Goal: Task Accomplishment & Management: Manage account settings

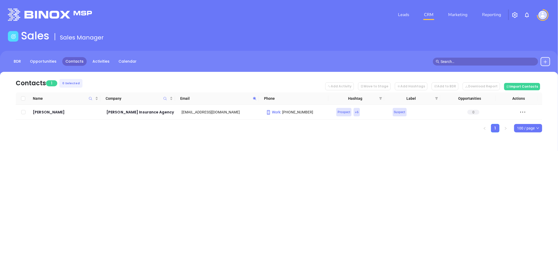
click at [252, 98] on span at bounding box center [255, 98] width 6 height 8
paste input "riskadvice"
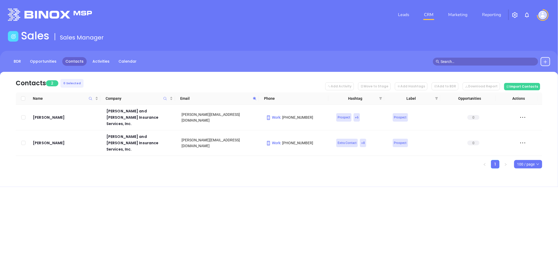
click at [254, 95] on span at bounding box center [255, 98] width 6 height 8
paste input "jlewis@sullivaninsuran"
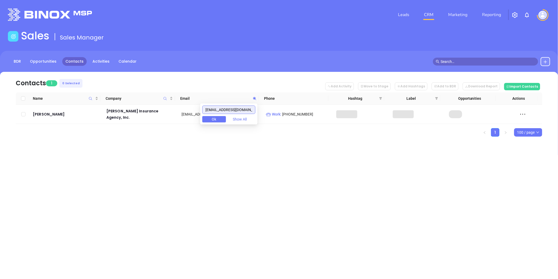
drag, startPoint x: 216, startPoint y: 110, endPoint x: 152, endPoint y: 107, distance: 64.5
click at [152, 107] on body "Leads CRM Marketing Reporting Financial Leads Leads Sales Sales Manager BDR Opp…" at bounding box center [279, 139] width 558 height 279
click at [255, 97] on icon at bounding box center [254, 98] width 3 height 3
paste input "Invalid Confirm on Call"
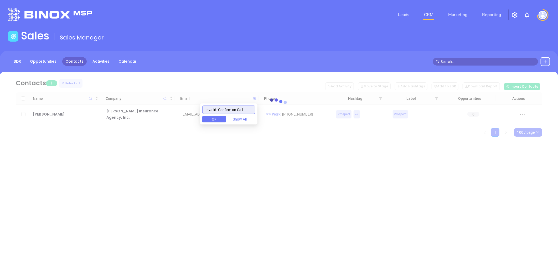
drag, startPoint x: 225, startPoint y: 110, endPoint x: 146, endPoint y: 101, distance: 79.6
click at [146, 101] on body "Leads CRM Marketing Reporting Financial Leads Leads Sales Sales Manager BDR Opp…" at bounding box center [279, 139] width 558 height 279
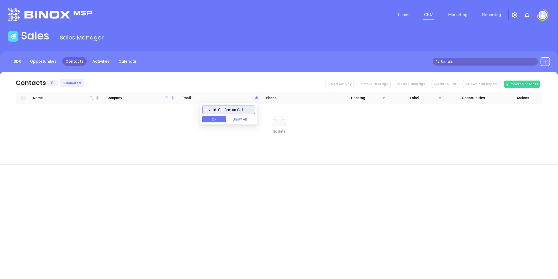
click at [237, 111] on input "Invalid Confirm on Call" at bounding box center [228, 109] width 53 height 8
paste input "mark@mcclureinsure.com"
drag, startPoint x: 219, startPoint y: 109, endPoint x: 140, endPoint y: 103, distance: 79.8
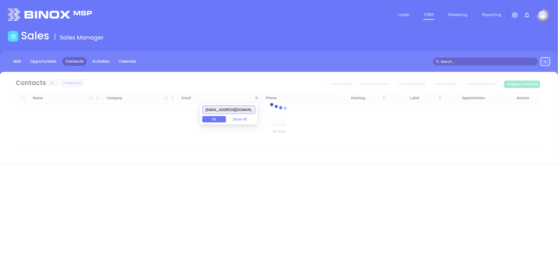
click at [140, 103] on body "Leads CRM Marketing Reporting Financial Leads Leads Sales Sales Manager BDR Opp…" at bounding box center [279, 139] width 558 height 279
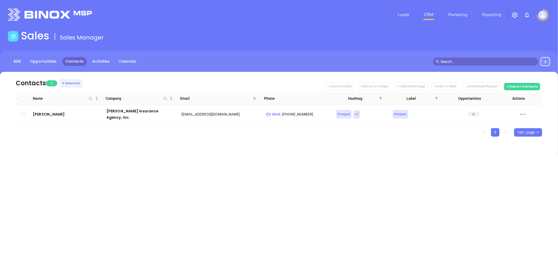
click at [254, 97] on icon at bounding box center [254, 98] width 3 height 3
paste input "ountainon"
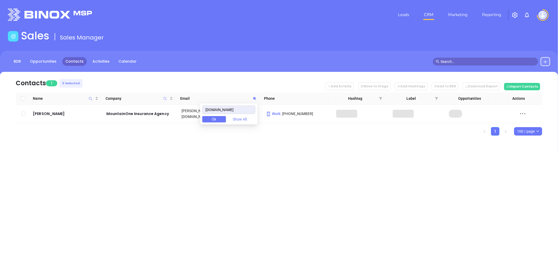
click at [233, 159] on div "Leads CRM Marketing Reporting Financial Leads Leads Sales Sales Manager BDR Opp…" at bounding box center [279, 139] width 558 height 279
drag, startPoint x: 55, startPoint y: 108, endPoint x: 27, endPoint y: 135, distance: 38.5
click at [22, 141] on div "Contacts 1 0 Selected Add Activity Move to Stage Add Hashtags Add to BDR Downlo…" at bounding box center [279, 113] width 558 height 82
click at [254, 96] on icon at bounding box center [255, 98] width 4 height 4
paste input "betsy@landy"
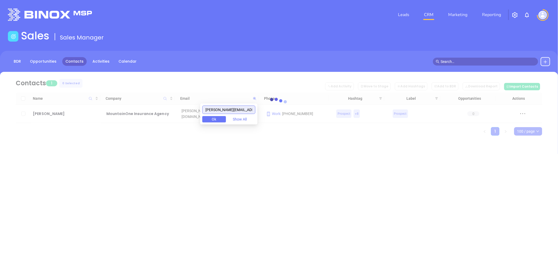
drag, startPoint x: 221, startPoint y: 110, endPoint x: 146, endPoint y: 114, distance: 75.2
click at [147, 114] on body "Leads CRM Marketing Reporting Financial Leads Leads Sales Sales Manager BDR Opp…" at bounding box center [279, 139] width 558 height 279
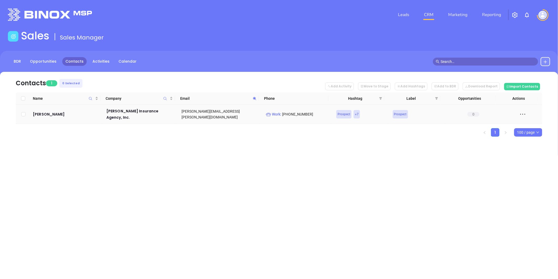
drag, startPoint x: 56, startPoint y: 117, endPoint x: 186, endPoint y: 164, distance: 138.3
click at [233, 190] on div "Leads CRM Marketing Reporting Financial Leads Leads Sales Sales Manager BDR Opp…" at bounding box center [279, 139] width 558 height 279
click at [255, 98] on icon at bounding box center [254, 98] width 3 height 3
paste input "kludka@sallop"
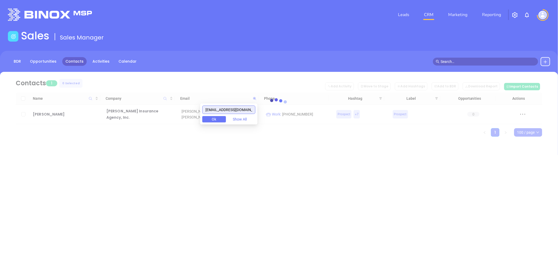
drag, startPoint x: 213, startPoint y: 108, endPoint x: 154, endPoint y: 109, distance: 59.4
click at [154, 109] on body "Leads CRM Marketing Reporting Financial Leads Leads Sales Sales Manager BDR Opp…" at bounding box center [279, 139] width 558 height 279
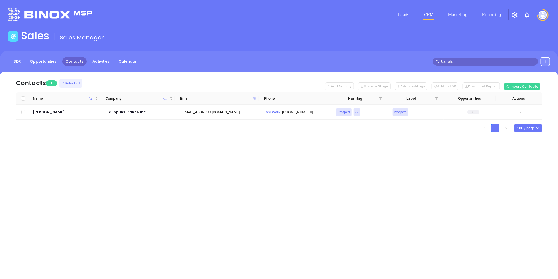
click at [255, 97] on icon at bounding box center [254, 98] width 3 height 3
paste input "erin.gaffney@americanelmins"
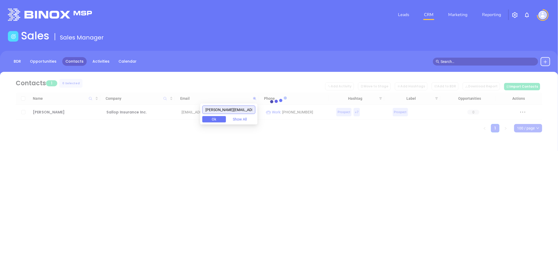
drag, startPoint x: 172, startPoint y: 106, endPoint x: 130, endPoint y: 112, distance: 42.7
click at [130, 112] on body "Leads CRM Marketing Reporting Financial Leads Leads Sales Sales Manager BDR Opp…" at bounding box center [279, 139] width 558 height 279
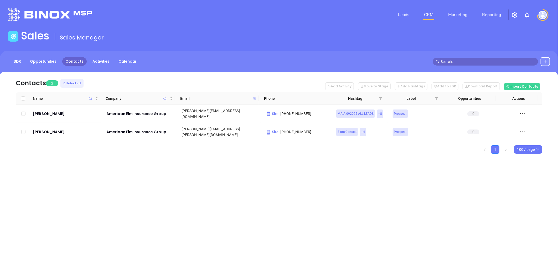
click at [254, 96] on icon at bounding box center [255, 98] width 4 height 4
paste input "Invalid Confirm on Call"
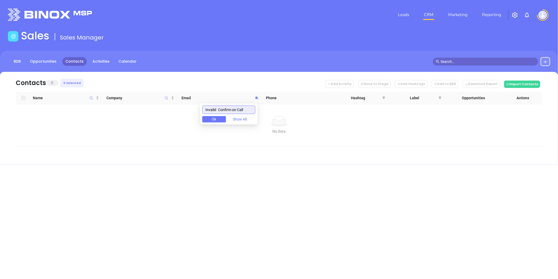
click at [236, 109] on input "Invalid Confirm on Call" at bounding box center [228, 109] width 53 height 8
paste input "rjarvis@hsainsurance.com"
drag, startPoint x: 221, startPoint y: 107, endPoint x: 152, endPoint y: 107, distance: 68.6
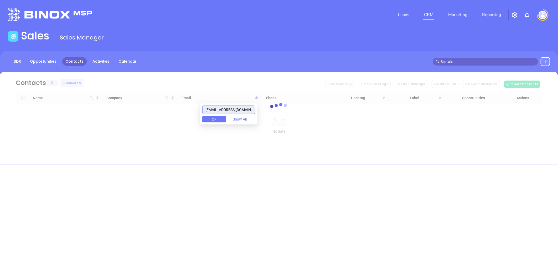
click at [152, 106] on body "Leads CRM Marketing Reporting Financial Leads Leads Sales Sales Manager BDR Opp…" at bounding box center [279, 139] width 558 height 279
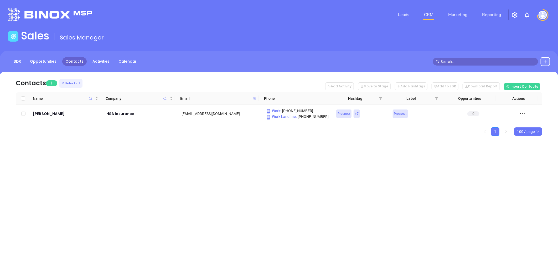
click at [254, 97] on icon at bounding box center [254, 98] width 3 height 3
paste input "jkay@stafford-"
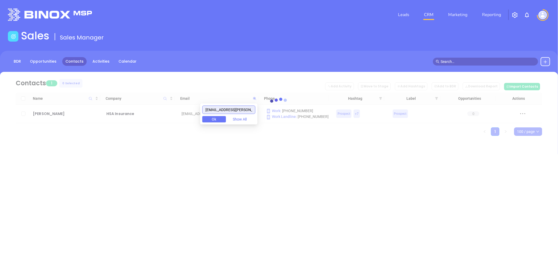
drag, startPoint x: 216, startPoint y: 109, endPoint x: 101, endPoint y: 117, distance: 115.4
click at [103, 116] on body "Leads CRM Marketing Reporting Financial Leads Leads Sales Sales Manager BDR Opp…" at bounding box center [279, 139] width 558 height 279
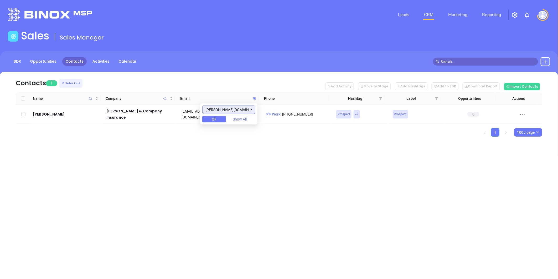
click at [221, 109] on input "stafford-insurance.com" at bounding box center [228, 109] width 53 height 8
click at [253, 97] on icon at bounding box center [255, 98] width 4 height 4
paste input "Correct Email"
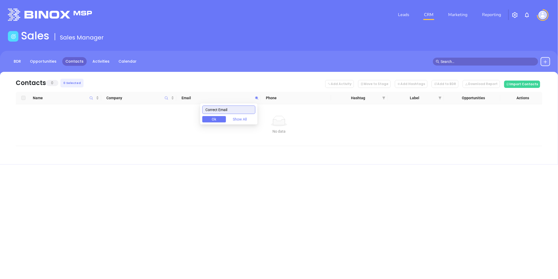
drag, startPoint x: 235, startPoint y: 108, endPoint x: 174, endPoint y: 118, distance: 61.9
click at [174, 118] on body "Leads CRM Marketing Reporting Financial Leads Leads Sales Sales Manager BDR Opp…" at bounding box center [279, 139] width 558 height 279
paste input "tcassidy@cassidyins.com"
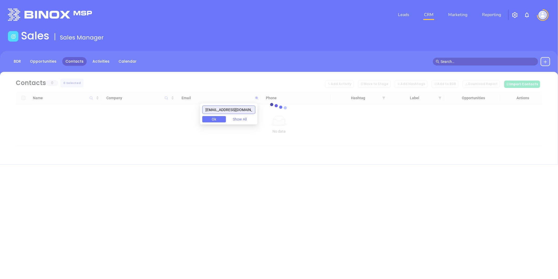
drag, startPoint x: 223, startPoint y: 106, endPoint x: 138, endPoint y: 106, distance: 84.3
click at [138, 106] on body "Leads CRM Marketing Reporting Financial Leads Leads Sales Sales Manager BDR Opp…" at bounding box center [279, 139] width 558 height 279
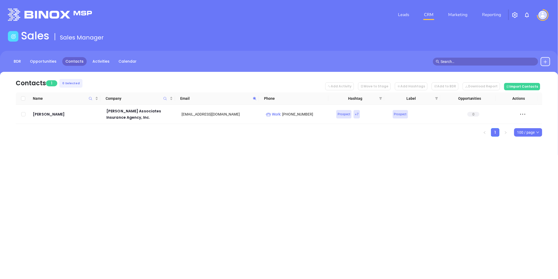
click at [254, 96] on span at bounding box center [255, 98] width 6 height 8
paste input "kdeady@lld"
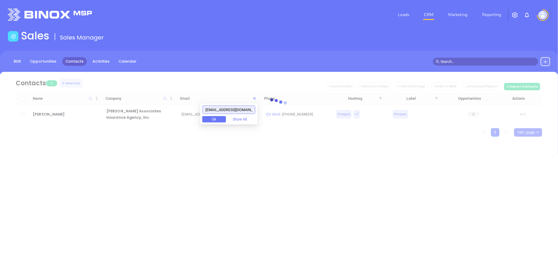
drag, startPoint x: 168, startPoint y: 118, endPoint x: 140, endPoint y: 123, distance: 29.4
click at [140, 123] on body "Leads CRM Marketing Reporting Financial Leads Leads Sales Sales Manager BDR Opp…" at bounding box center [279, 139] width 558 height 279
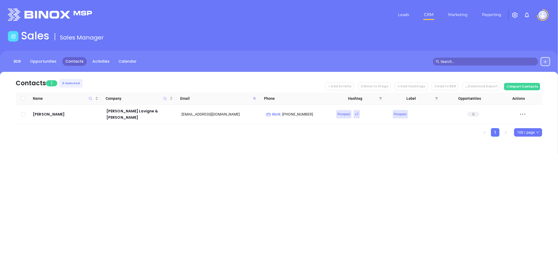
click at [253, 99] on icon at bounding box center [254, 98] width 3 height 3
paste input "kdeady@"
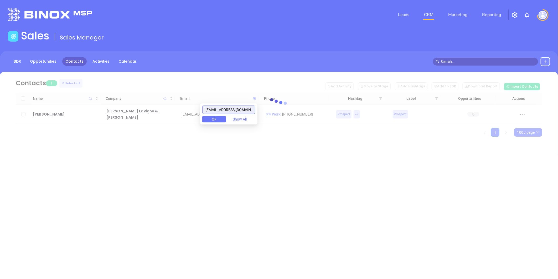
drag, startPoint x: 222, startPoint y: 109, endPoint x: 143, endPoint y: 121, distance: 79.7
click at [143, 121] on body "Leads CRM Marketing Reporting Financial Leads Leads Sales Sales Manager BDR Opp…" at bounding box center [279, 139] width 558 height 279
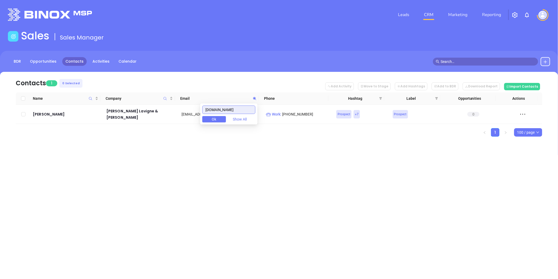
drag, startPoint x: 230, startPoint y: 106, endPoint x: 163, endPoint y: 124, distance: 68.8
click at [159, 125] on body "Leads CRM Marketing Reporting Financial Leads Leads Sales Sales Manager BDR Opp…" at bounding box center [279, 139] width 558 height 279
paste input "rush-insurance"
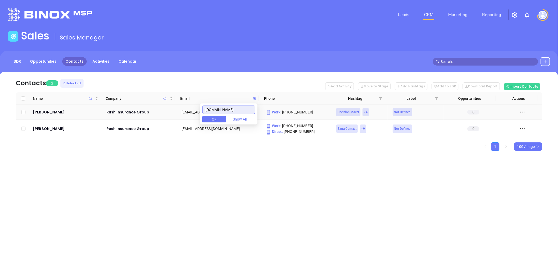
drag, startPoint x: 213, startPoint y: 113, endPoint x: 189, endPoint y: 117, distance: 24.5
click at [180, 118] on body "Leads CRM Marketing Reporting Financial Leads Leads Sales Sales Manager BDR Opp…" at bounding box center [279, 139] width 558 height 279
paste input "jsamel@samel-ins"
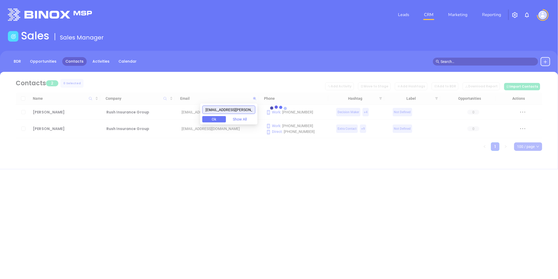
drag, startPoint x: 218, startPoint y: 111, endPoint x: 173, endPoint y: 116, distance: 45.0
click at [173, 116] on body "Leads CRM Marketing Reporting Financial Leads Leads Sales Sales Manager BDR Opp…" at bounding box center [279, 139] width 558 height 279
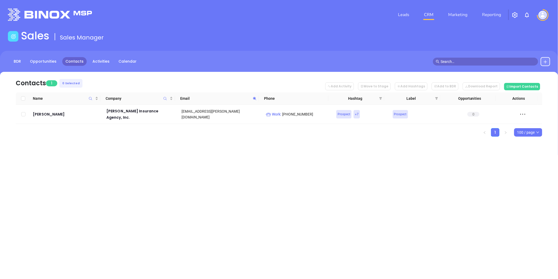
click at [253, 98] on icon at bounding box center [255, 98] width 4 height 4
paste input "jrua@rda-insurance"
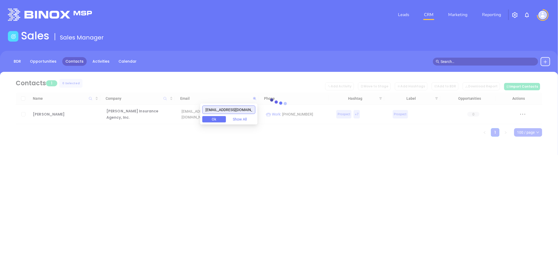
drag, startPoint x: 218, startPoint y: 111, endPoint x: 170, endPoint y: 109, distance: 48.1
click at [156, 113] on body "Leads CRM Marketing Reporting Financial Leads Leads Sales Sales Manager BDR Opp…" at bounding box center [279, 139] width 558 height 279
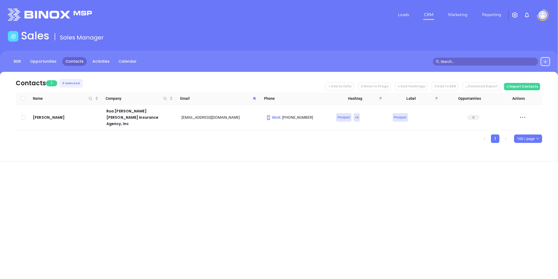
click at [255, 98] on icon at bounding box center [255, 98] width 4 height 4
paste input "MA Insurance Vicky"
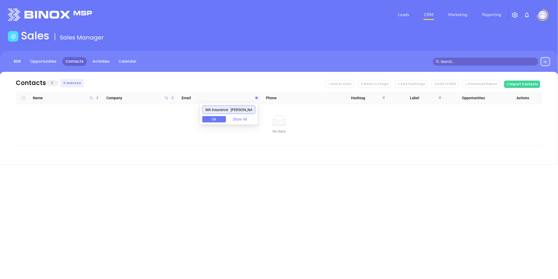
drag, startPoint x: 228, startPoint y: 110, endPoint x: 54, endPoint y: 159, distance: 181.1
click at [38, 156] on body "Leads CRM Marketing Reporting Financial Leads Leads Sales Sales Manager BDR Opp…" at bounding box center [279, 139] width 558 height 279
paste input "dlong@partnersinsgrpllc.com"
drag, startPoint x: 213, startPoint y: 109, endPoint x: 124, endPoint y: 117, distance: 89.4
click at [124, 117] on body "Leads CRM Marketing Reporting Financial Leads Leads Sales Sales Manager BDR Opp…" at bounding box center [279, 139] width 558 height 279
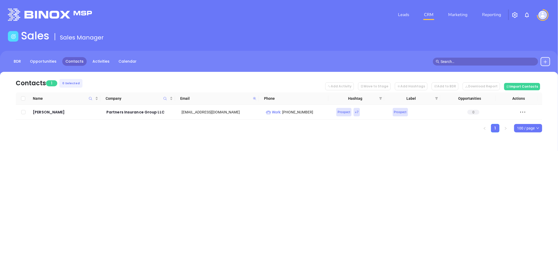
click at [254, 98] on icon at bounding box center [254, 98] width 3 height 3
paste input "/baycoastinsurance"
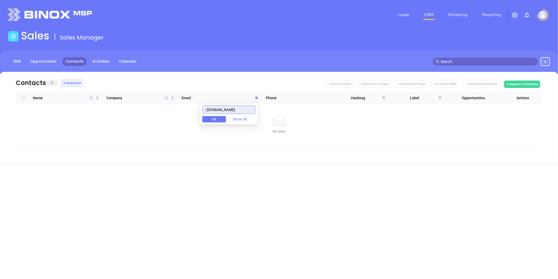
click at [196, 114] on body "Leads CRM Marketing Reporting Financial Leads Leads Sales Sales Manager BDR Opp…" at bounding box center [279, 139] width 558 height 279
click at [238, 108] on input "baycoastinsurance.com" at bounding box center [228, 109] width 53 height 8
paste input "john@a-affordable"
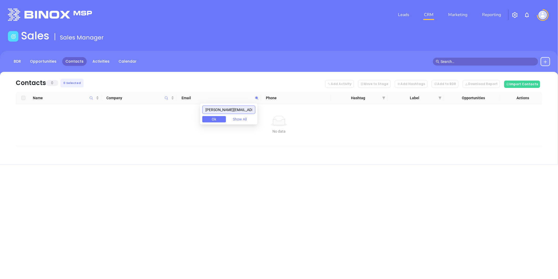
scroll to position [0, 11]
click at [210, 110] on input "john@a-affordableinsurance.com" at bounding box center [228, 109] width 53 height 8
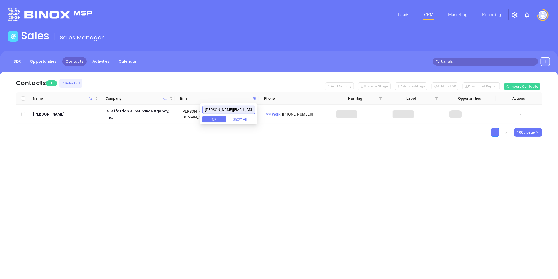
scroll to position [0, 0]
click at [254, 98] on icon at bounding box center [254, 98] width 3 height 3
paste input "chris@robertadallas"
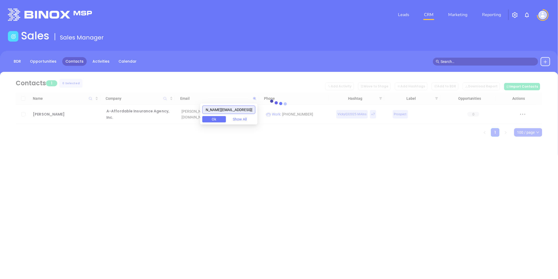
click at [217, 108] on input "chris@robertadallasinsurance.com" at bounding box center [228, 109] width 53 height 8
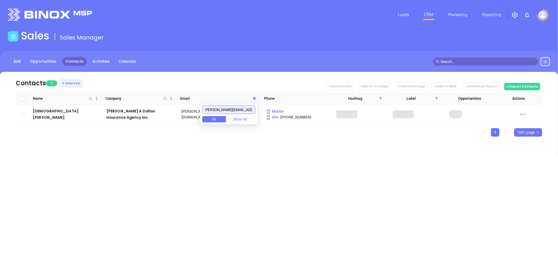
scroll to position [0, 0]
click at [256, 96] on icon at bounding box center [255, 98] width 4 height 4
paste input "https://binoxmsp.web.app/sot/detail/9113"
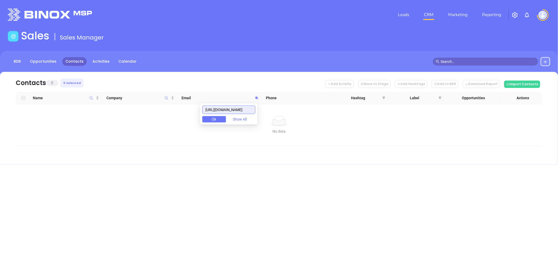
click at [222, 108] on input "https://binoxmsp.web.app/sot/detail/9113" at bounding box center [228, 109] width 53 height 8
paste input "gmaushart@statefundins.com"
drag, startPoint x: 219, startPoint y: 111, endPoint x: 160, endPoint y: 112, distance: 58.3
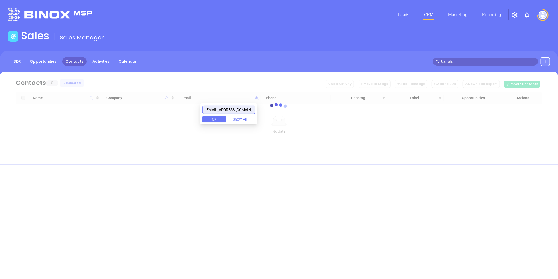
click at [160, 112] on body "Leads CRM Marketing Reporting Financial Leads Leads Sales Sales Manager BDR Opp…" at bounding box center [279, 139] width 558 height 279
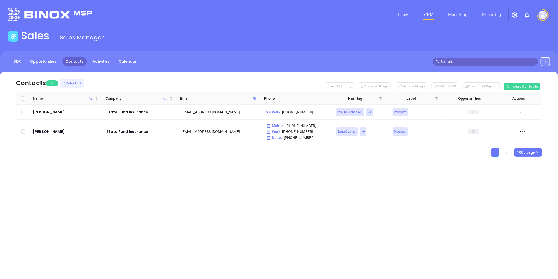
click at [255, 96] on icon at bounding box center [255, 98] width 4 height 4
paste input "pmdumont@hotmail"
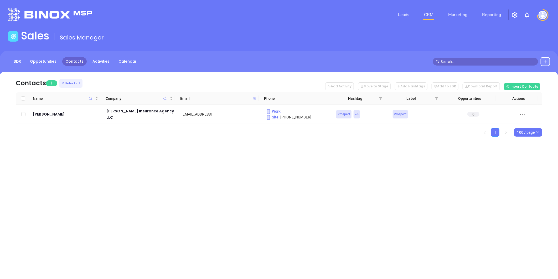
click at [253, 97] on icon at bounding box center [254, 98] width 3 height 3
paste input "robert@expertinsllc.com"
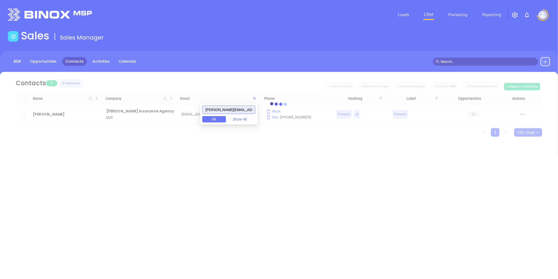
drag, startPoint x: 219, startPoint y: 109, endPoint x: 139, endPoint y: 115, distance: 80.6
click at [139, 115] on body "Leads CRM Marketing Reporting Financial Leads Leads Sales Sales Manager BDR Opp…" at bounding box center [279, 139] width 558 height 279
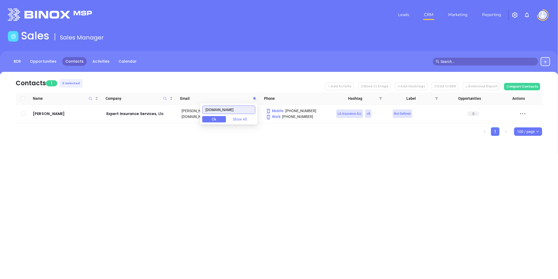
type input "expertinsllc.com"
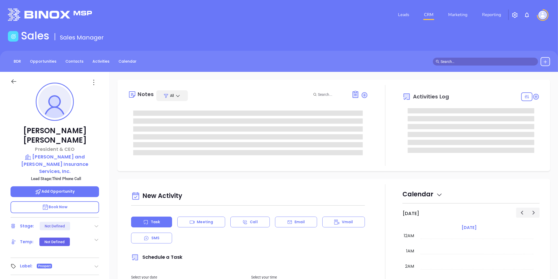
type input "10/07/2025"
type input "Liz Cruz"
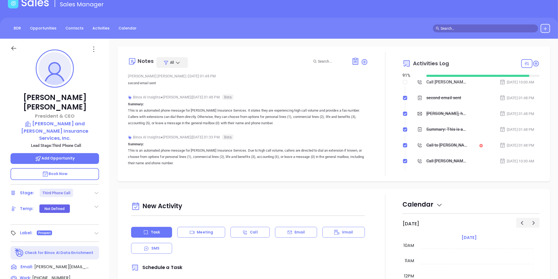
scroll to position [58, 0]
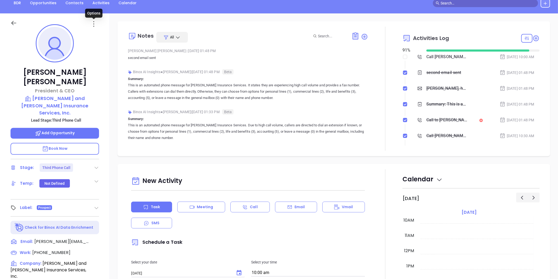
click at [92, 23] on icon at bounding box center [94, 24] width 8 height 8
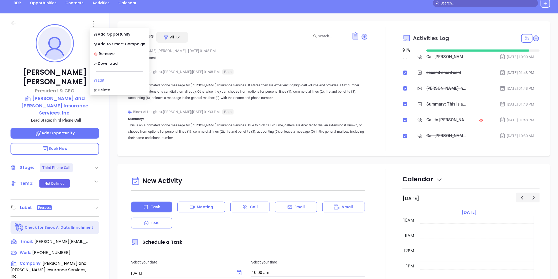
click at [101, 78] on div "Edit" at bounding box center [119, 80] width 51 height 6
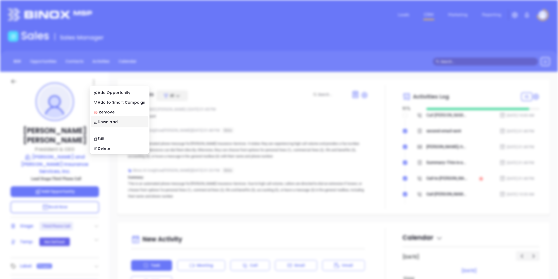
scroll to position [0, 0]
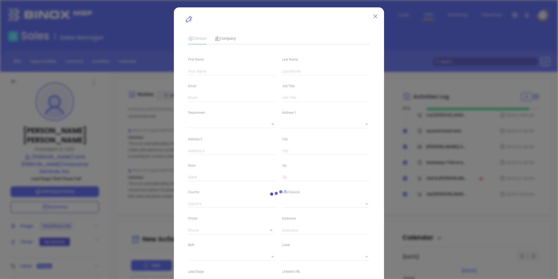
type input "Douglas"
type input "MacDonald"
type input "douglas@riskadvice.com"
type input "President & CEO"
type input "1"
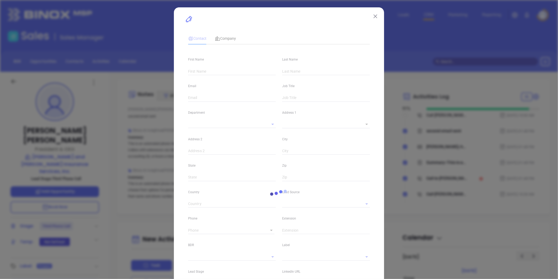
type input "www.linkedin.com/in/douglasdmacdonald"
type input "Marketing"
type input "Other"
type input "[PERSON_NAME]"
type input "Third Phone Call"
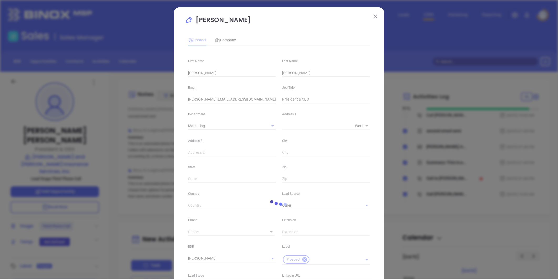
type input "(800) 800-8990"
type input "1"
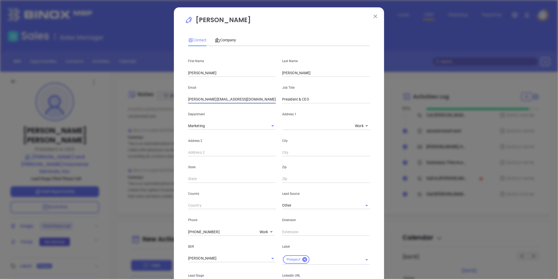
drag, startPoint x: 229, startPoint y: 102, endPoint x: 162, endPoint y: 105, distance: 67.1
click at [162, 105] on div "Douglas MacDonald Contact Company First Name Douglas Last Name MacDonald Email …" at bounding box center [279, 139] width 558 height 279
paste input "text"
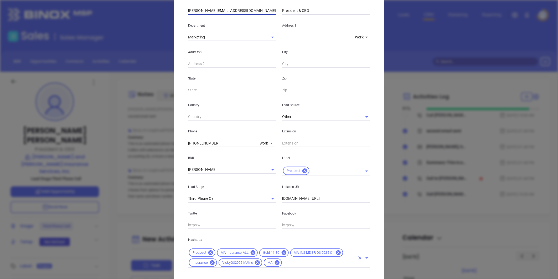
scroll to position [117, 0]
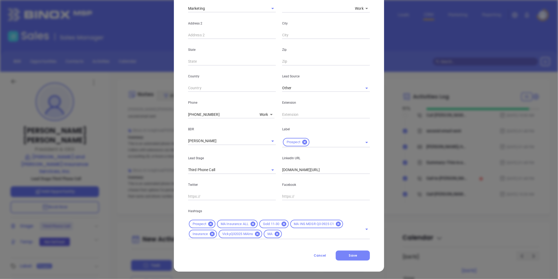
type input "doug@riskadvice.com"
click at [351, 253] on span "Save" at bounding box center [353, 255] width 8 height 4
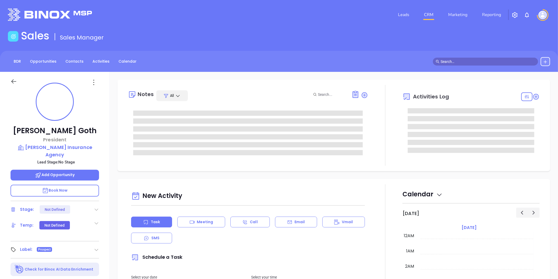
type input "10/07/2025"
type input "Liz Cruz"
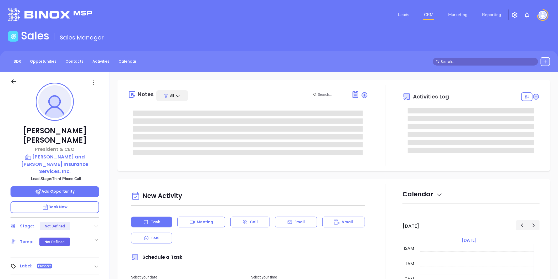
type input "[DATE]"
type input "[PERSON_NAME]"
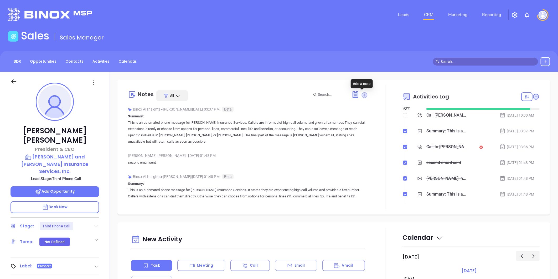
click at [362, 94] on icon at bounding box center [365, 95] width 6 height 6
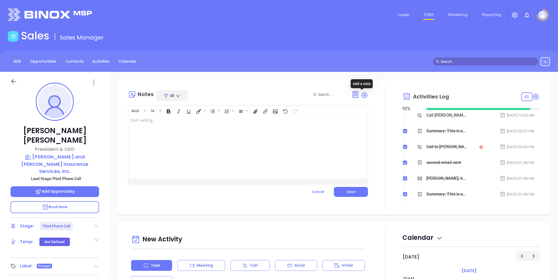
click at [203, 125] on div at bounding box center [239, 146] width 223 height 63
click at [351, 188] on button "Save" at bounding box center [351, 192] width 34 height 10
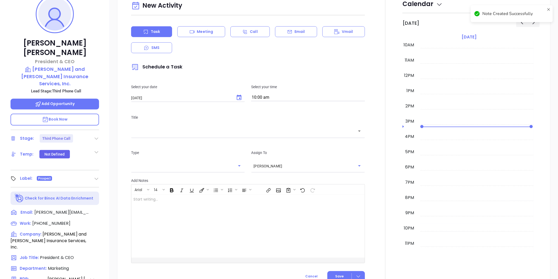
scroll to position [189, 0]
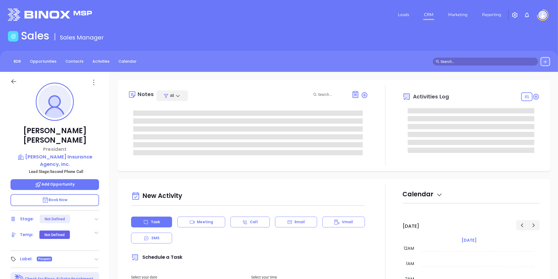
type input "[DATE]"
type input "[PERSON_NAME]"
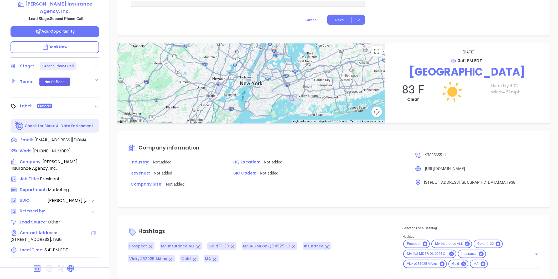
scroll to position [161, 0]
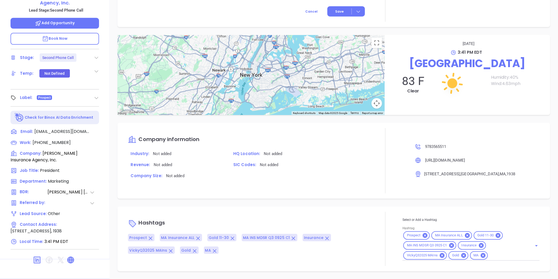
click at [70, 256] on icon at bounding box center [71, 259] width 6 height 6
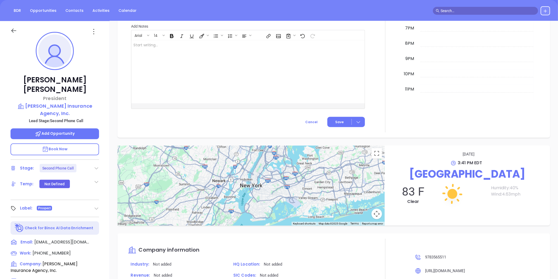
scroll to position [0, 0]
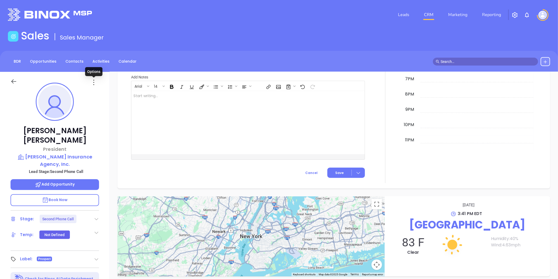
click at [94, 83] on icon at bounding box center [94, 82] width 8 height 8
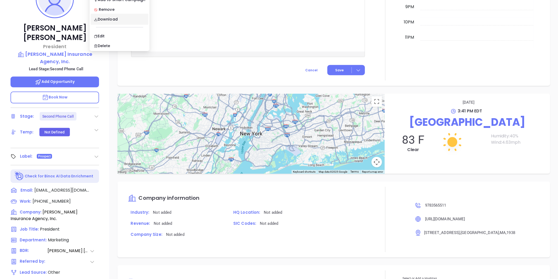
scroll to position [161, 0]
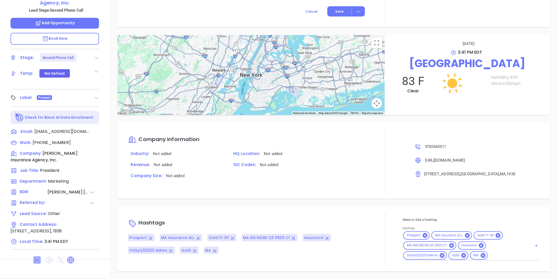
click at [37, 256] on icon at bounding box center [37, 259] width 6 height 6
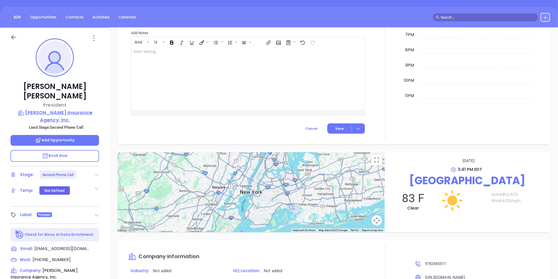
drag, startPoint x: 99, startPoint y: 98, endPoint x: 95, endPoint y: 109, distance: 12.0
click at [95, 109] on div "[PERSON_NAME] President [PERSON_NAME] Insurance Agency, Inc. Lead Stage: Second…" at bounding box center [55, 202] width 110 height 348
copy div "[PERSON_NAME] Insurance Agency, Inc."
click at [95, 245] on icon at bounding box center [98, 248] width 6 height 6
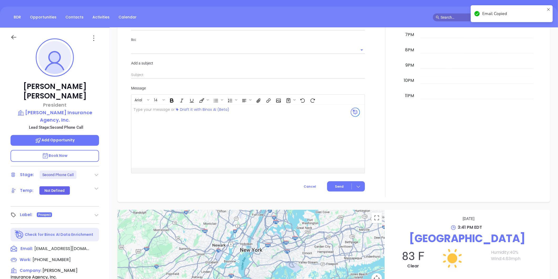
scroll to position [72, 0]
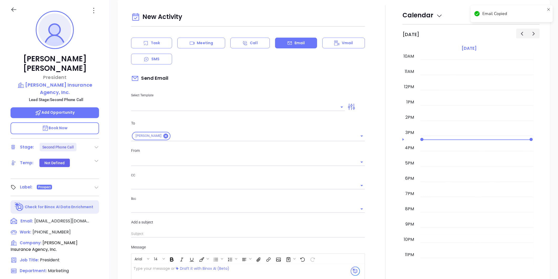
type input "[PERSON_NAME]"
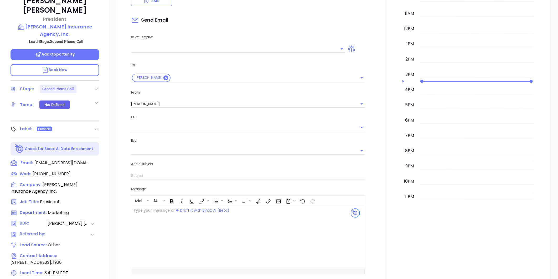
scroll to position [130, 0]
click at [98, 159] on icon at bounding box center [98, 162] width 6 height 6
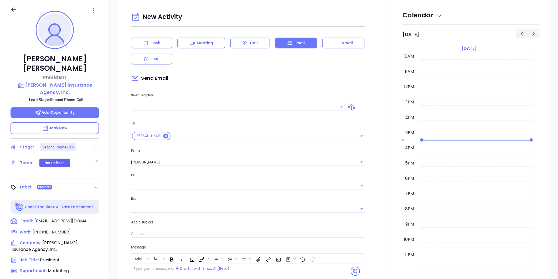
scroll to position [161, 0]
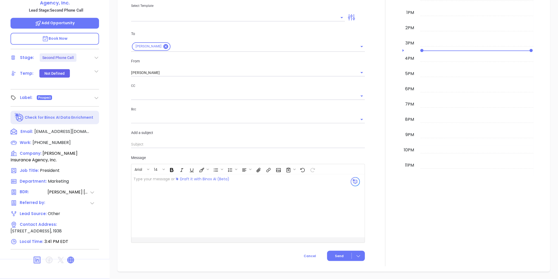
click at [70, 256] on icon at bounding box center [71, 259] width 6 height 6
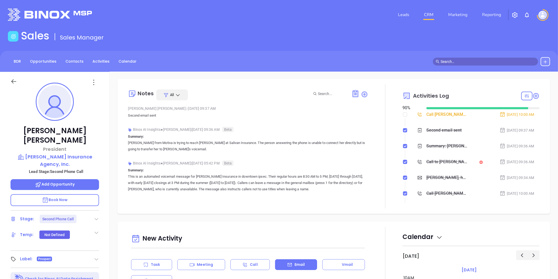
scroll to position [0, 0]
click at [362, 93] on icon at bounding box center [364, 94] width 5 height 5
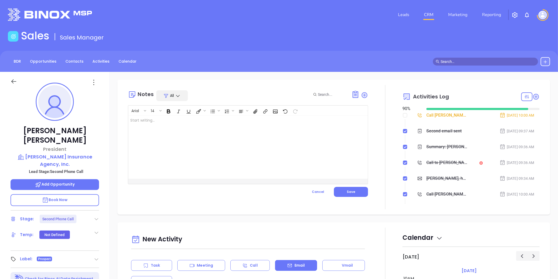
click at [153, 123] on div at bounding box center [239, 146] width 223 height 63
click at [350, 191] on span "Save" at bounding box center [351, 191] width 8 height 4
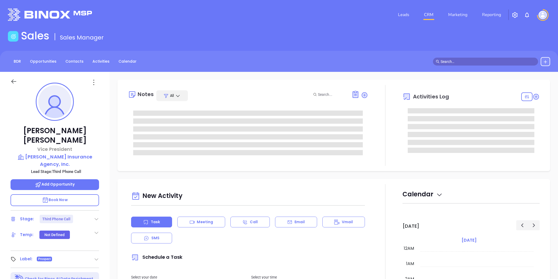
type input "[PERSON_NAME]"
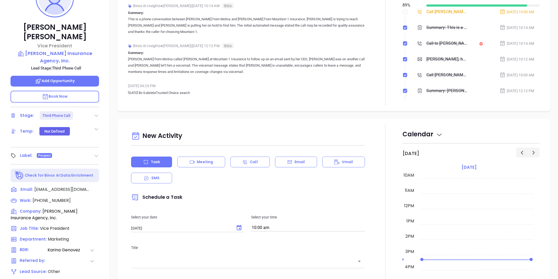
scroll to position [161, 0]
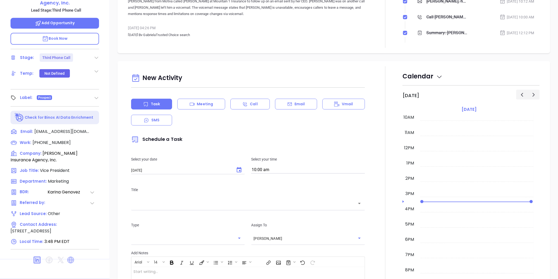
click at [70, 256] on icon at bounding box center [70, 259] width 7 height 7
click at [39, 256] on icon at bounding box center [37, 259] width 6 height 6
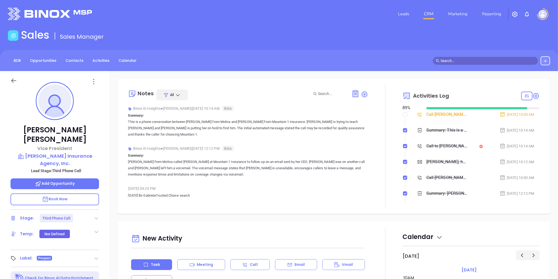
scroll to position [0, 0]
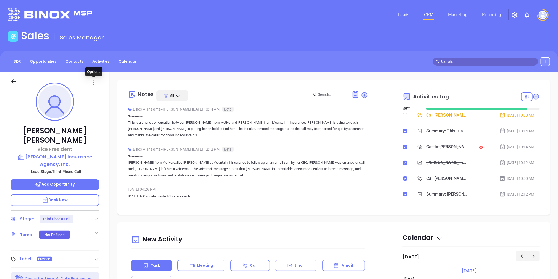
click at [94, 82] on icon at bounding box center [94, 82] width 8 height 8
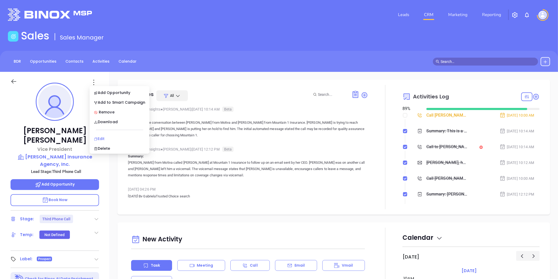
click at [100, 137] on div "Edit" at bounding box center [119, 139] width 51 height 6
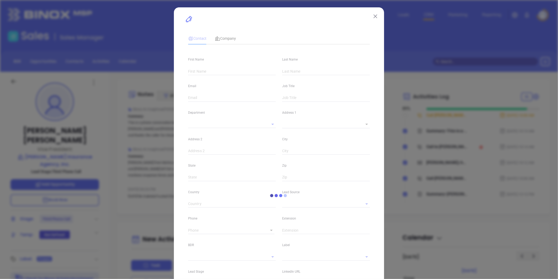
type input "Mark S."
type input "McClure"
type input "mark@mcclureinsure.com"
type input "Vice President"
type input "1"
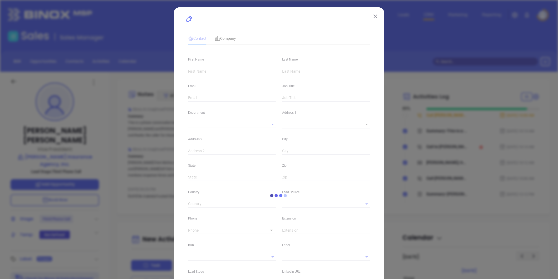
type input "www.linkedin.com/in/mark-s-mcclure-0a928152"
type input "Marketing"
type input "Other"
type input "Karina Genovez"
type input "Third Phone Call"
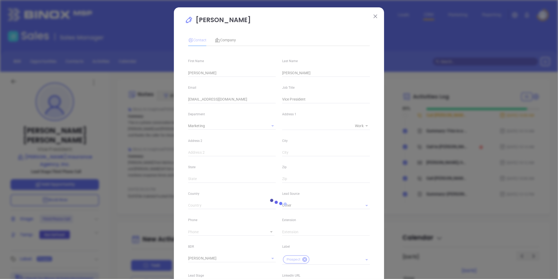
type input "(413) 781-8711"
type input "1"
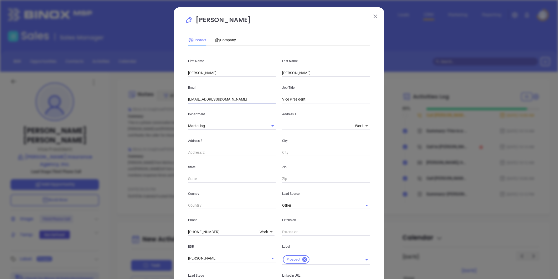
drag, startPoint x: 198, startPoint y: 100, endPoint x: 296, endPoint y: 97, distance: 97.8
click at [296, 97] on div "Email mark@mcclureinsure.com Job Title Vice President" at bounding box center [279, 90] width 188 height 27
click at [226, 41] on span "Company" at bounding box center [225, 40] width 21 height 4
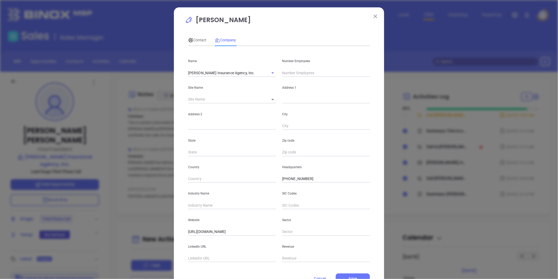
scroll to position [23, 0]
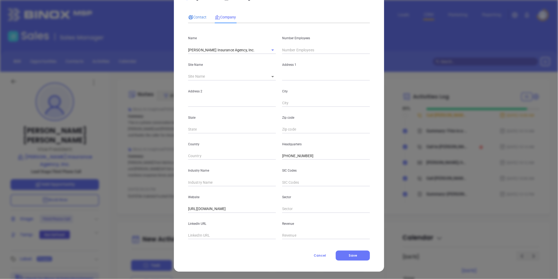
click at [198, 14] on div "Contact" at bounding box center [197, 17] width 18 height 6
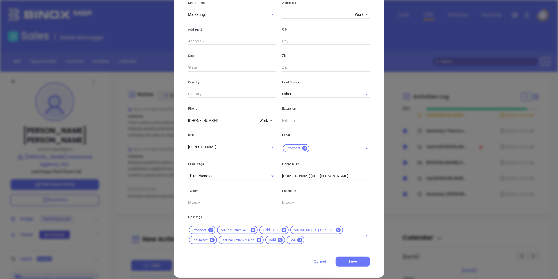
scroll to position [117, 0]
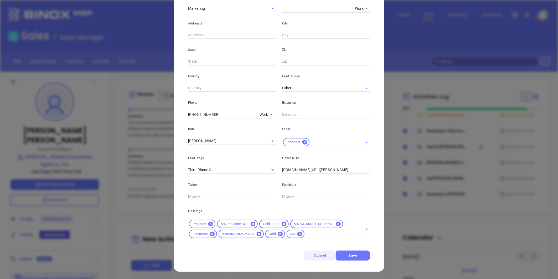
click at [317, 254] on span "Cancel" at bounding box center [320, 255] width 12 height 4
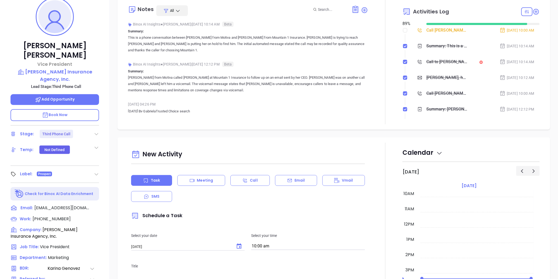
scroll to position [0, 0]
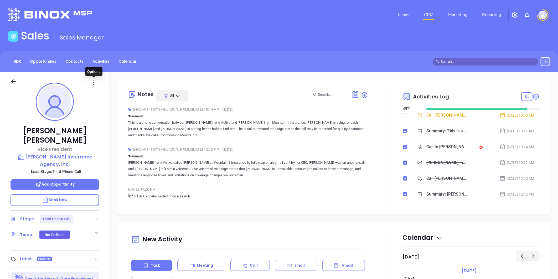
click at [93, 81] on icon at bounding box center [94, 82] width 8 height 8
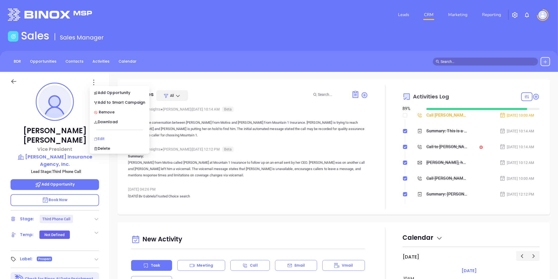
click at [104, 137] on div "Edit" at bounding box center [119, 139] width 51 height 6
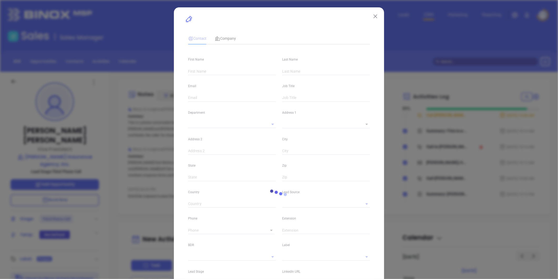
type input "Mark S."
type input "McClure"
type input "mark@mcclureinsure.com"
type input "Vice President"
type input "1"
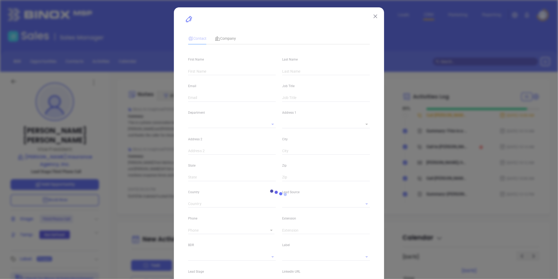
type input "www.linkedin.com/in/mark-s-mcclure-0a928152"
type input "Marketing"
type input "Other"
type input "Karina Genovez"
type input "Third Phone Call"
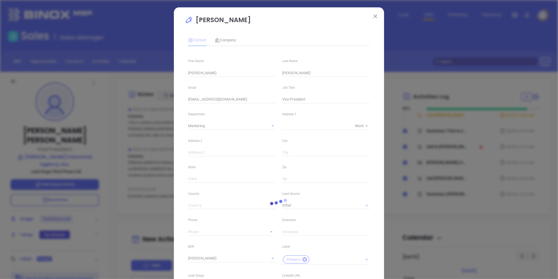
type input "(413) 781-8711"
type input "1"
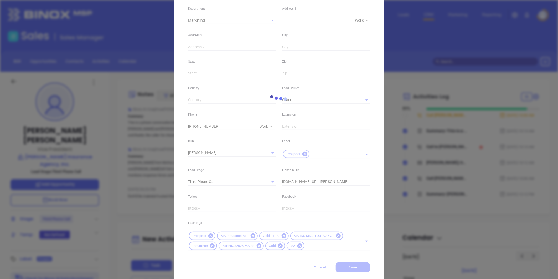
scroll to position [117, 0]
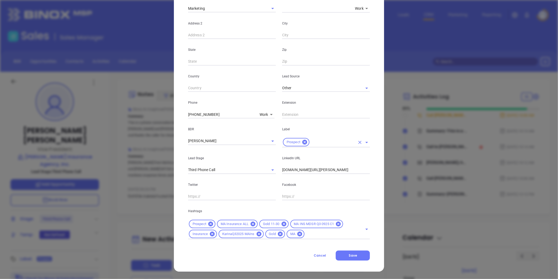
click at [302, 140] on icon at bounding box center [304, 142] width 5 height 5
click at [278, 233] on icon at bounding box center [280, 234] width 6 height 6
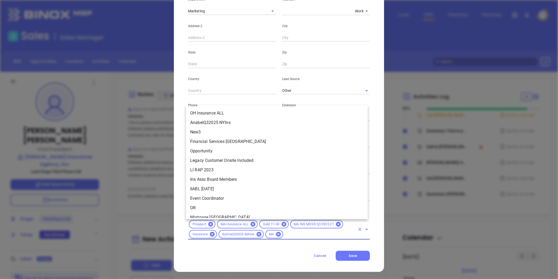
click at [306, 236] on input "text" at bounding box center [319, 234] width 71 height 7
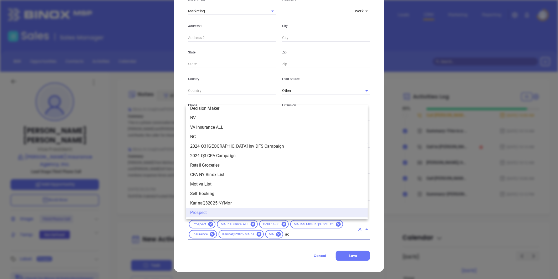
scroll to position [0, 0]
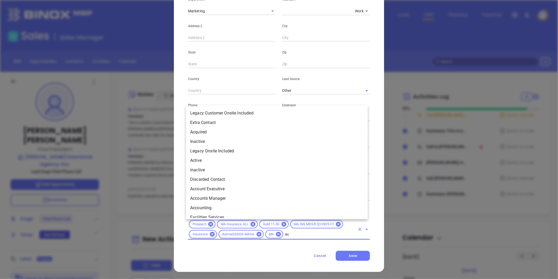
type input "acq"
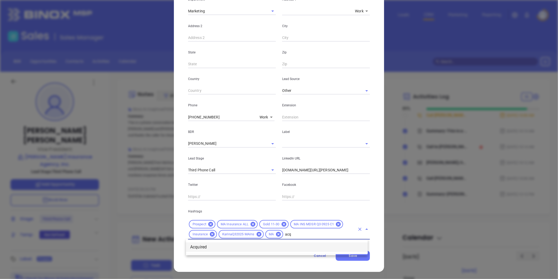
click at [210, 246] on li "Acquired" at bounding box center [277, 246] width 182 height 9
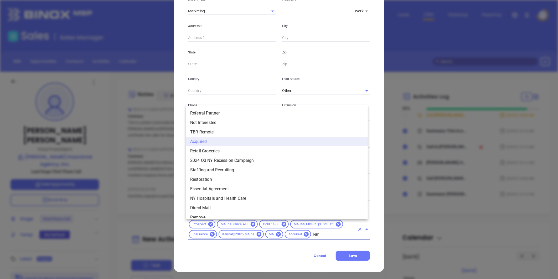
type input "remo"
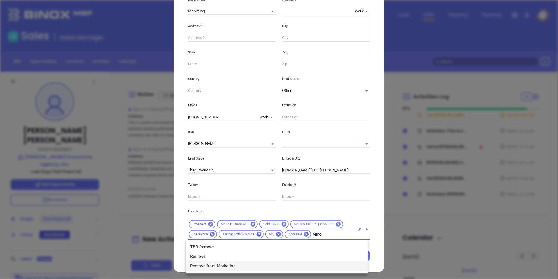
click at [222, 266] on li "Remove from Marketing" at bounding box center [277, 265] width 182 height 9
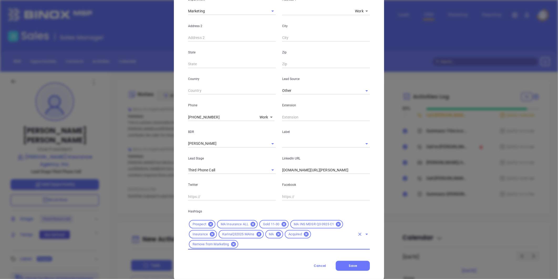
click at [292, 144] on input "text" at bounding box center [318, 144] width 73 height 8
type input "a"
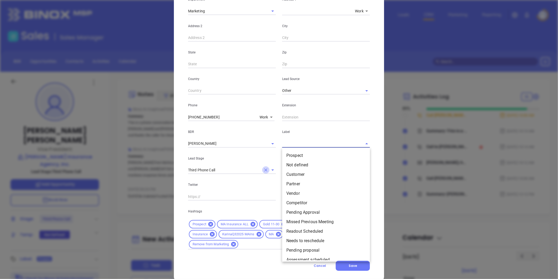
click at [265, 168] on icon "Clear" at bounding box center [265, 169] width 5 height 5
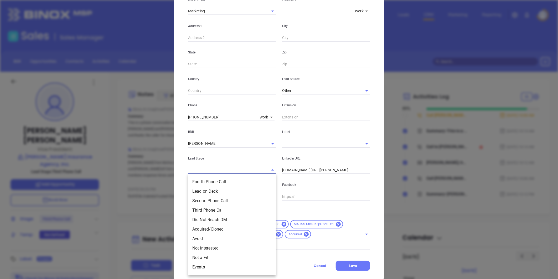
click at [255, 166] on input "text" at bounding box center [224, 170] width 73 height 8
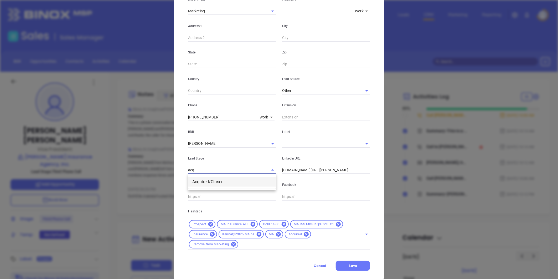
click at [219, 180] on li "Acquired/Closed" at bounding box center [232, 181] width 88 height 9
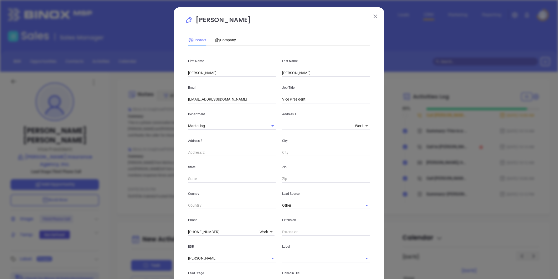
scroll to position [125, 0]
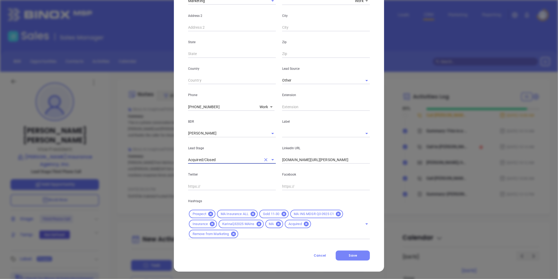
type input "Acquired/Closed"
drag, startPoint x: 350, startPoint y: 254, endPoint x: 347, endPoint y: 249, distance: 5.5
click at [350, 253] on span "Save" at bounding box center [353, 255] width 8 height 4
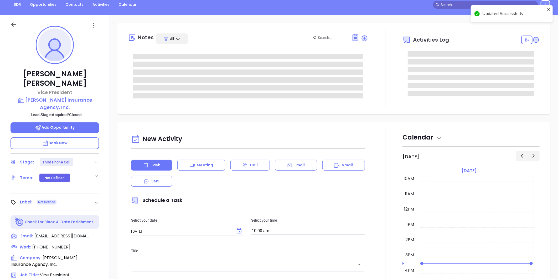
scroll to position [161, 0]
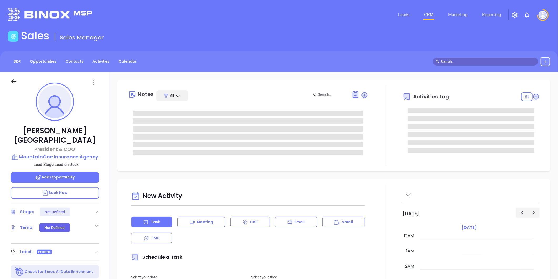
type input "[DATE]"
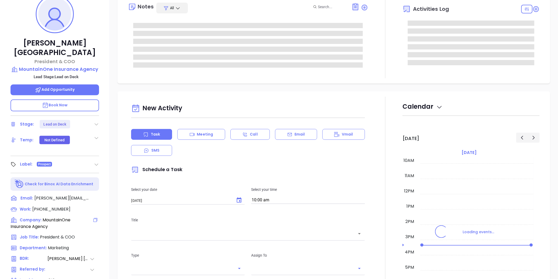
scroll to position [161, 0]
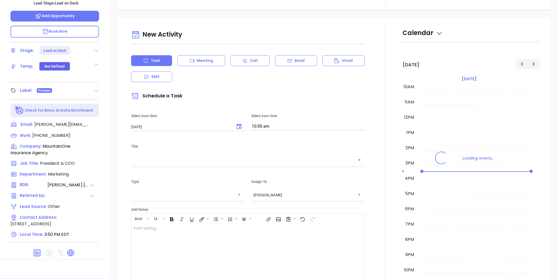
type input "[PERSON_NAME]"
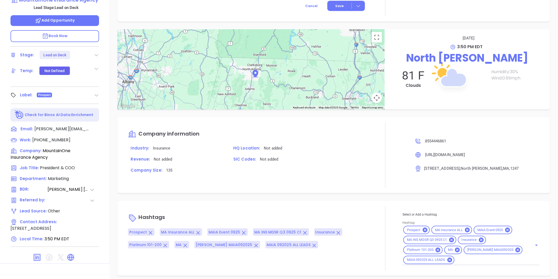
scroll to position [44, 0]
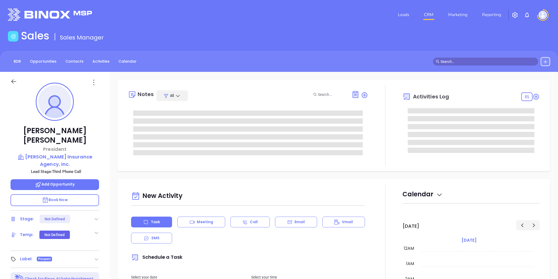
type input "[DATE]"
type input "[PERSON_NAME]"
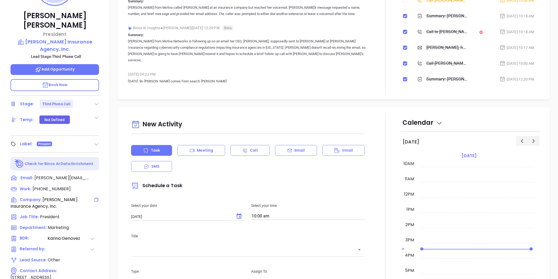
scroll to position [132, 0]
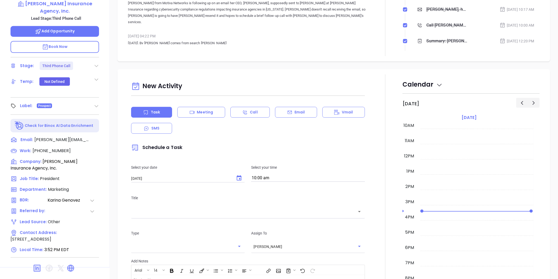
scroll to position [161, 0]
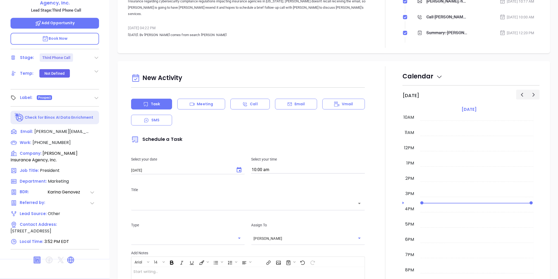
click at [37, 256] on icon at bounding box center [37, 259] width 6 height 6
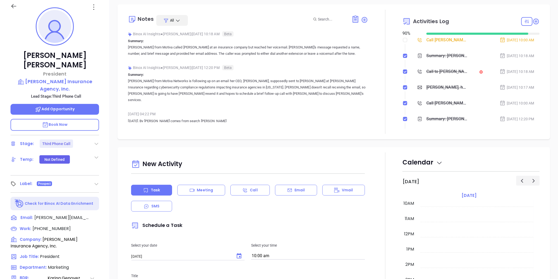
scroll to position [74, 0]
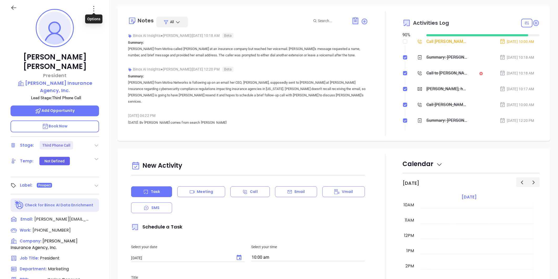
click at [93, 7] on icon at bounding box center [94, 8] width 8 height 8
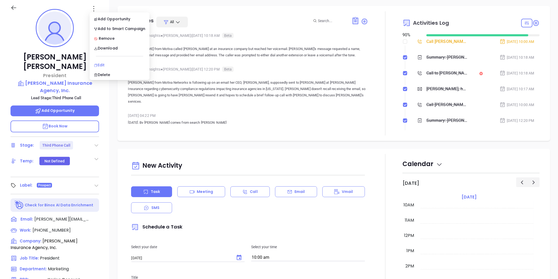
click at [98, 62] on div "Edit" at bounding box center [119, 65] width 51 height 6
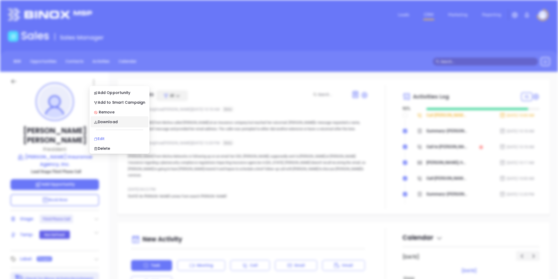
scroll to position [0, 0]
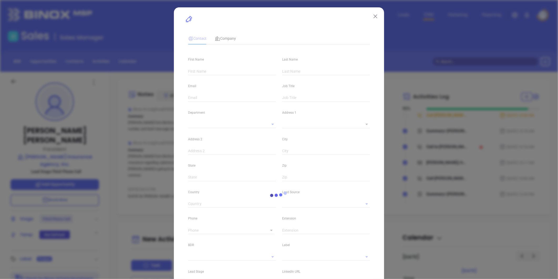
type input "Betsy"
type input "Magnuson"
type input "betsy@landy.com"
type input "President"
type input "1"
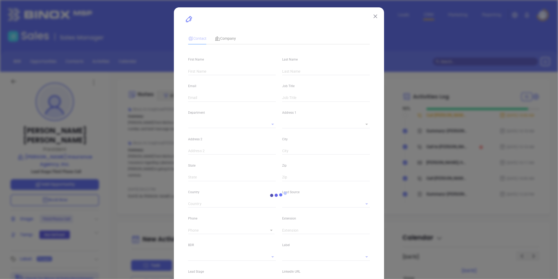
type input "www.linkedin.com/in/betsy-magnuson-7b4b7911"
type input "Marketing"
type input "Other"
type input "Karina Genovez"
type input "Third Phone Call"
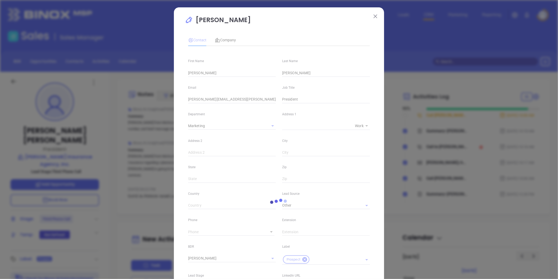
type input "(800) 336-5422"
type input "1"
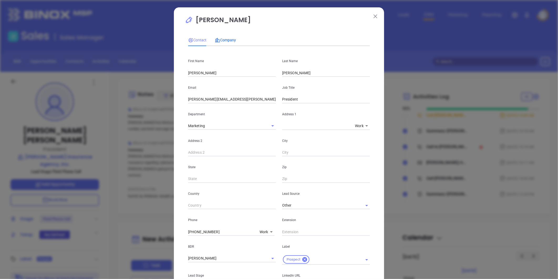
drag, startPoint x: 219, startPoint y: 37, endPoint x: 228, endPoint y: 40, distance: 9.1
click at [219, 37] on div "Company" at bounding box center [225, 40] width 21 height 6
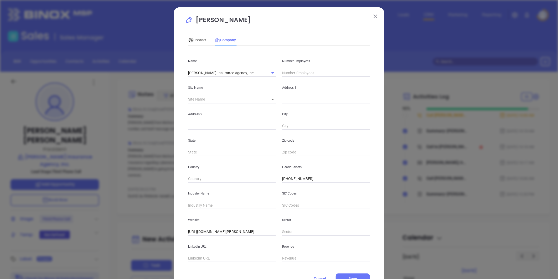
click at [288, 74] on input "text" at bounding box center [326, 73] width 88 height 8
type input "22"
drag, startPoint x: 208, startPoint y: 208, endPoint x: 200, endPoint y: 204, distance: 9.0
click at [207, 208] on input "text" at bounding box center [232, 205] width 88 height 8
type input "Insurance"
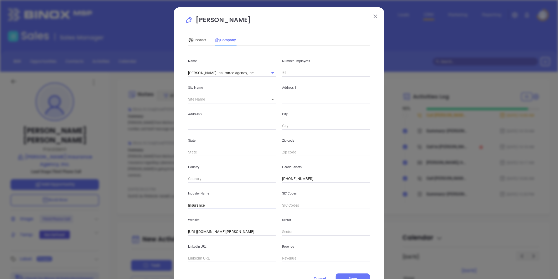
click at [201, 259] on input "text" at bounding box center [232, 258] width 88 height 8
paste input "https://www.linkedin.com/company/landy-insurance/"
type input "https://www.linkedin.com/company/landy-insurance/"
click at [229, 130] on div "State" at bounding box center [232, 143] width 94 height 27
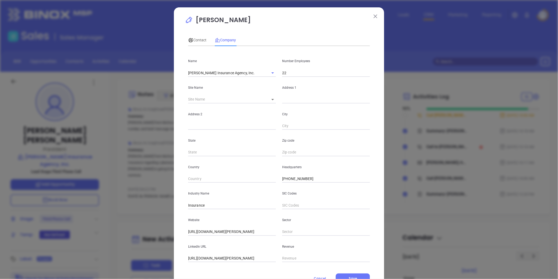
scroll to position [0, 0]
click at [271, 99] on icon at bounding box center [272, 99] width 3 height 1
click at [269, 100] on body "Leads CRM Marketing Reporting Financial Leads Leads Sales Sales Manager BDR Opp…" at bounding box center [279, 139] width 558 height 279
click at [270, 100] on li "Norwood" at bounding box center [283, 99] width 40 height 9
type input "Norwood"
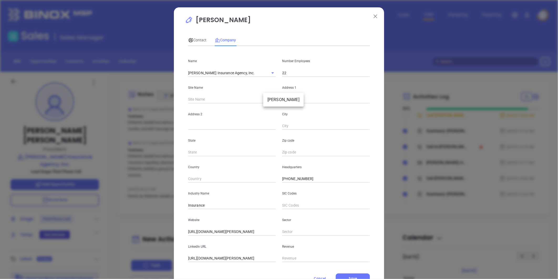
type input "97282"
type input "100 River Ridge Drive"
type input "Suite 301"
type input "Norwood"
type input "MA"
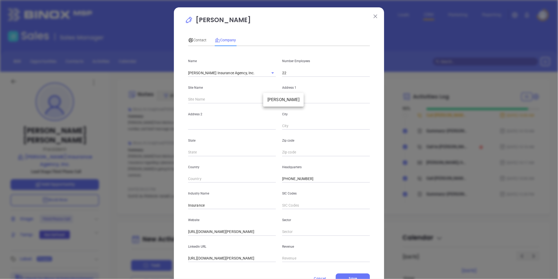
type input "2062"
click at [198, 41] on span "Contact" at bounding box center [197, 40] width 18 height 4
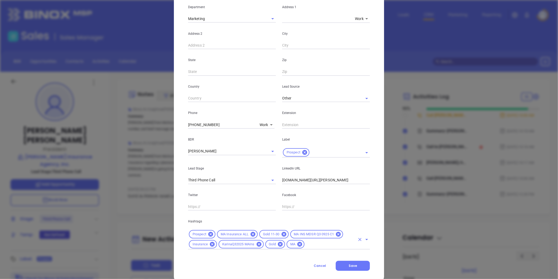
scroll to position [117, 0]
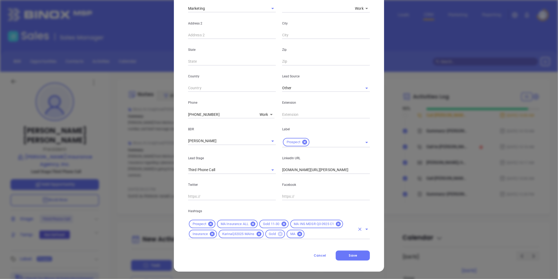
click at [278, 233] on icon at bounding box center [280, 233] width 5 height 5
click at [351, 253] on span "Save" at bounding box center [353, 255] width 8 height 4
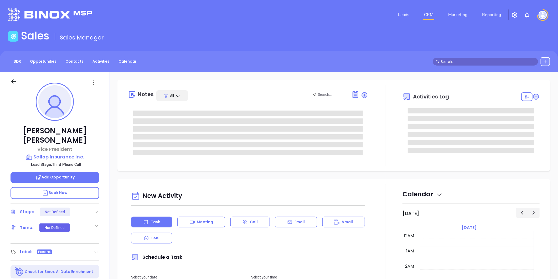
type input "[DATE]"
type input "[PERSON_NAME]"
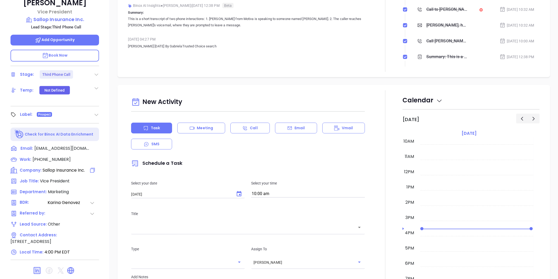
scroll to position [161, 0]
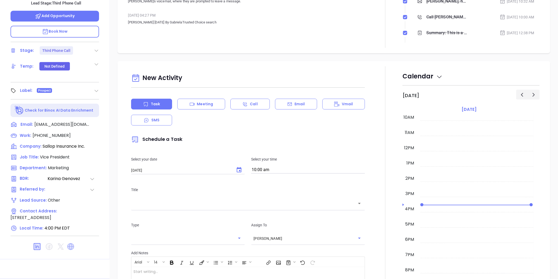
click at [69, 243] on icon at bounding box center [70, 246] width 7 height 7
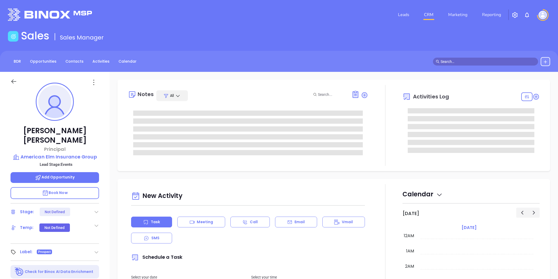
type input "[DATE]"
type input "[PERSON_NAME]"
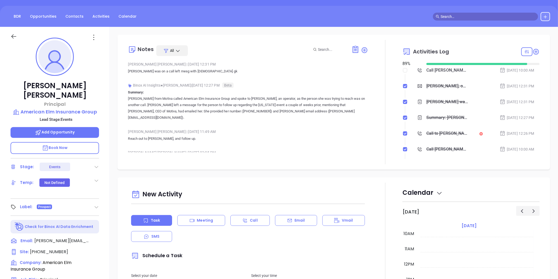
scroll to position [146, 0]
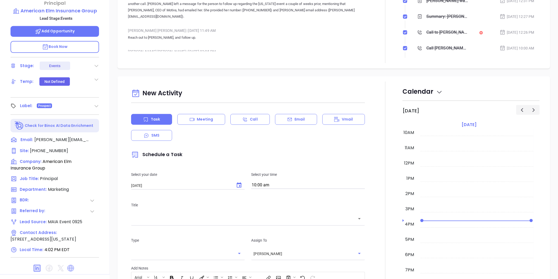
click at [69, 264] on icon at bounding box center [70, 267] width 7 height 7
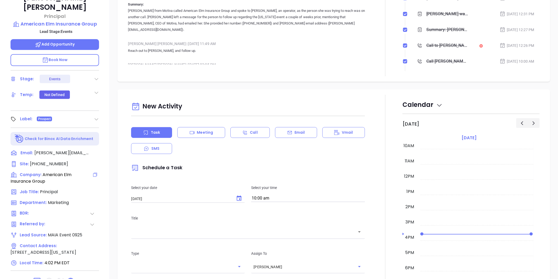
scroll to position [161, 0]
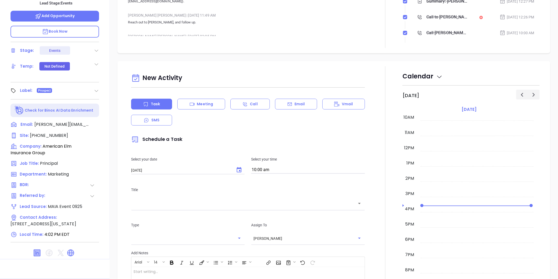
click at [38, 249] on icon at bounding box center [37, 252] width 6 height 6
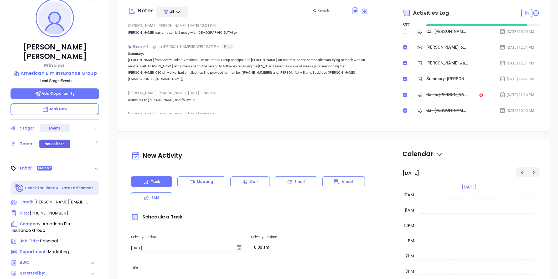
scroll to position [132, 0]
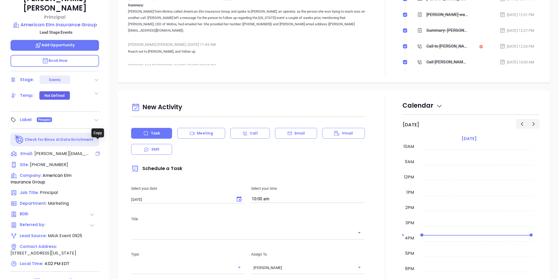
drag, startPoint x: 98, startPoint y: 142, endPoint x: 11, endPoint y: 178, distance: 93.9
click at [98, 151] on icon at bounding box center [97, 153] width 5 height 5
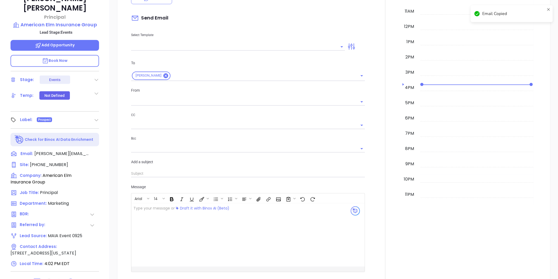
scroll to position [72, 0]
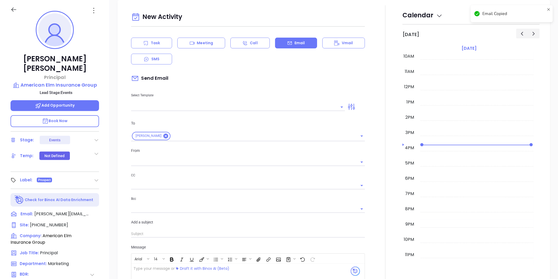
type input "[PERSON_NAME]"
drag, startPoint x: 101, startPoint y: 69, endPoint x: 98, endPoint y: 75, distance: 6.9
click at [98, 75] on div "[PERSON_NAME] Principal American Elm Insurance Group Lead Stage: Events Add Opp…" at bounding box center [55, 174] width 110 height 348
copy div "American Elm Insurance Group"
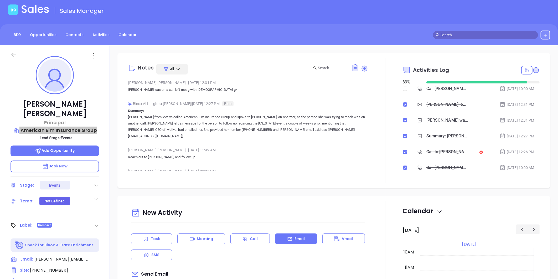
scroll to position [0, 0]
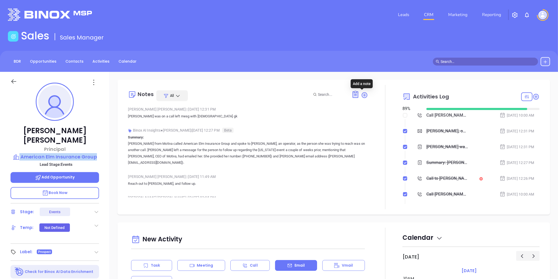
drag, startPoint x: 363, startPoint y: 95, endPoint x: 347, endPoint y: 102, distance: 18.0
click at [363, 95] on icon at bounding box center [364, 94] width 5 height 5
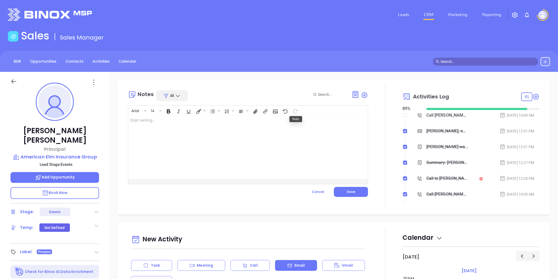
click at [200, 125] on div at bounding box center [239, 146] width 223 height 63
click at [347, 192] on span "Save" at bounding box center [351, 191] width 8 height 4
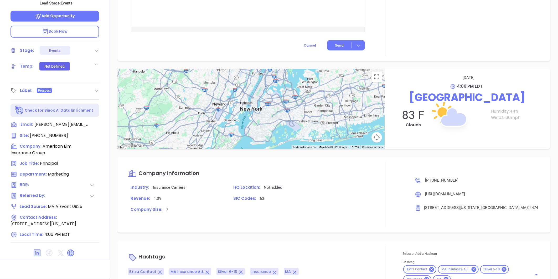
scroll to position [384, 0]
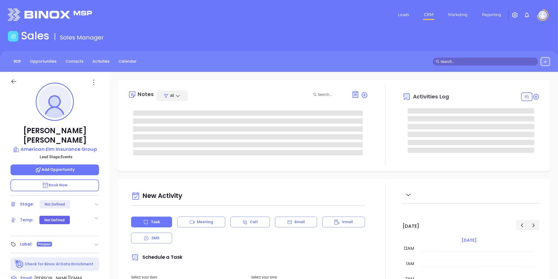
type input "10:00 am"
type input "[DATE]"
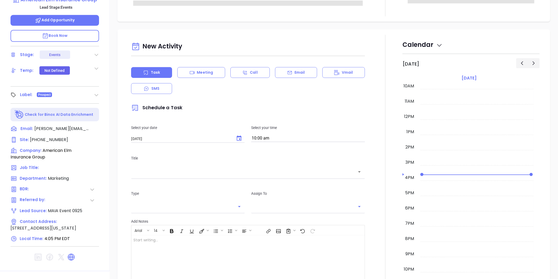
scroll to position [161, 0]
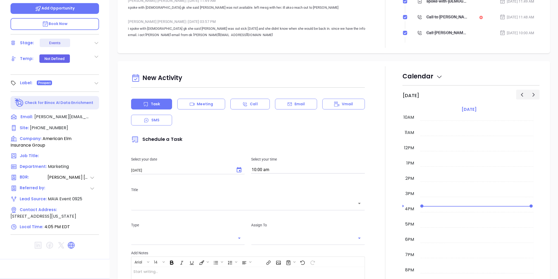
type input "[PERSON_NAME]"
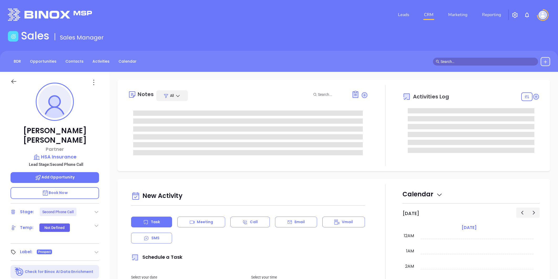
type input "[PERSON_NAME]"
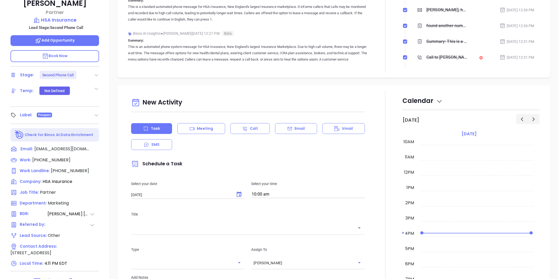
scroll to position [161, 0]
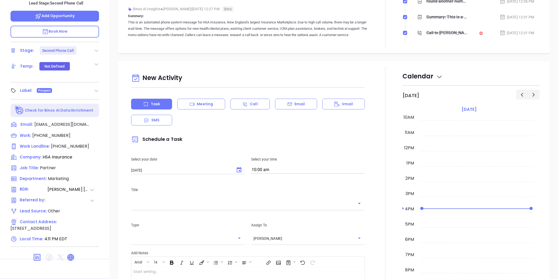
click at [73, 254] on icon at bounding box center [71, 257] width 6 height 6
click at [69, 254] on icon at bounding box center [70, 257] width 7 height 7
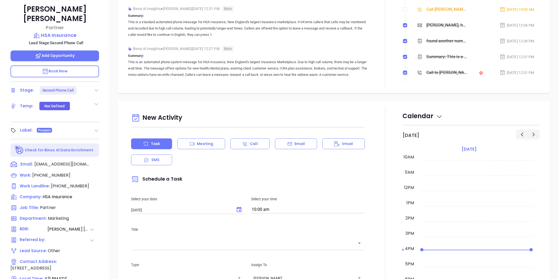
scroll to position [132, 0]
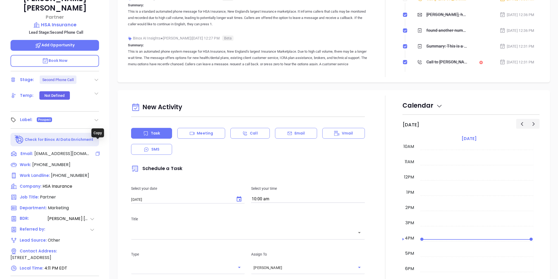
drag, startPoint x: 98, startPoint y: 143, endPoint x: 6, endPoint y: 191, distance: 104.1
click at [98, 151] on icon at bounding box center [97, 153] width 5 height 5
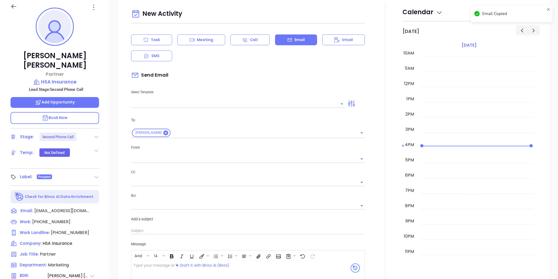
scroll to position [72, 0]
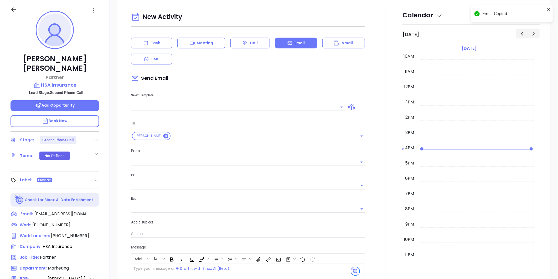
type input "[PERSON_NAME]"
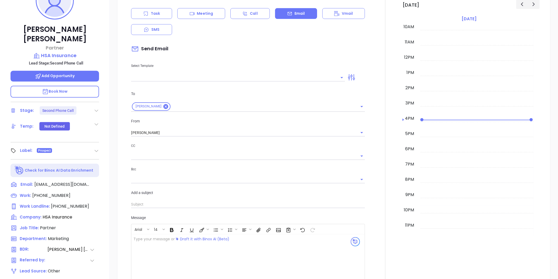
scroll to position [130, 0]
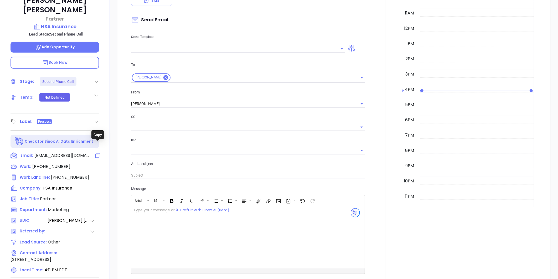
click at [98, 152] on icon at bounding box center [98, 155] width 6 height 6
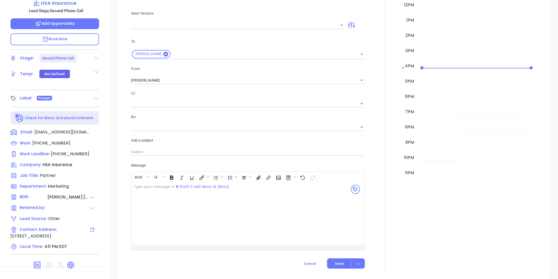
scroll to position [161, 0]
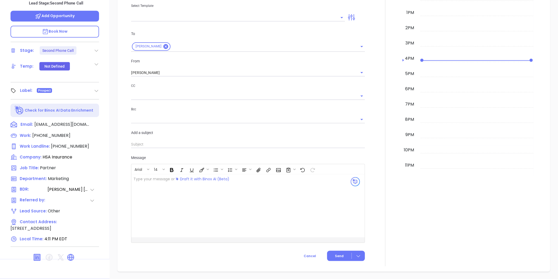
click at [36, 254] on icon at bounding box center [37, 257] width 6 height 6
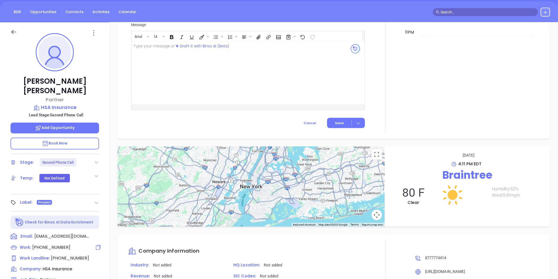
scroll to position [44, 0]
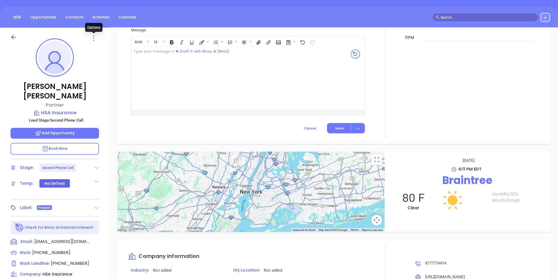
click at [93, 37] on icon at bounding box center [94, 38] width 8 height 8
click at [105, 90] on li "Edit" at bounding box center [120, 94] width 58 height 11
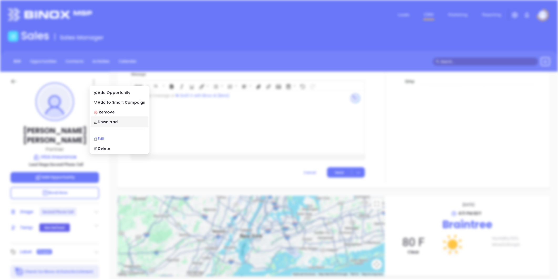
scroll to position [0, 0]
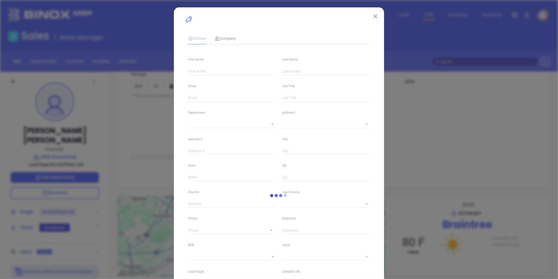
type input "Ron"
type input "Jarvis"
type input "rjarvis@hsainsurance.com"
type input "Partner"
type input "1"
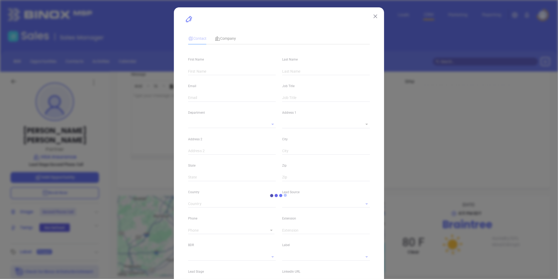
type input "www.linkedin.com/in/ron-jarvis-6a735231"
type input "Marketing"
type input "Other"
type input "[PERSON_NAME]"
type input "Second Phone Call"
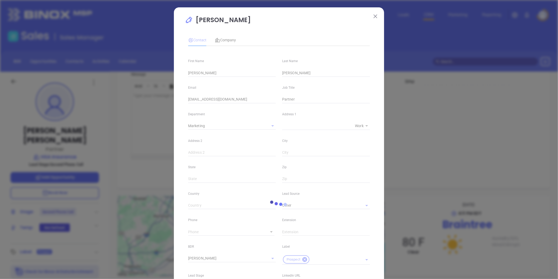
type input "(877) 777-4414"
type input "1"
drag, startPoint x: 205, startPoint y: 70, endPoint x: 162, endPoint y: 79, distance: 44.2
click at [162, 79] on div "Ron Jarvis Contact Company First Name Ron Last Name Jarvis Email rjarvis@hsains…" at bounding box center [279, 139] width 558 height 279
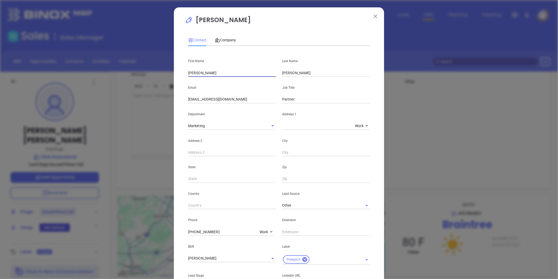
type input "Laura"
type input "w"
type input "Wood"
type input "Managing Principal"
drag, startPoint x: 233, startPoint y: 100, endPoint x: 153, endPoint y: 100, distance: 79.9
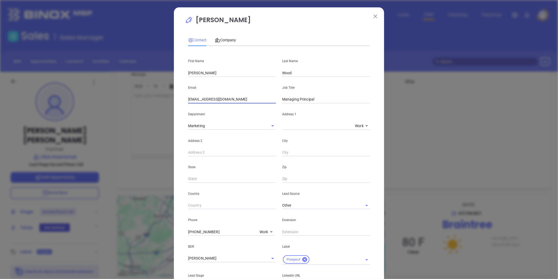
click at [149, 102] on div "Ron Jarvis Contact Company First Name Laura Last Name Wood Email rjarvis@hsains…" at bounding box center [279, 139] width 558 height 279
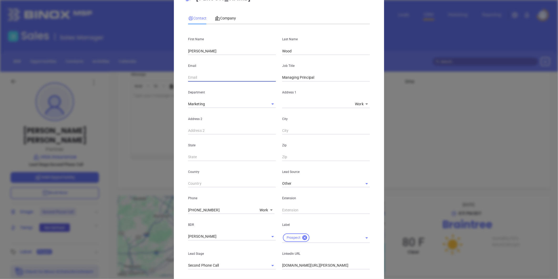
scroll to position [29, 0]
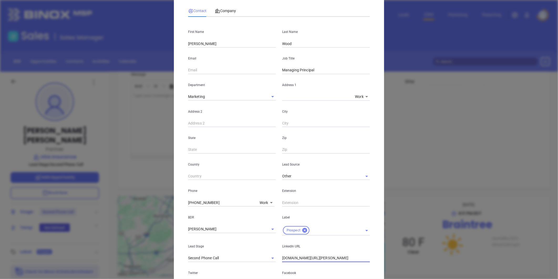
click at [287, 259] on input "www.linkedin.com/in/ron-jarvis-6a735231" at bounding box center [326, 258] width 88 height 8
click at [287, 258] on input "www.linkedin.com/in/ron-jarvis-6a735231" at bounding box center [326, 258] width 88 height 8
paste input "linkedin.com/in/laura-wood-6556b015"
type input "www.linkedin.com/in/laura-wood-6556b015"
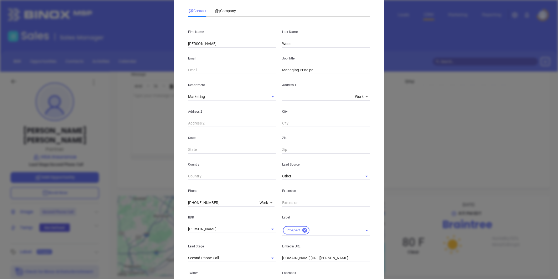
drag, startPoint x: 195, startPoint y: 74, endPoint x: 195, endPoint y: 71, distance: 2.9
click at [195, 74] on div "First Name Laura Last Name Wood Email Job Title Managing Principal Department M…" at bounding box center [279, 174] width 182 height 306
click at [194, 70] on input "text" at bounding box center [232, 70] width 88 height 8
paste input "lwood@hsainsurance.com"
type input "lwood@hsainsurance.com"
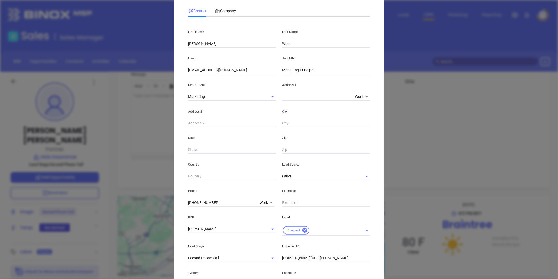
drag, startPoint x: 225, startPoint y: 111, endPoint x: 238, endPoint y: 116, distance: 13.9
click at [225, 111] on p "Address 2" at bounding box center [232, 112] width 88 height 6
click at [262, 201] on body "Leads CRM Marketing Reporting Financial Leads Leads Sales Sales Manager BDR Opp…" at bounding box center [279, 139] width 558 height 279
click at [268, 191] on li "Mobile" at bounding box center [274, 191] width 35 height 9
type input "2"
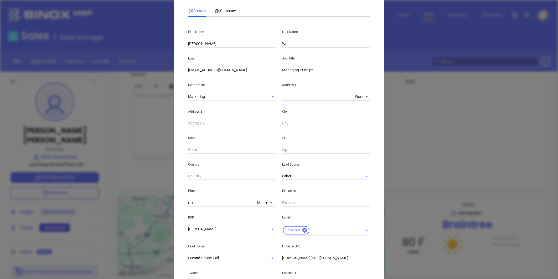
click at [233, 204] on input "( ) -" at bounding box center [221, 202] width 67 height 8
paste input "203) 341-9120"
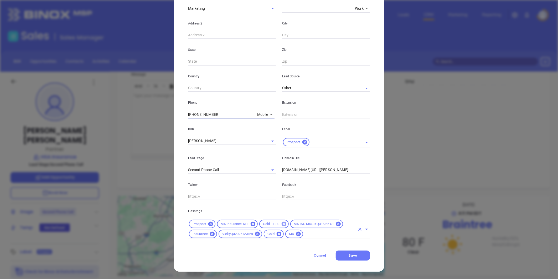
drag, startPoint x: 274, startPoint y: 233, endPoint x: 279, endPoint y: 225, distance: 8.6
click at [277, 233] on icon at bounding box center [279, 233] width 5 height 5
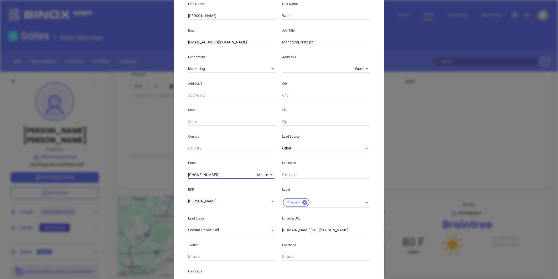
scroll to position [0, 0]
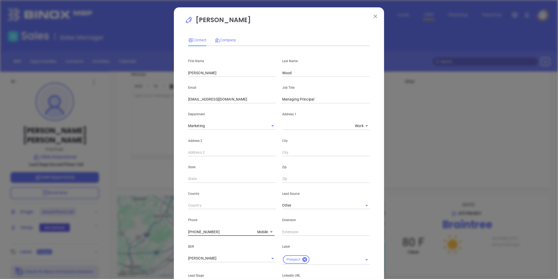
type input "(203) 341-9120"
click at [224, 37] on div "Company" at bounding box center [225, 40] width 21 height 6
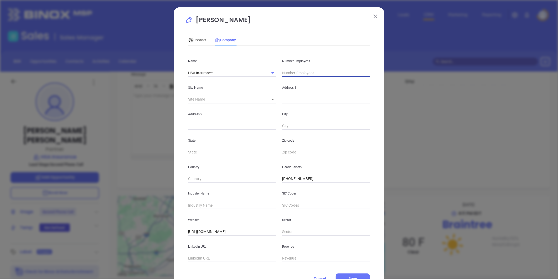
click at [296, 71] on input "text" at bounding box center [326, 73] width 88 height 8
type input "54"
click at [203, 203] on input "text" at bounding box center [232, 205] width 88 height 8
type input "Insurance"
click at [208, 256] on input "text" at bounding box center [232, 258] width 88 height 8
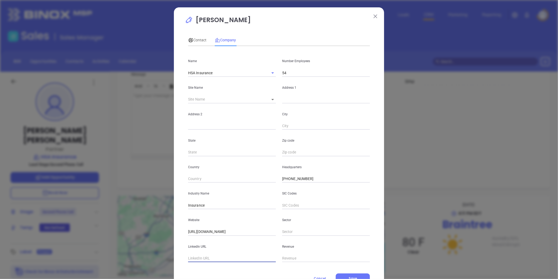
paste input "https://www.linkedin.com/company/hsainsurancema/"
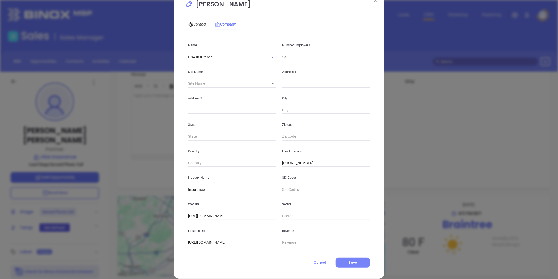
scroll to position [23, 0]
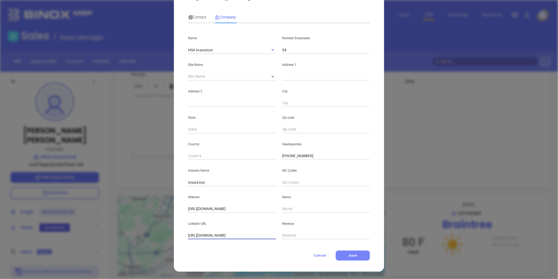
type input "https://www.linkedin.com/company/hsainsurancema/"
click at [354, 251] on button "Save" at bounding box center [353, 255] width 34 height 10
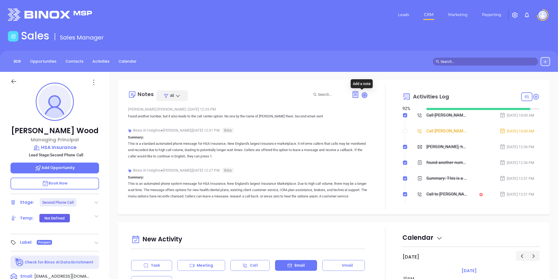
click at [363, 93] on icon at bounding box center [364, 94] width 5 height 5
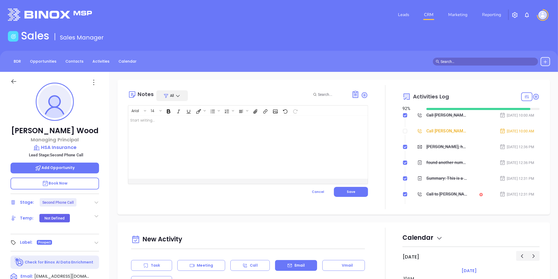
click at [215, 126] on div at bounding box center [239, 146] width 223 height 63
click at [351, 193] on span "Save" at bounding box center [351, 191] width 8 height 4
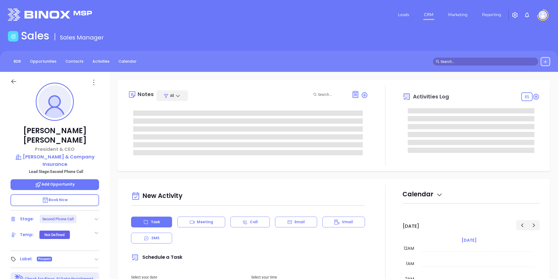
type input "[PERSON_NAME]"
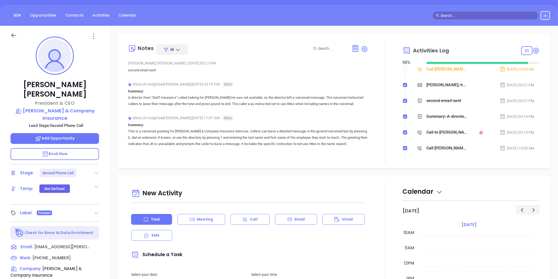
scroll to position [146, 0]
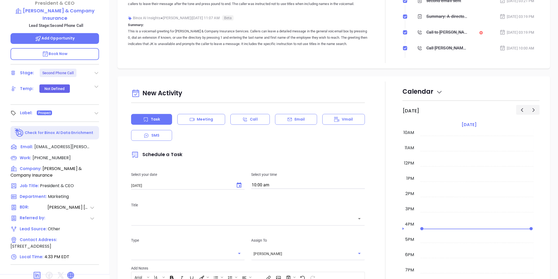
click at [69, 272] on icon at bounding box center [71, 275] width 6 height 6
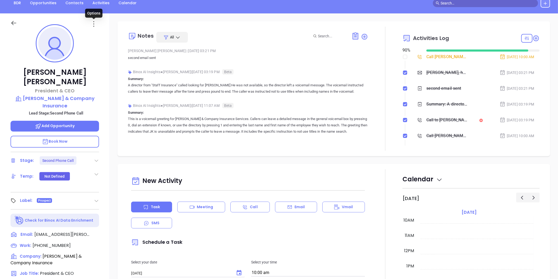
click at [91, 23] on icon at bounding box center [94, 24] width 8 height 8
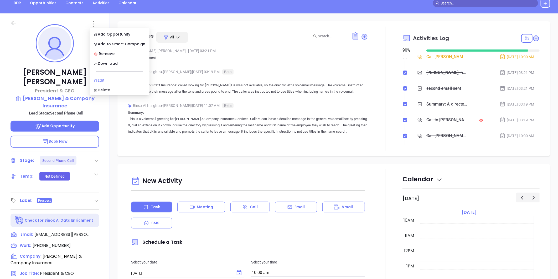
click at [101, 81] on div "Edit" at bounding box center [119, 80] width 51 height 6
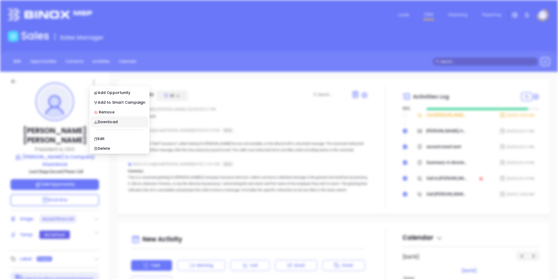
scroll to position [0, 0]
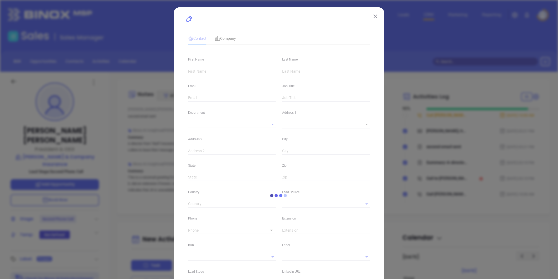
type input "[PERSON_NAME]"
type input "[EMAIL_ADDRESS][PERSON_NAME][DOMAIN_NAME]"
type input "President & CEO"
type input "1"
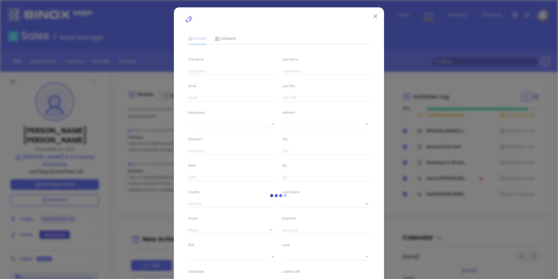
type input "[DOMAIN_NAME][URL][PERSON_NAME]"
type input "Marketing"
type input "Other"
type input "[PERSON_NAME]"
type input "Second Phone Call"
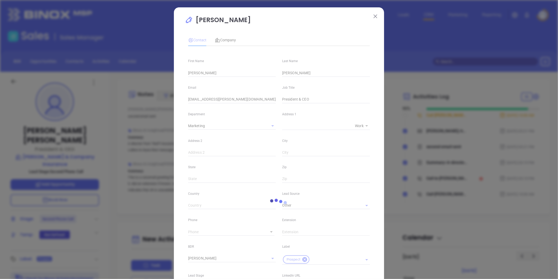
type input "[PHONE_NUMBER]"
type input "1"
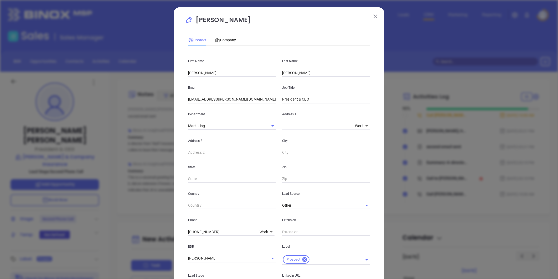
click at [203, 153] on input "text" at bounding box center [232, 152] width 88 height 8
paste input "[EMAIL_ADDRESS][PERSON_NAME][DOMAIN_NAME]"
type input "[EMAIL_ADDRESS][PERSON_NAME][DOMAIN_NAME]"
drag, startPoint x: 235, startPoint y: 153, endPoint x: 179, endPoint y: 157, distance: 56.6
click at [179, 157] on div "[PERSON_NAME] Contact Company First Name [PERSON_NAME] Name [PERSON_NAME] [EMAI…" at bounding box center [279, 197] width 210 height 381
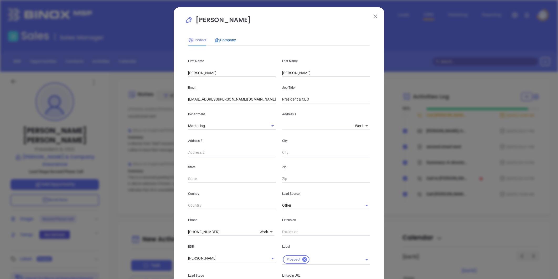
click at [223, 40] on span "Company" at bounding box center [225, 40] width 21 height 4
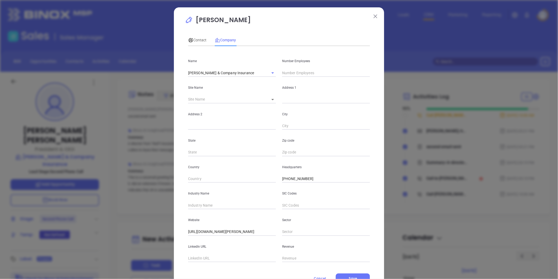
click at [292, 71] on input "text" at bounding box center [326, 73] width 88 height 8
type input "29"
click at [200, 206] on input "text" at bounding box center [232, 205] width 88 height 8
type input "Insurance"
click at [195, 35] on div "Contact" at bounding box center [197, 40] width 18 height 12
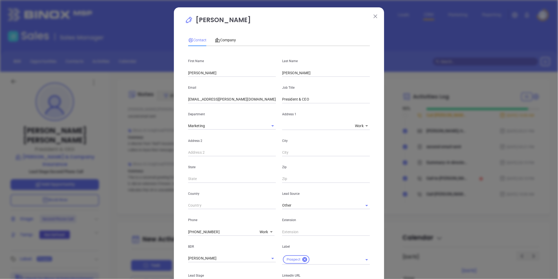
click at [291, 230] on input "text" at bounding box center [326, 232] width 88 height 8
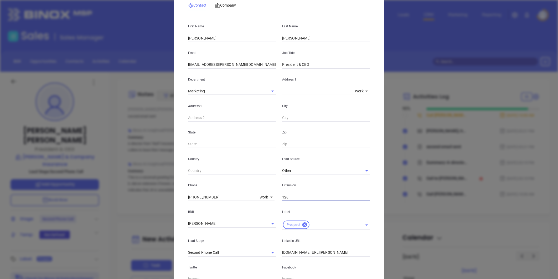
scroll to position [117, 0]
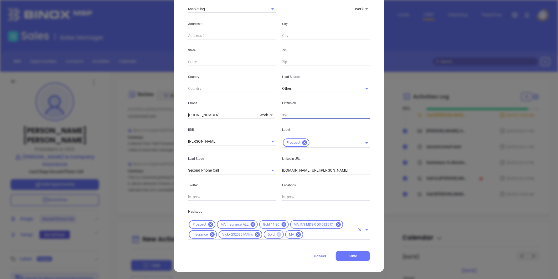
click at [277, 235] on icon at bounding box center [279, 234] width 5 height 5
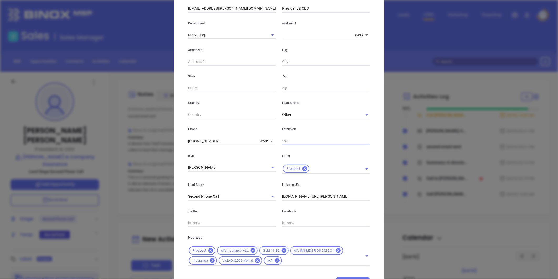
scroll to position [117, 0]
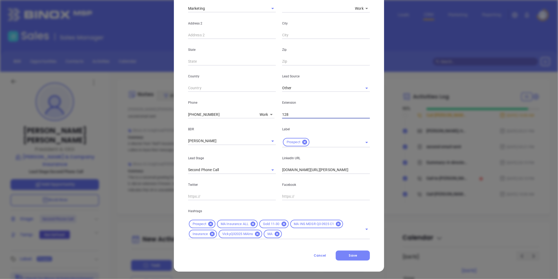
type input "128"
click at [352, 256] on span "Save" at bounding box center [353, 255] width 8 height 4
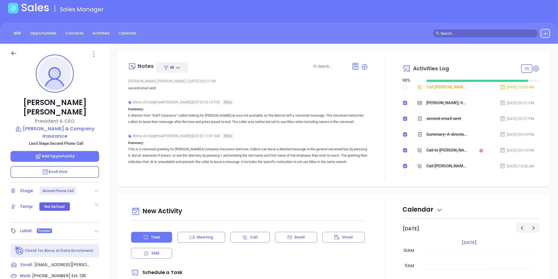
scroll to position [0, 0]
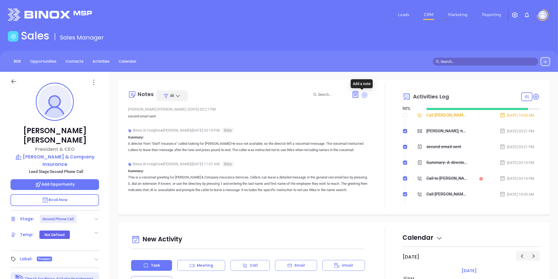
click at [362, 95] on icon at bounding box center [365, 95] width 6 height 6
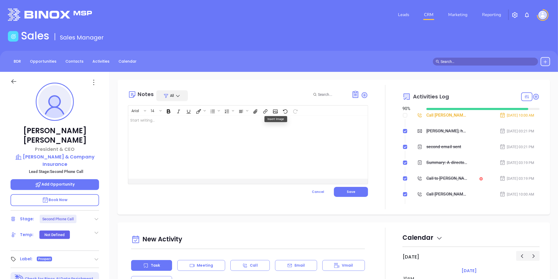
click at [159, 118] on div at bounding box center [239, 146] width 223 height 63
click at [351, 193] on span "Save" at bounding box center [351, 191] width 8 height 4
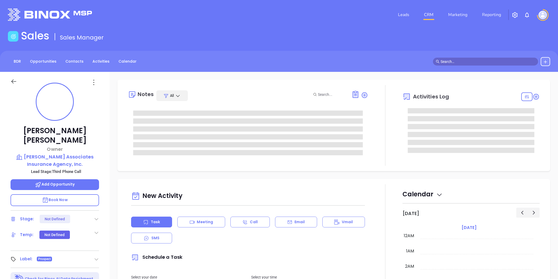
type input "[PERSON_NAME]"
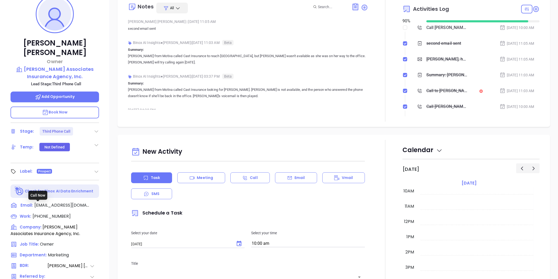
scroll to position [161, 0]
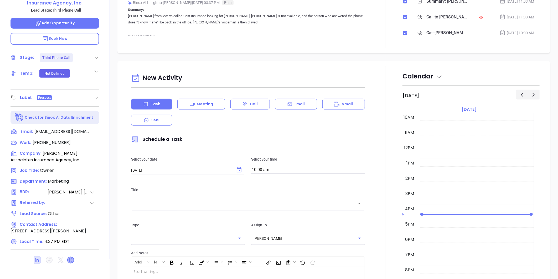
click at [70, 256] on icon at bounding box center [71, 259] width 6 height 6
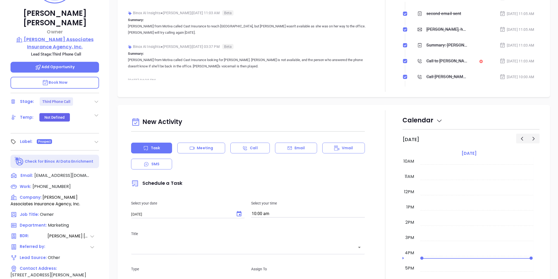
scroll to position [74, 0]
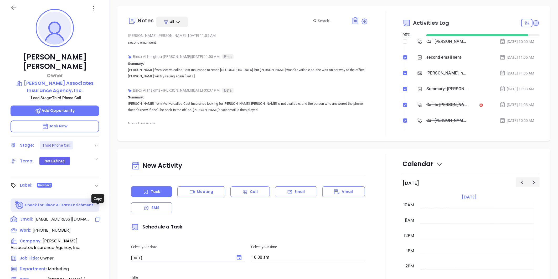
drag, startPoint x: 98, startPoint y: 208, endPoint x: 1, endPoint y: 253, distance: 106.7
click at [98, 216] on icon at bounding box center [97, 218] width 5 height 5
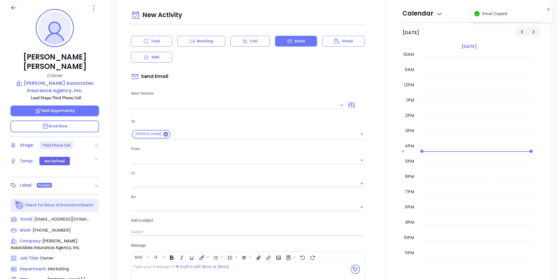
scroll to position [72, 0]
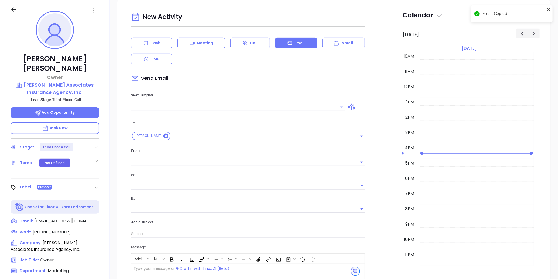
type input "[PERSON_NAME]"
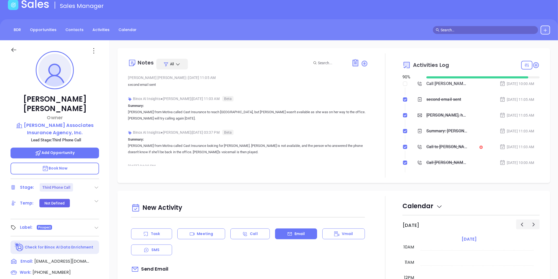
scroll to position [0, 0]
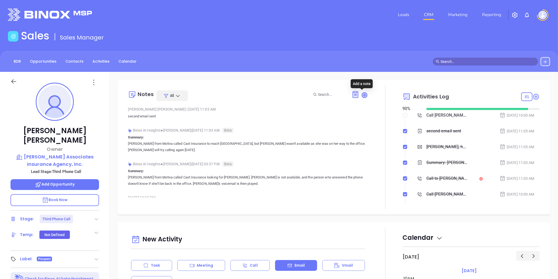
click at [362, 96] on icon at bounding box center [364, 94] width 5 height 5
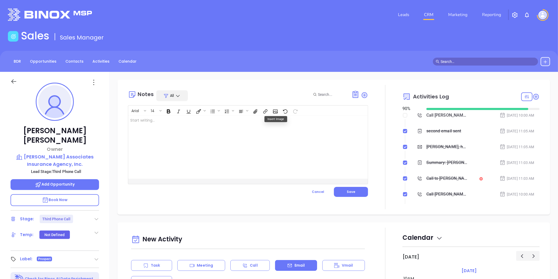
click at [146, 126] on div at bounding box center [239, 146] width 223 height 63
drag, startPoint x: 177, startPoint y: 123, endPoint x: 151, endPoint y: 127, distance: 27.0
click at [151, 127] on p "Reported as bounced, confirm email on call Binox - Tara Cassidy ﻿ ﻿" at bounding box center [239, 122] width 219 height 11
drag, startPoint x: 172, startPoint y: 133, endPoint x: 177, endPoint y: 131, distance: 5.3
click at [173, 133] on div "Reported as bounced, confirm email on call Binox - Tara Cassidy ﻿ ﻿" at bounding box center [239, 146] width 223 height 63
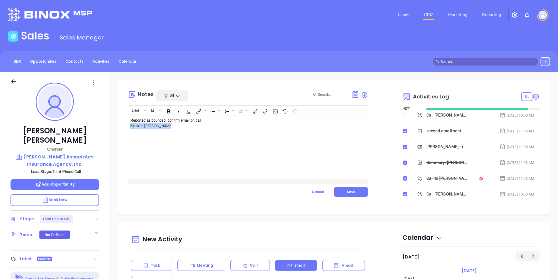
drag, startPoint x: 175, startPoint y: 125, endPoint x: 127, endPoint y: 130, distance: 48.1
click at [127, 130] on div "Notes All Arial 14 Reported as bounced, confirm email on call Binox - Tara Cass…" at bounding box center [334, 147] width 422 height 124
click at [342, 193] on button "Save" at bounding box center [351, 192] width 34 height 10
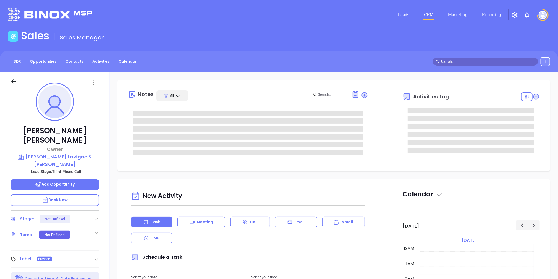
type input "[DATE]"
type input "[PERSON_NAME]"
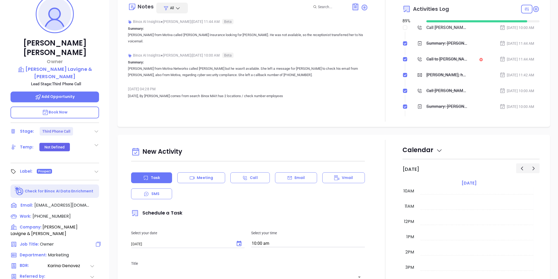
scroll to position [161, 0]
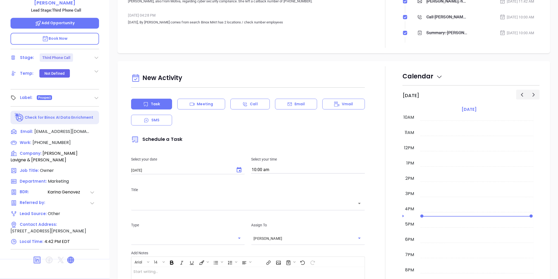
click at [69, 256] on icon at bounding box center [71, 259] width 6 height 6
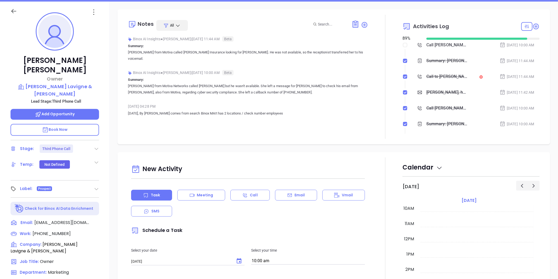
scroll to position [74, 0]
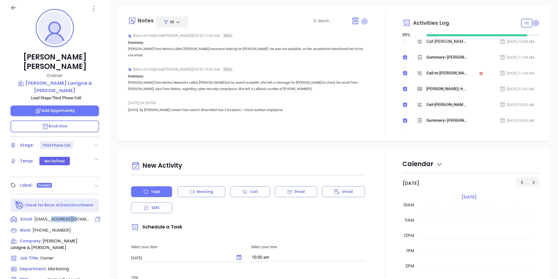
drag, startPoint x: 87, startPoint y: 201, endPoint x: 63, endPoint y: 201, distance: 23.9
click at [63, 216] on div "Email: kdeady@lldins.com" at bounding box center [55, 219] width 89 height 7
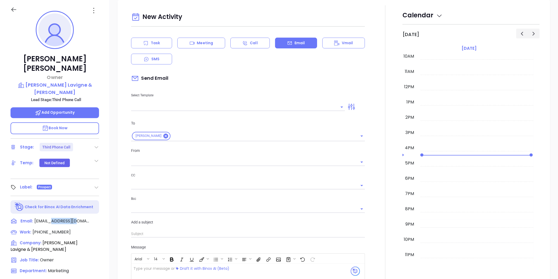
copy span "lldins.com"
type input "[PERSON_NAME]"
drag, startPoint x: 95, startPoint y: 68, endPoint x: 89, endPoint y: 76, distance: 10.8
click at [89, 76] on div "Kevin Deady Owner LeBel Lavigne & Deady Lead Stage: Third Phone Call Add Opport…" at bounding box center [55, 174] width 110 height 348
copy div "LeBel Lavigne & Deady"
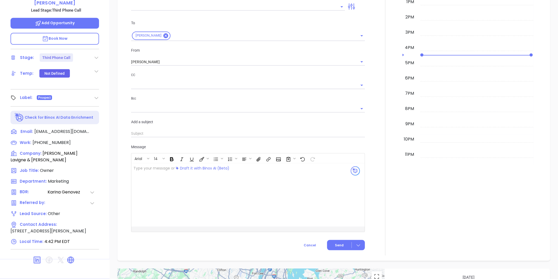
scroll to position [15, 0]
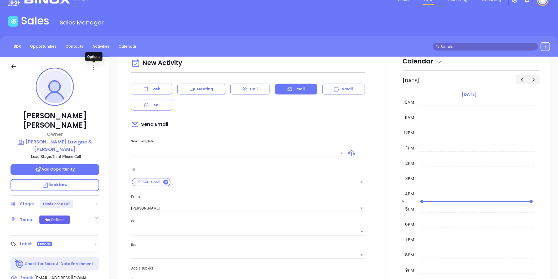
click at [94, 66] on icon at bounding box center [94, 67] width 8 height 8
click at [101, 122] on div "Edit" at bounding box center [119, 124] width 51 height 6
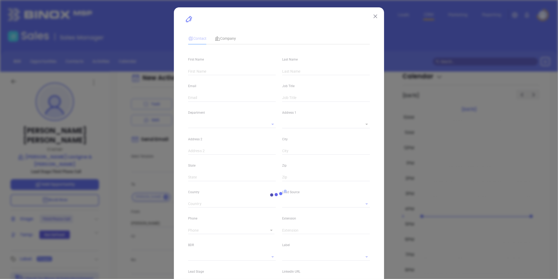
type input "Kevin"
type input "Deady"
type input "kdeady@lldins.com"
type input "Owner"
type input "1"
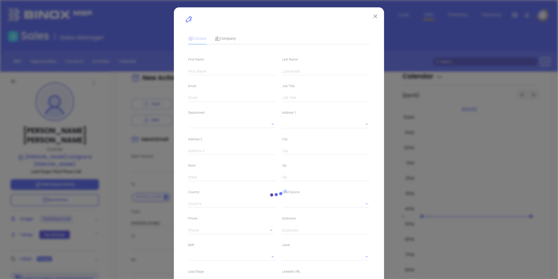
type input "www.linkedin.com/in/kevin-deady-1083871b"
type input "Marketing"
type input "Other"
type input "Karina Genovez"
type input "Third Phone Call"
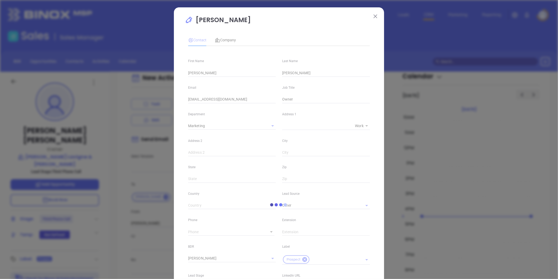
type input "(413) 532-3291"
type input "1"
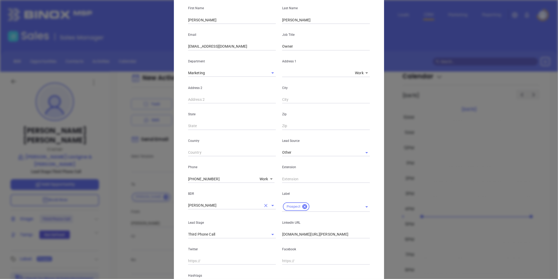
scroll to position [117, 0]
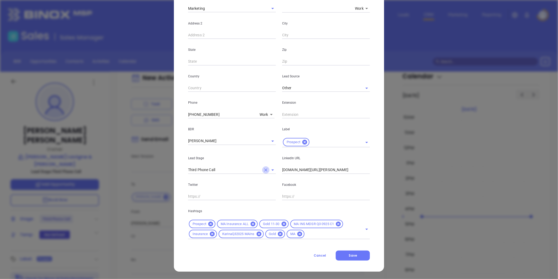
click at [263, 168] on icon "Clear" at bounding box center [265, 169] width 5 height 5
click at [249, 171] on input "text" at bounding box center [224, 170] width 73 height 8
click at [223, 178] on li "Acquired/Closed" at bounding box center [232, 181] width 88 height 9
click at [302, 142] on icon at bounding box center [305, 142] width 6 height 6
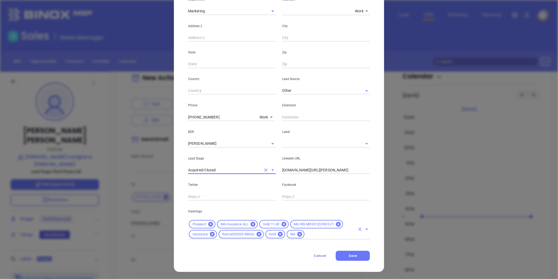
type input "Acquired/Closed"
click at [311, 236] on input "text" at bounding box center [330, 234] width 50 height 7
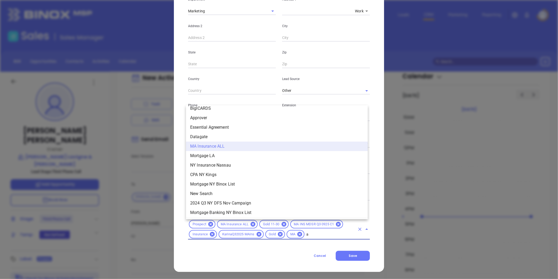
scroll to position [0, 0]
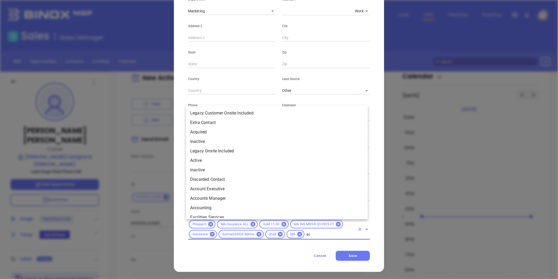
type input "acq"
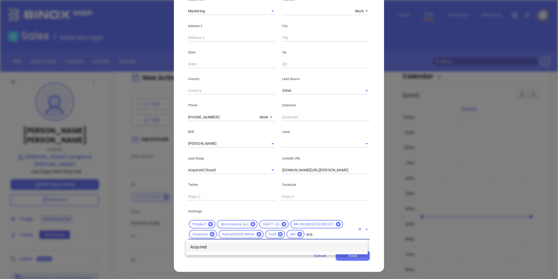
click at [205, 248] on li "Acquired" at bounding box center [277, 246] width 182 height 9
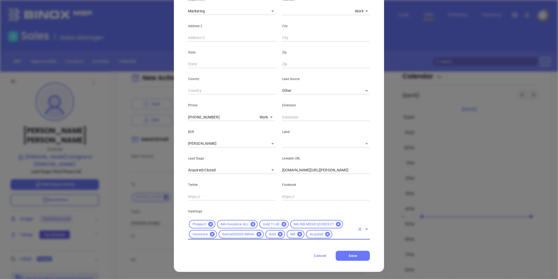
type input "n"
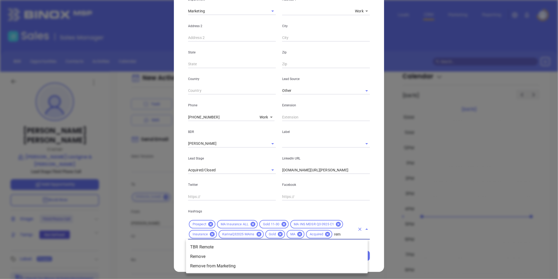
type input "remo"
click at [223, 266] on li "Remove from Marketing" at bounding box center [277, 265] width 182 height 9
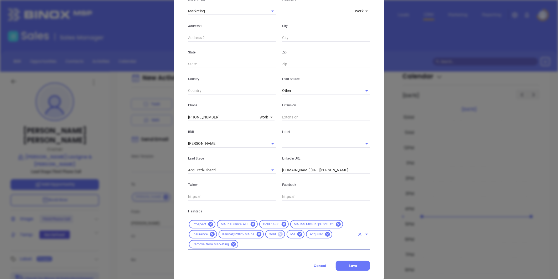
click at [278, 233] on icon at bounding box center [280, 233] width 5 height 5
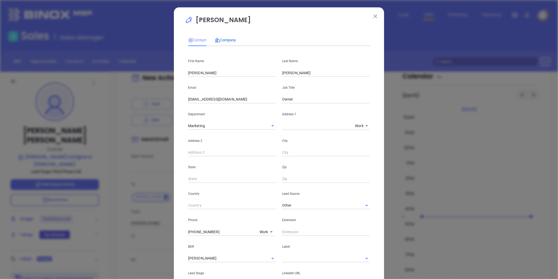
click at [225, 41] on span "Company" at bounding box center [225, 40] width 21 height 4
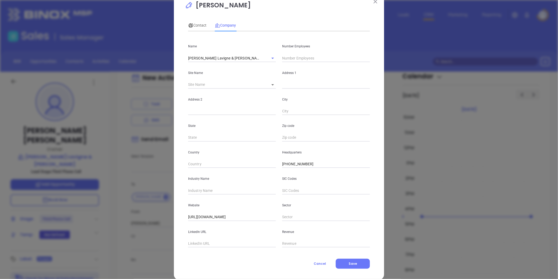
scroll to position [23, 0]
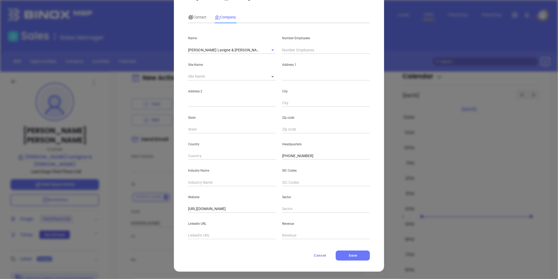
drag, startPoint x: 354, startPoint y: 250, endPoint x: 355, endPoint y: 248, distance: 2.7
click at [354, 250] on div "Contact Company First Name Kevin Last Name Deady Email kdeady@lldins.com Job Ti…" at bounding box center [279, 134] width 182 height 252
click at [351, 253] on span "Save" at bounding box center [353, 255] width 8 height 4
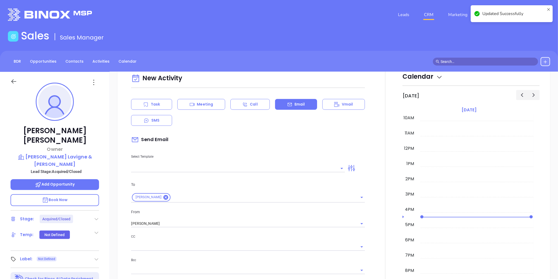
scroll to position [161, 0]
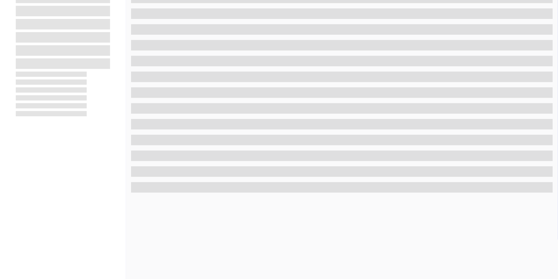
scroll to position [161, 0]
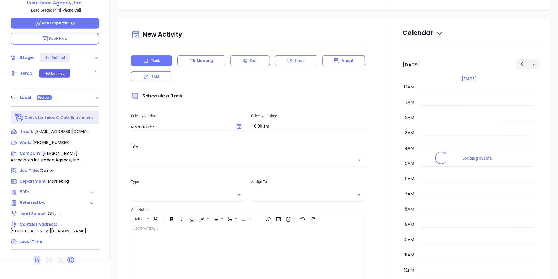
type input "[DATE]"
click at [74, 253] on div at bounding box center [55, 259] width 89 height 13
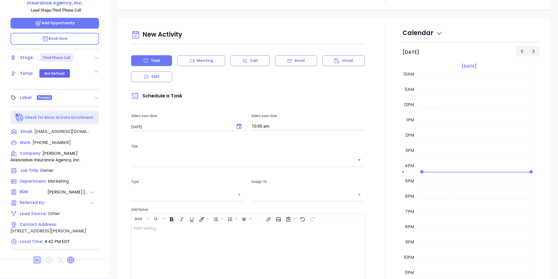
type input "[PERSON_NAME]"
click at [71, 256] on icon at bounding box center [71, 259] width 6 height 6
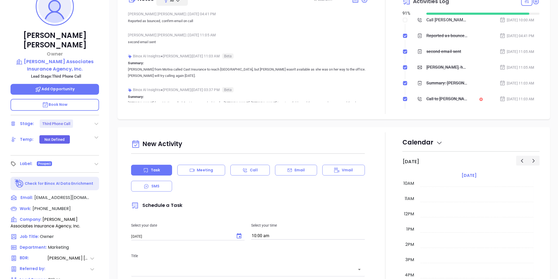
scroll to position [0, 0]
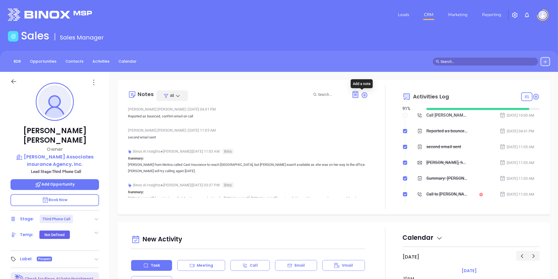
click at [362, 92] on icon at bounding box center [365, 95] width 6 height 6
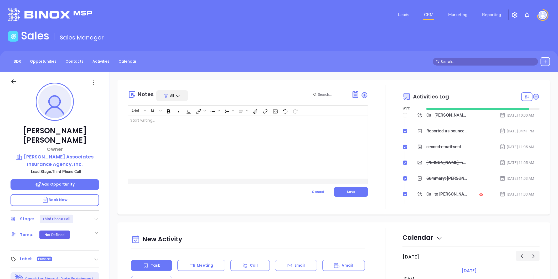
click at [169, 120] on div at bounding box center [239, 146] width 223 height 63
drag, startPoint x: 354, startPoint y: 191, endPoint x: 168, endPoint y: 148, distance: 190.3
click at [353, 190] on button "Save" at bounding box center [351, 192] width 34 height 10
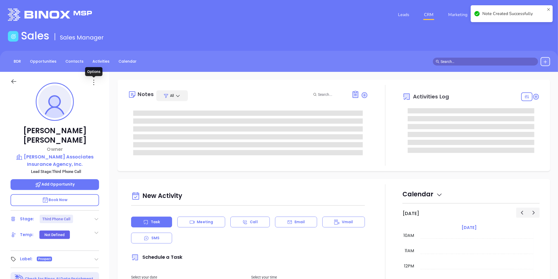
click at [95, 81] on icon at bounding box center [94, 82] width 8 height 8
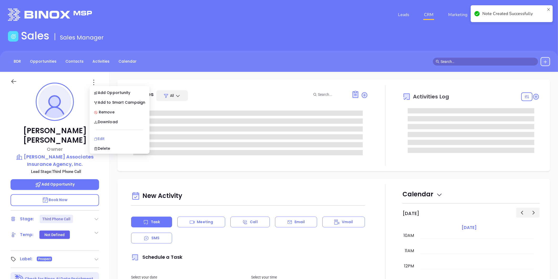
click at [99, 138] on div "Edit" at bounding box center [119, 139] width 51 height 6
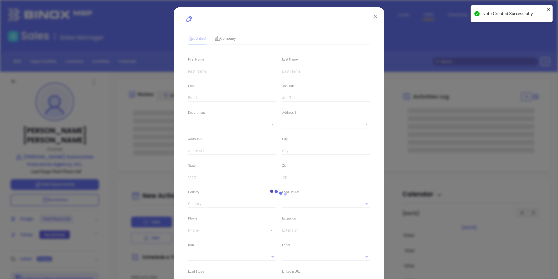
type input "[PERSON_NAME]"
type input "[EMAIL_ADDRESS][DOMAIN_NAME]"
type input "Owner"
type input "1"
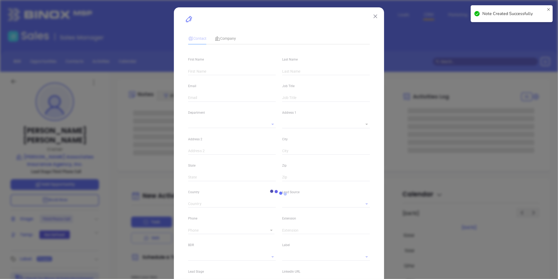
type input "[DOMAIN_NAME][URL][PERSON_NAME]"
type input "Marketing"
type input "Other"
type input "[PERSON_NAME]"
type input "Third Phone Call"
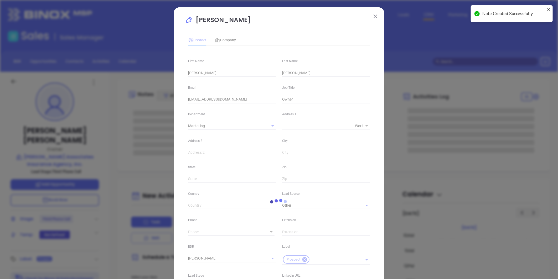
type input "[PHONE_NUMBER]"
type input "1"
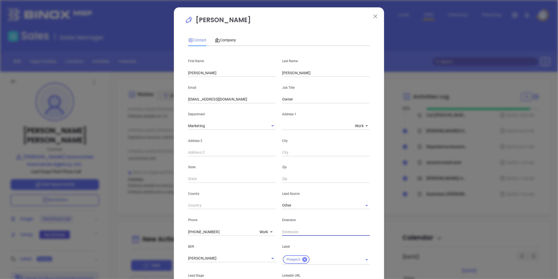
click at [300, 230] on input "text" at bounding box center [326, 232] width 88 height 8
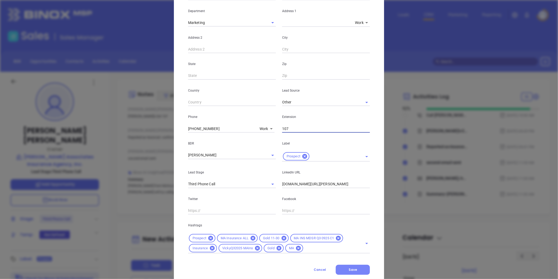
scroll to position [117, 0]
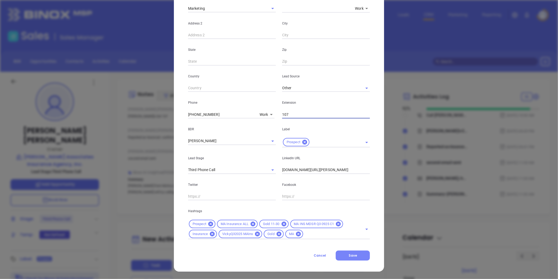
type input "107"
click at [349, 256] on span "Save" at bounding box center [353, 255] width 8 height 4
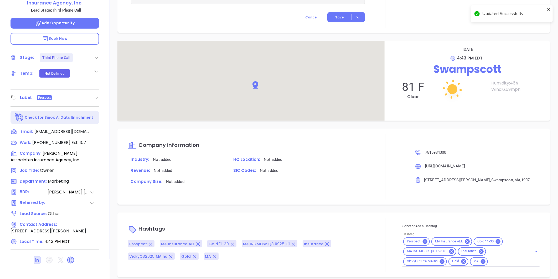
scroll to position [293, 0]
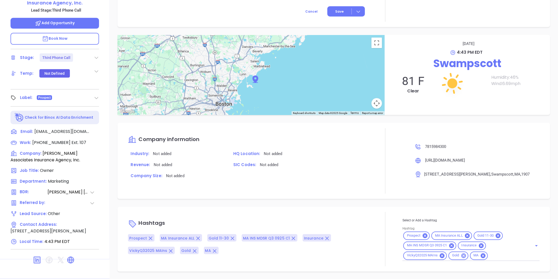
click at [461, 254] on icon at bounding box center [464, 256] width 6 height 6
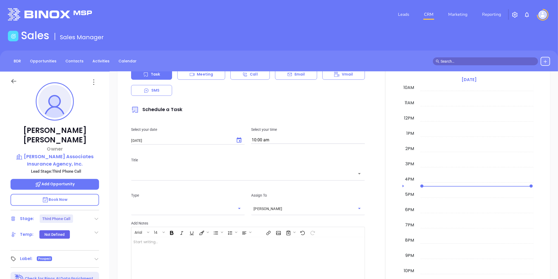
scroll to position [0, 0]
click at [93, 83] on icon at bounding box center [94, 82] width 8 height 8
click at [101, 140] on div "Edit" at bounding box center [119, 139] width 51 height 6
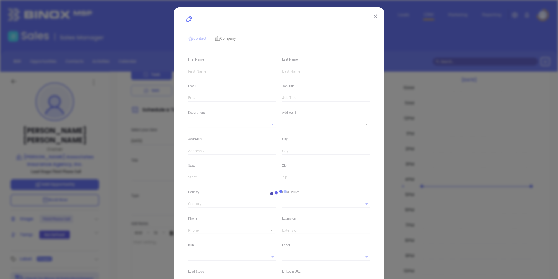
type input "[PERSON_NAME]"
type input "[EMAIL_ADDRESS][DOMAIN_NAME]"
type input "Owner"
type input "1"
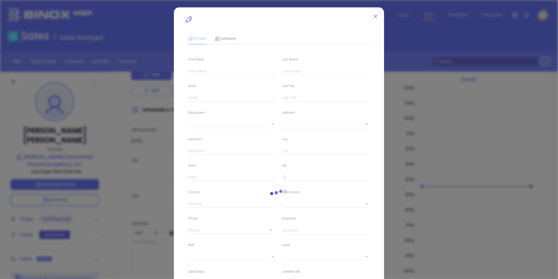
type input "[DOMAIN_NAME][URL][PERSON_NAME]"
type input "Marketing"
type input "Other"
type input "[PERSON_NAME]"
type input "Third Phone Call"
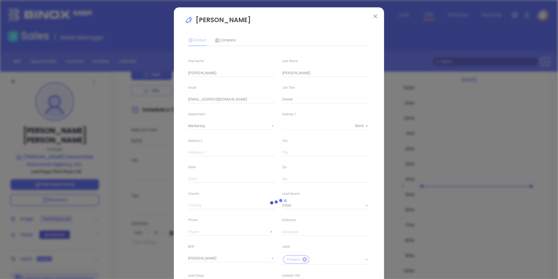
type input "[PHONE_NUMBER]"
type input "1"
type input "107"
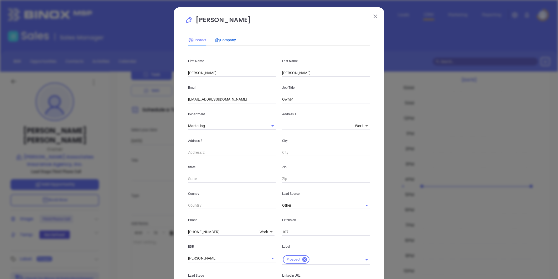
click at [228, 37] on div "Company" at bounding box center [225, 40] width 21 height 6
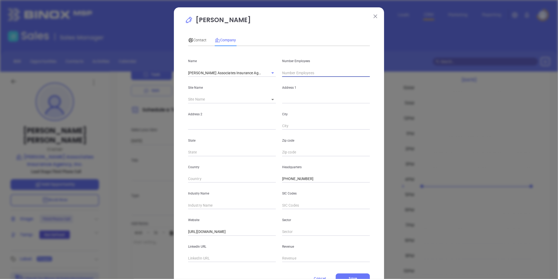
click at [300, 70] on input "text" at bounding box center [326, 73] width 88 height 8
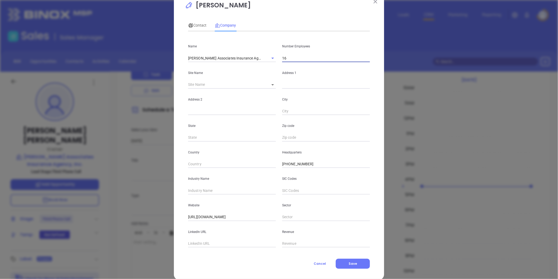
scroll to position [23, 0]
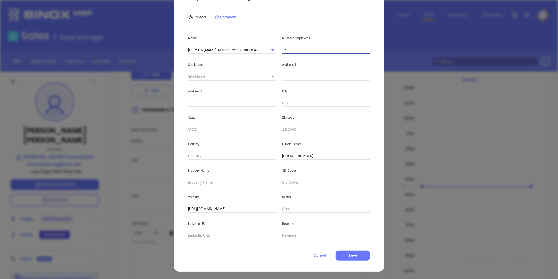
type input "16"
click at [209, 182] on input "text" at bounding box center [232, 182] width 88 height 8
type input "Insurance"
click at [350, 253] on span "Save" at bounding box center [353, 255] width 8 height 4
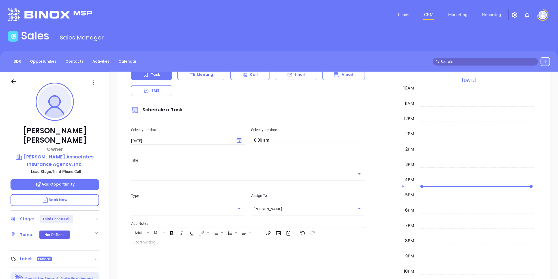
scroll to position [190, 0]
click at [343, 34] on div "Sales Sales Manager" at bounding box center [279, 36] width 549 height 15
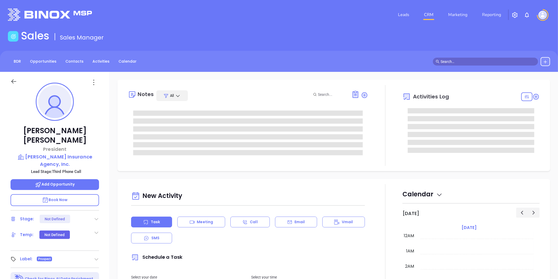
type input "[DATE]"
type input "[PERSON_NAME]"
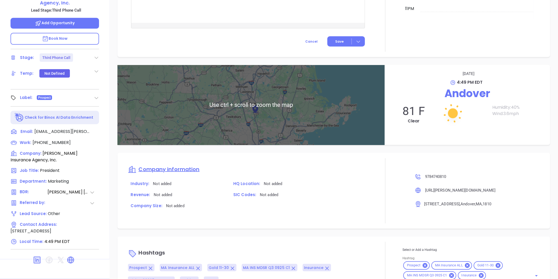
scroll to position [337, 0]
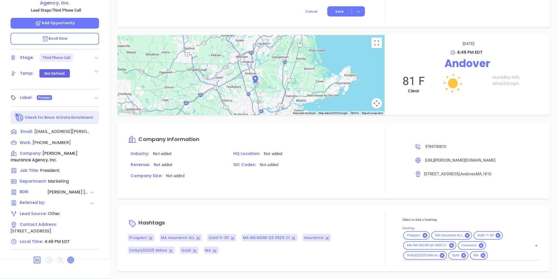
click at [70, 256] on icon at bounding box center [71, 259] width 6 height 6
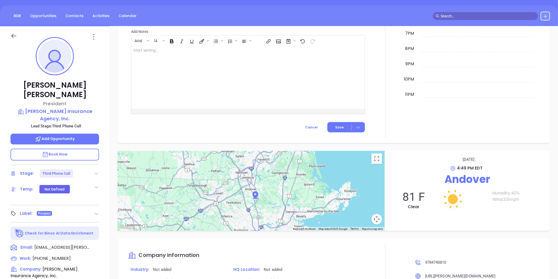
scroll to position [74, 0]
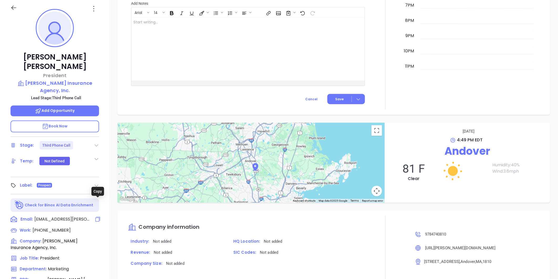
click at [97, 216] on icon at bounding box center [98, 219] width 6 height 6
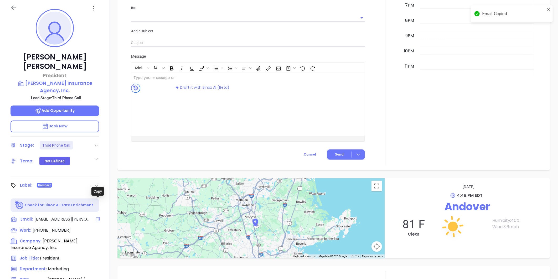
scroll to position [150, 0]
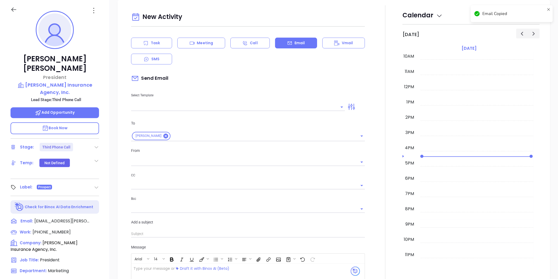
type input "[PERSON_NAME]"
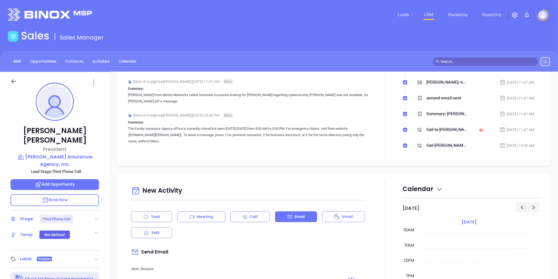
scroll to position [0, 0]
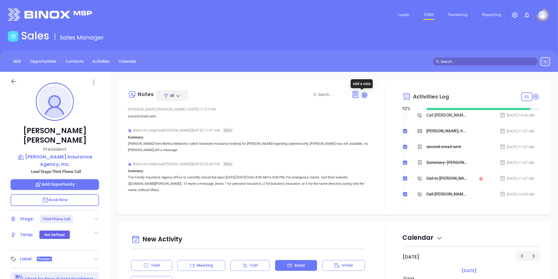
click at [362, 93] on icon at bounding box center [364, 94] width 5 height 5
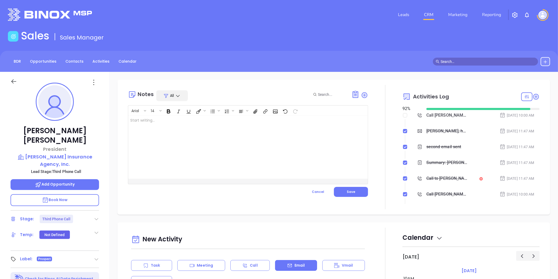
click at [156, 125] on div at bounding box center [239, 146] width 223 height 63
click at [353, 193] on button "Save" at bounding box center [351, 192] width 34 height 10
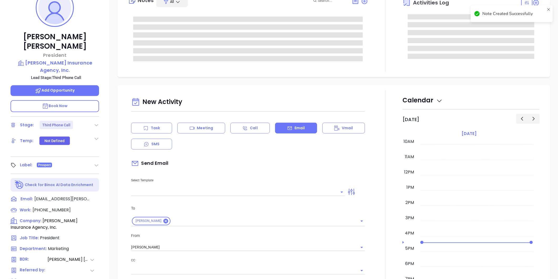
scroll to position [117, 0]
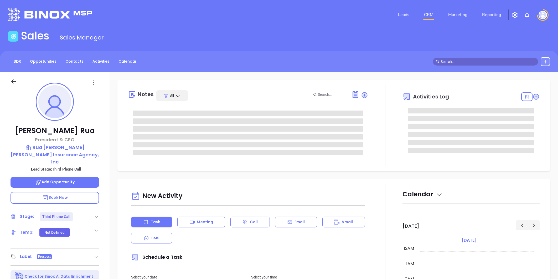
type input "[PERSON_NAME]"
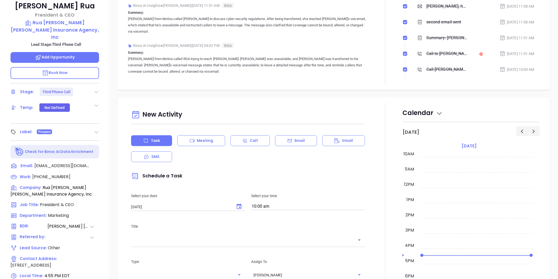
scroll to position [161, 0]
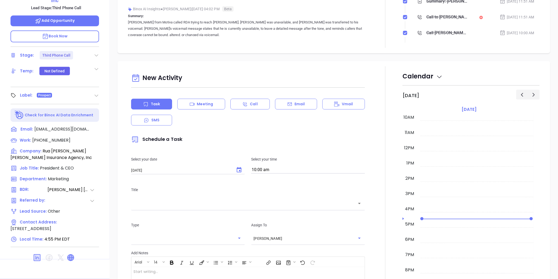
click at [69, 254] on icon at bounding box center [71, 257] width 6 height 6
drag, startPoint x: 90, startPoint y: 120, endPoint x: 47, endPoint y: 124, distance: 43.0
click at [47, 126] on div "Email: [EMAIL_ADDRESS][DOMAIN_NAME]" at bounding box center [55, 129] width 89 height 7
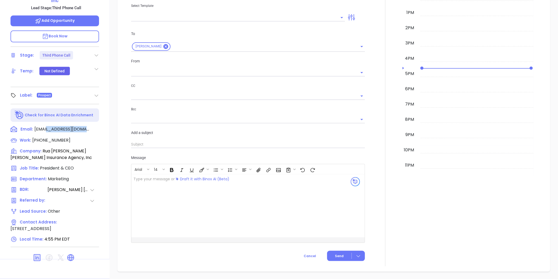
scroll to position [72, 0]
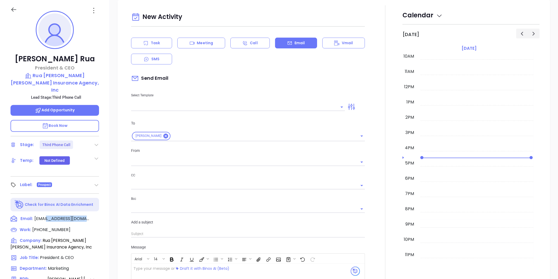
type input "[PERSON_NAME]"
drag, startPoint x: 102, startPoint y: 69, endPoint x: 96, endPoint y: 80, distance: 12.8
click at [96, 80] on div "[PERSON_NAME] President & CEO Rua [PERSON_NAME] [PERSON_NAME] Insurance Agency,…" at bounding box center [55, 174] width 110 height 348
copy div "Rua [PERSON_NAME] [PERSON_NAME] Insurance Agency, Inc"
click at [97, 215] on icon at bounding box center [98, 218] width 6 height 6
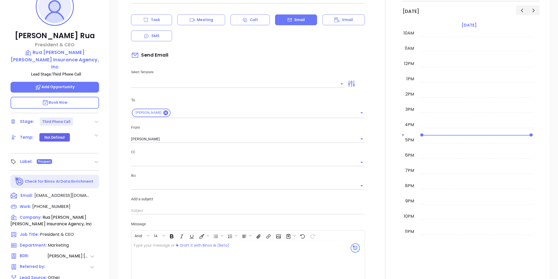
scroll to position [161, 0]
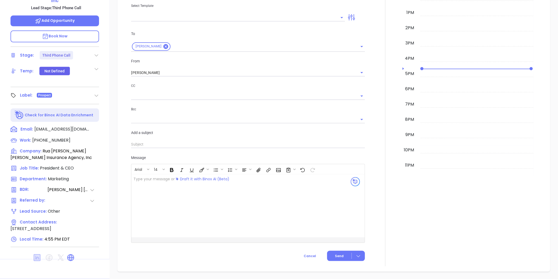
click at [35, 254] on icon at bounding box center [37, 257] width 7 height 7
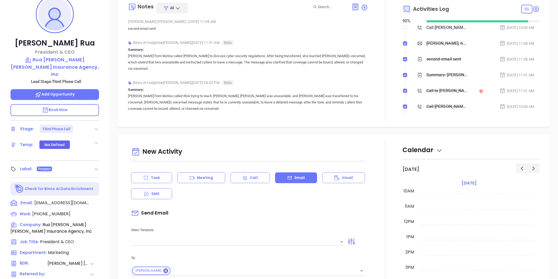
scroll to position [0, 0]
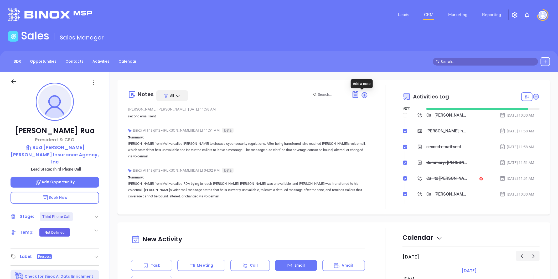
drag, startPoint x: 362, startPoint y: 94, endPoint x: 356, endPoint y: 97, distance: 6.3
click at [362, 94] on icon at bounding box center [365, 95] width 6 height 6
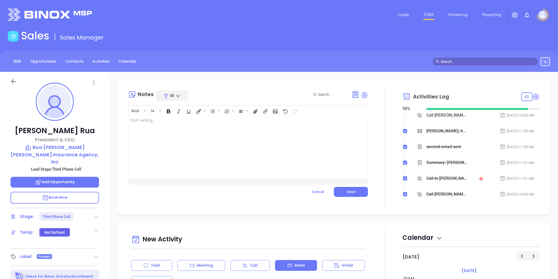
click at [229, 125] on div at bounding box center [239, 146] width 223 height 63
click at [351, 190] on span "Save" at bounding box center [351, 191] width 8 height 4
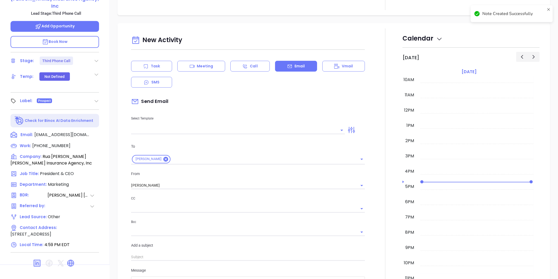
scroll to position [161, 0]
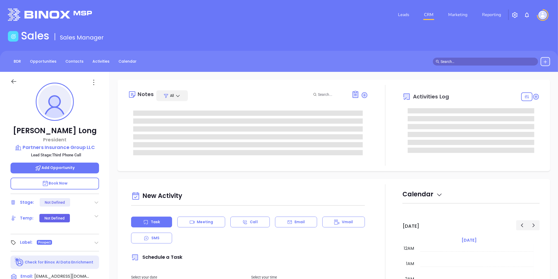
type input "[DATE]"
type input "[PERSON_NAME]"
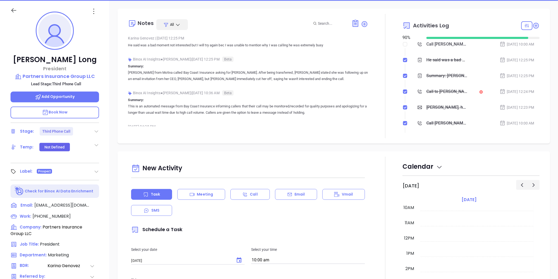
scroll to position [161, 0]
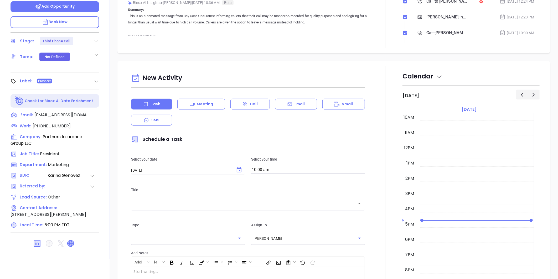
click at [72, 241] on icon at bounding box center [70, 243] width 7 height 7
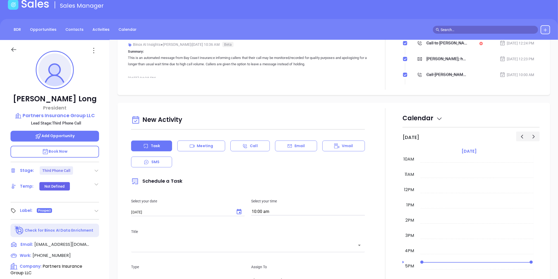
scroll to position [87, 0]
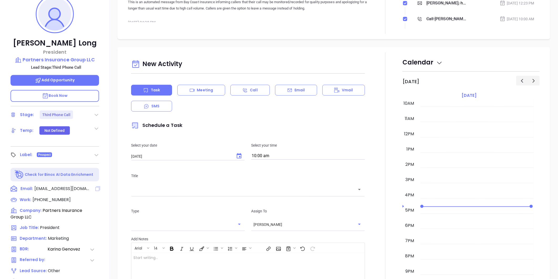
click at [97, 186] on icon at bounding box center [97, 188] width 5 height 5
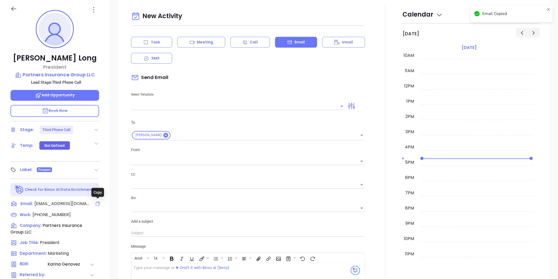
scroll to position [72, 0]
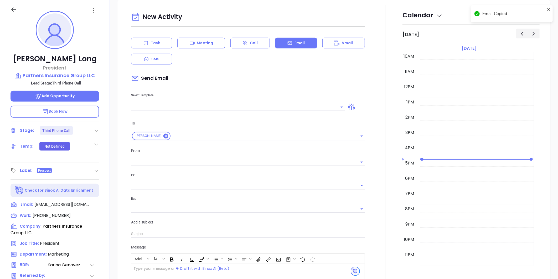
type input "Liz Cruz"
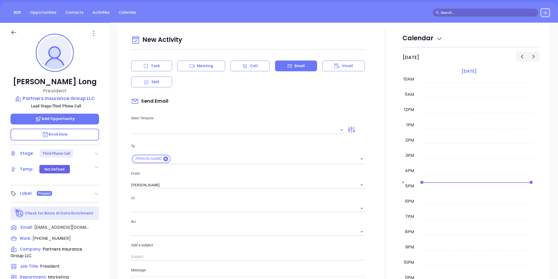
scroll to position [13, 0]
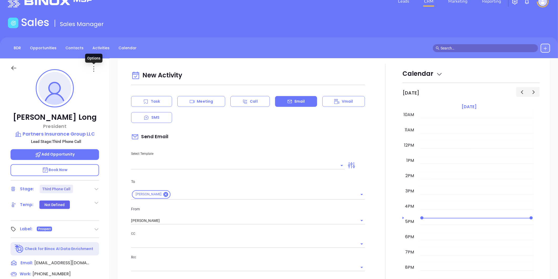
click at [94, 70] on icon at bounding box center [94, 69] width 8 height 8
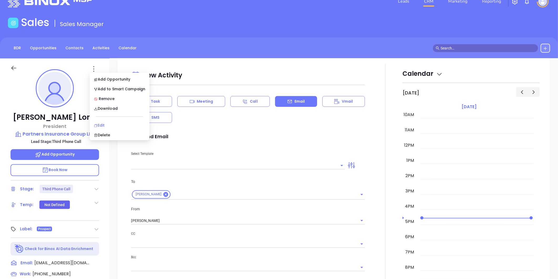
click at [102, 123] on div "Edit" at bounding box center [119, 125] width 51 height 6
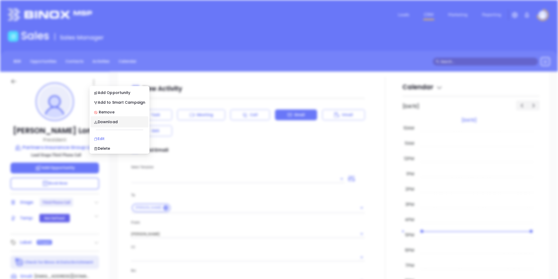
scroll to position [0, 0]
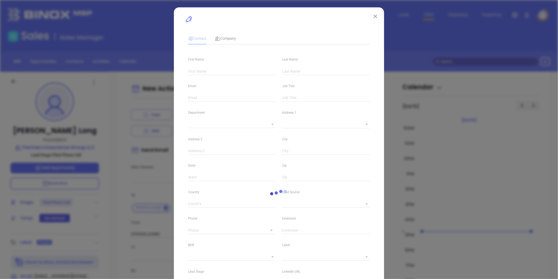
type input "Patrick"
type input "Long"
type input "dlong@partnersinsgrpllc.com"
type input "President"
type input "1"
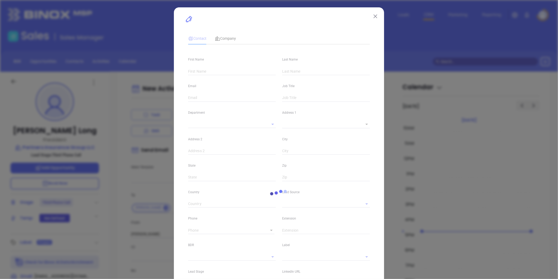
type input "www.linkedin.com/in/patrick-long-608a336"
type input "Marketing"
type input "Other"
type input "Karina Genovez"
type input "Third Phone Call"
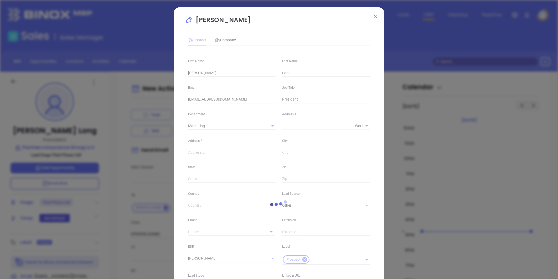
type input "(508) 491-3100"
type input "1"
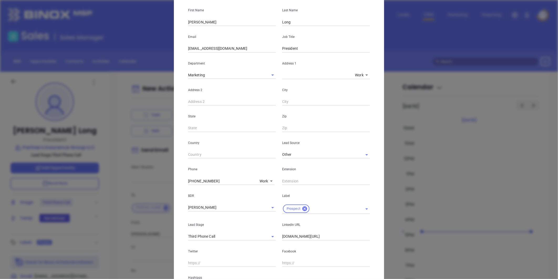
scroll to position [87, 0]
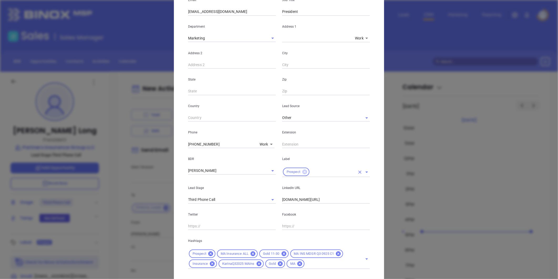
click at [303, 171] on icon at bounding box center [304, 171] width 5 height 5
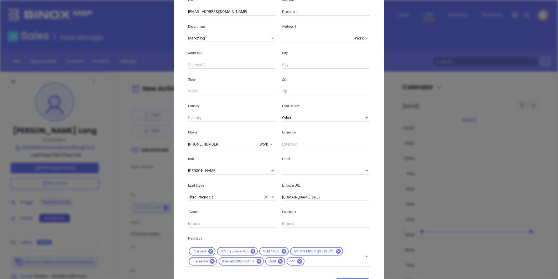
click at [264, 194] on icon "Clear" at bounding box center [265, 196] width 5 height 5
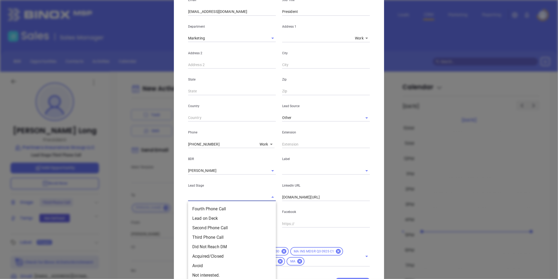
click at [240, 198] on input "text" at bounding box center [224, 197] width 73 height 8
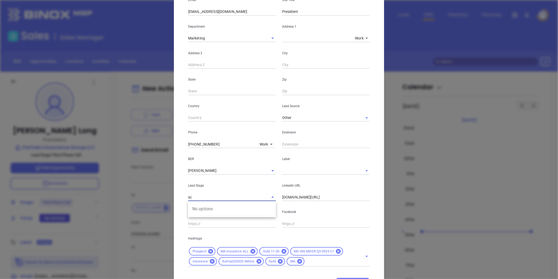
type input "s"
click at [214, 210] on li "Acquired/Closed" at bounding box center [232, 208] width 88 height 9
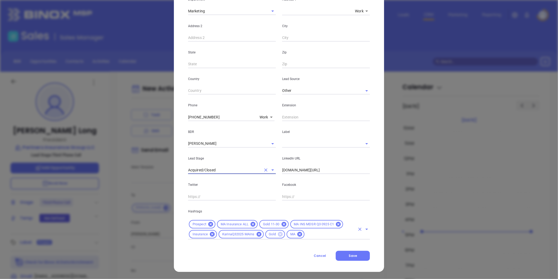
click at [278, 232] on icon at bounding box center [280, 233] width 5 height 5
type input "Acquired/Closed"
click at [295, 233] on input "text" at bounding box center [319, 234] width 71 height 7
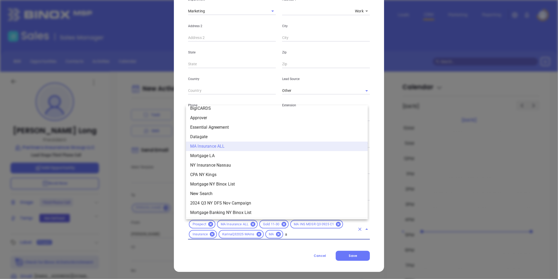
scroll to position [0, 0]
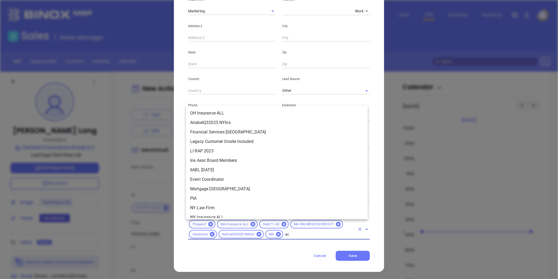
type input "acq"
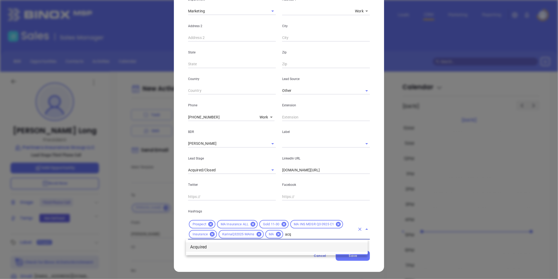
click at [253, 247] on li "Acquired" at bounding box center [277, 246] width 182 height 9
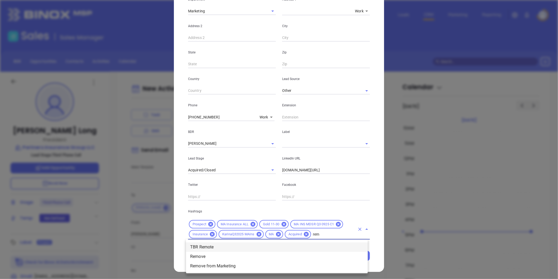
type input "remo"
drag, startPoint x: 217, startPoint y: 267, endPoint x: 220, endPoint y: 266, distance: 2.6
click at [218, 267] on li "Remove from Marketing" at bounding box center [277, 265] width 182 height 9
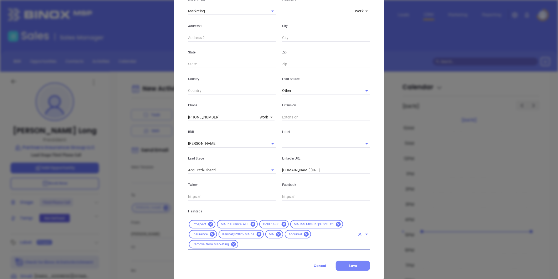
click at [358, 264] on button "Save" at bounding box center [353, 265] width 34 height 10
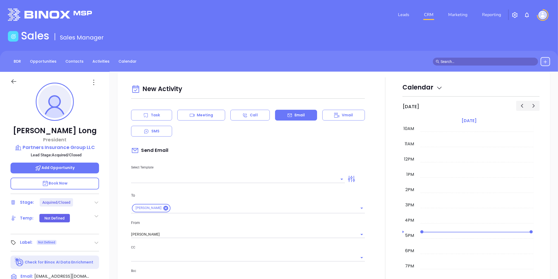
scroll to position [150, 0]
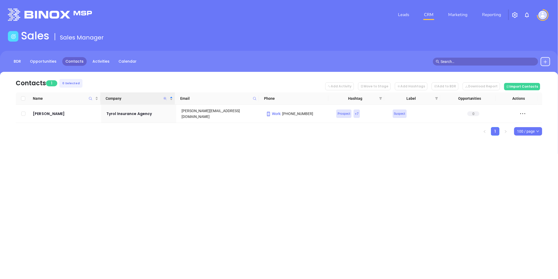
click at [164, 98] on icon "Company" at bounding box center [164, 98] width 3 height 3
click at [137, 111] on input "Tyrol Insurance Agency" at bounding box center [139, 111] width 53 height 8
paste input "BayCoast Insurance"
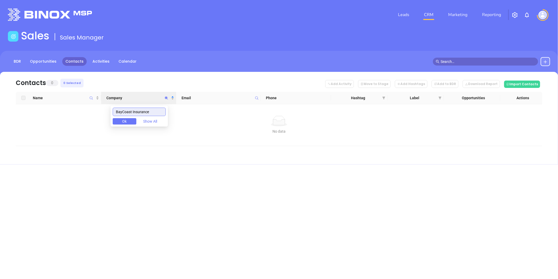
drag, startPoint x: 135, startPoint y: 112, endPoint x: 201, endPoint y: 96, distance: 67.6
click at [201, 96] on body "Leads CRM Marketing Reporting Financial Leads Leads Sales Sales Manager BDR Opp…" at bounding box center [279, 139] width 558 height 279
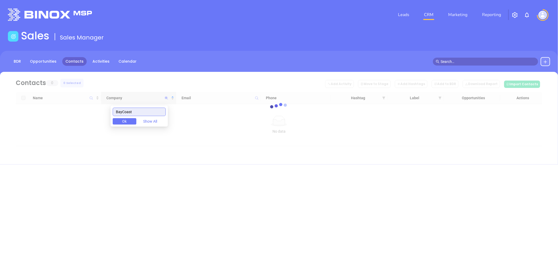
type input "BayCoast"
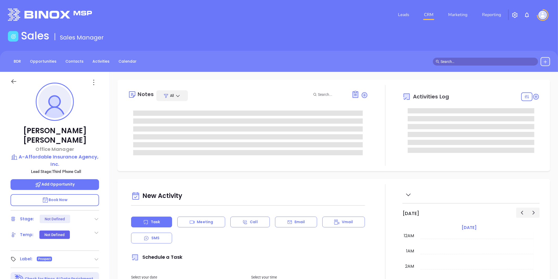
type input "[DATE]"
type input "[PERSON_NAME]"
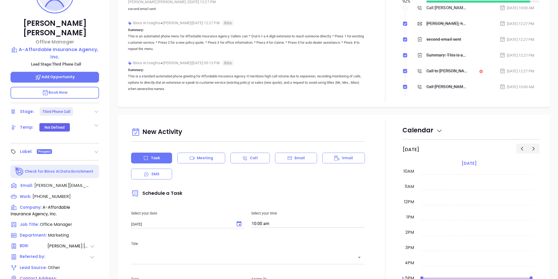
scroll to position [161, 0]
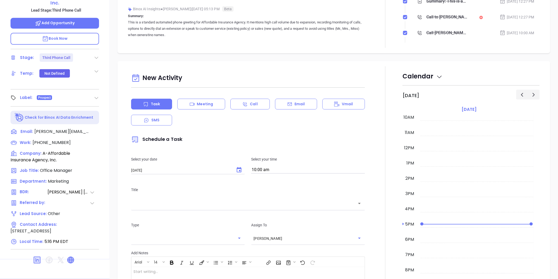
click at [70, 256] on icon at bounding box center [71, 259] width 6 height 6
click at [38, 256] on icon at bounding box center [37, 259] width 6 height 6
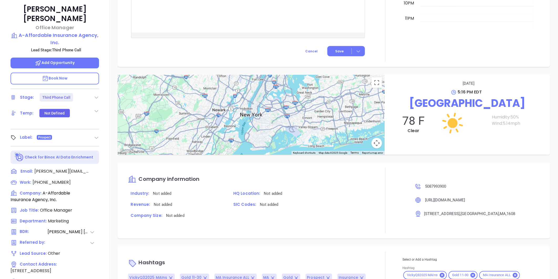
scroll to position [15, 0]
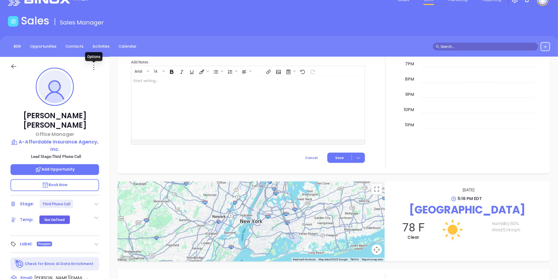
drag, startPoint x: 94, startPoint y: 67, endPoint x: 96, endPoint y: 70, distance: 4.3
click at [94, 67] on icon at bounding box center [94, 67] width 8 height 8
click at [106, 121] on div "Edit" at bounding box center [119, 124] width 51 height 6
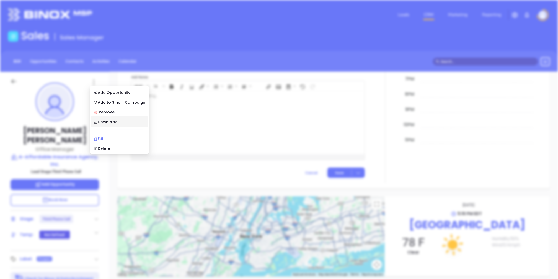
scroll to position [0, 0]
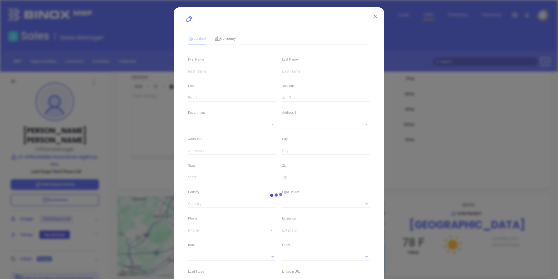
type input "John"
type input "Suprenant"
type input "john@a-affordableinsurance.com"
type input "Office Manager"
type input "1"
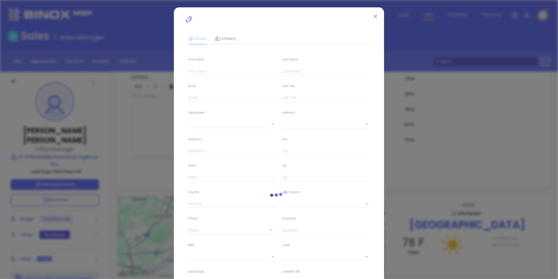
type input "www.linkedin.com/in/john-suprenant-855692b3"
type input "Marketing"
type input "Other"
type input "Vicky Mendoza"
type input "Third Phone Call"
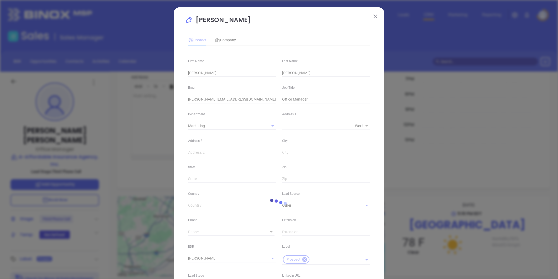
type input "(508) 799-3900"
type input "1"
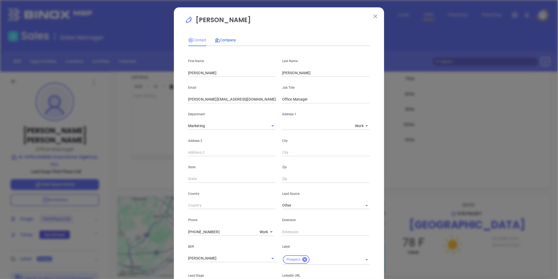
click at [224, 39] on span "Company" at bounding box center [225, 40] width 21 height 4
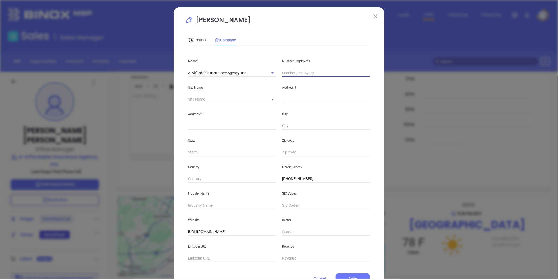
click at [290, 75] on input "text" at bounding box center [326, 73] width 88 height 8
type input "45"
click at [199, 207] on input "text" at bounding box center [232, 205] width 88 height 8
type input "Insurance"
paste input "https://www.linkedin.com/company/a-affordable-insurance-auto-&-home/"
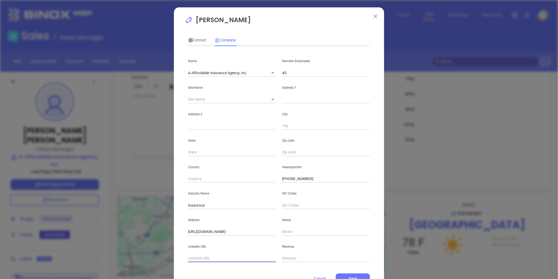
type input "https://www.linkedin.com/company/a-affordable-insurance-auto-&-home/"
click at [194, 37] on div "Contact" at bounding box center [197, 40] width 18 height 6
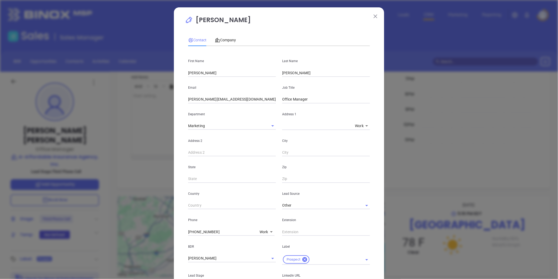
scroll to position [0, 0]
click at [223, 99] on input "john@a-affordableinsurance.com" at bounding box center [232, 99] width 88 height 8
click at [230, 39] on span "Company" at bounding box center [225, 40] width 21 height 4
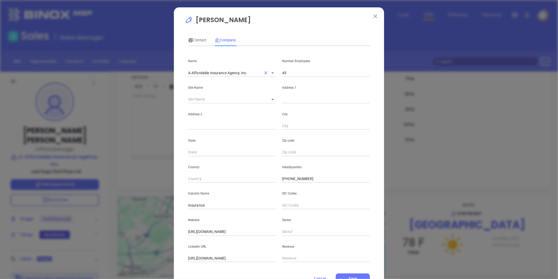
click at [218, 73] on input "A-Affordable Insurance Agency, Inc." at bounding box center [224, 73] width 73 height 8
click at [217, 73] on input "A-Affordable Insurance Agency, Inc." at bounding box center [224, 73] width 73 height 8
drag, startPoint x: 203, startPoint y: 31, endPoint x: 207, endPoint y: 26, distance: 5.8
click at [207, 26] on p "John Suprenant" at bounding box center [279, 21] width 188 height 12
drag, startPoint x: 207, startPoint y: 26, endPoint x: 244, endPoint y: 22, distance: 37.6
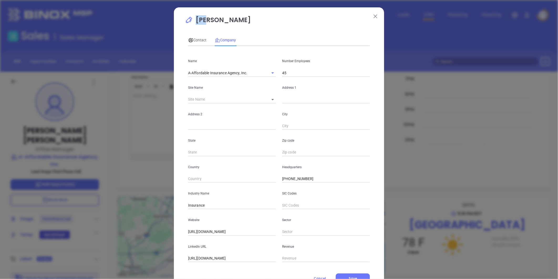
click at [244, 22] on p "John Suprenant" at bounding box center [279, 21] width 188 height 12
copy p "John Suprenant"
click at [195, 41] on span "Contact" at bounding box center [197, 40] width 18 height 4
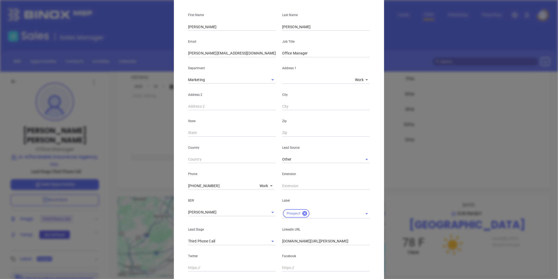
scroll to position [117, 0]
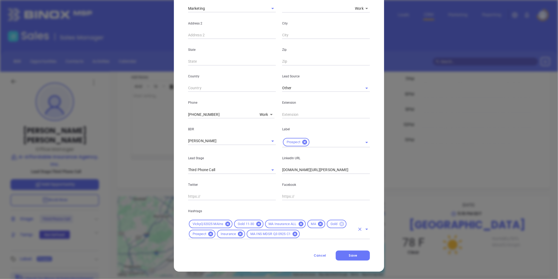
click at [339, 223] on icon at bounding box center [341, 223] width 5 height 5
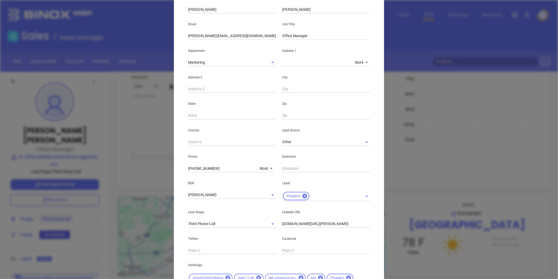
scroll to position [0, 0]
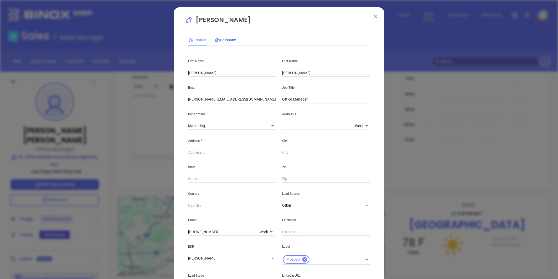
click at [224, 42] on span "Company" at bounding box center [225, 40] width 21 height 4
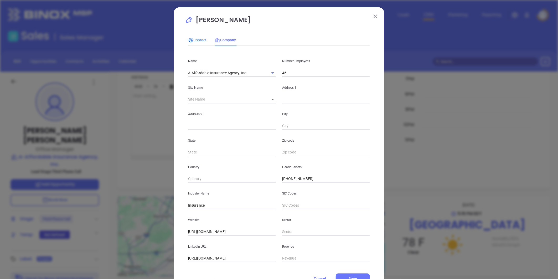
click at [200, 38] on span "Contact" at bounding box center [197, 40] width 18 height 4
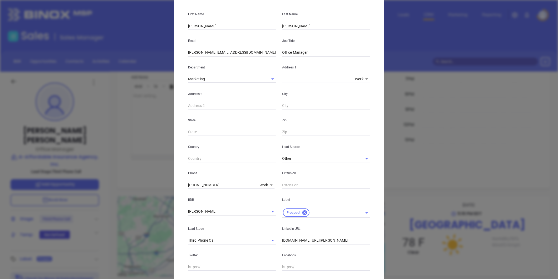
scroll to position [117, 0]
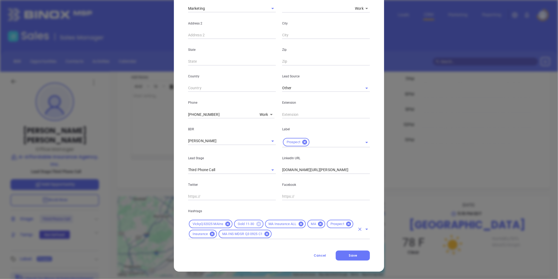
click at [256, 222] on icon at bounding box center [258, 223] width 5 height 5
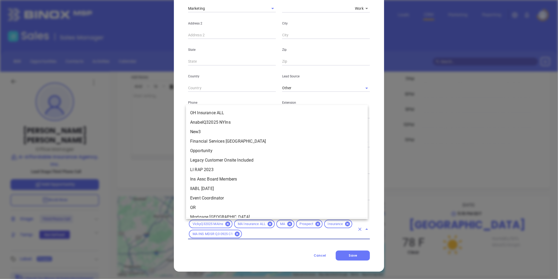
click at [279, 236] on input "text" at bounding box center [299, 233] width 112 height 7
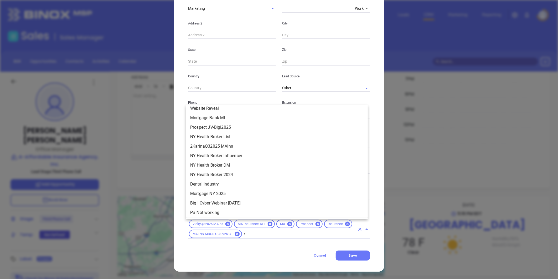
scroll to position [0, 0]
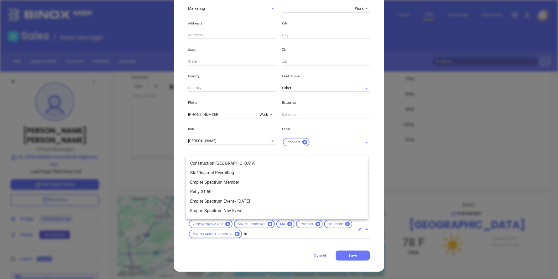
type input "rub"
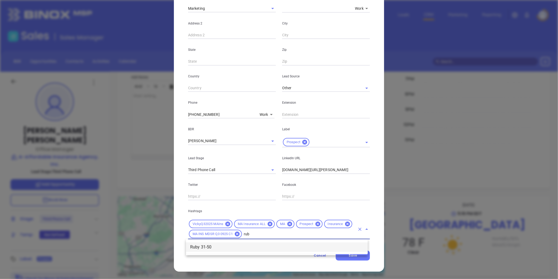
click at [246, 245] on li "Ruby 31-50" at bounding box center [277, 246] width 182 height 9
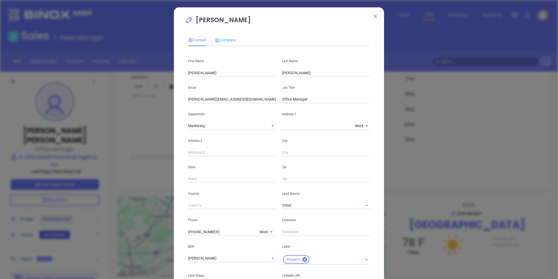
click at [226, 44] on div "Company" at bounding box center [225, 40] width 21 height 12
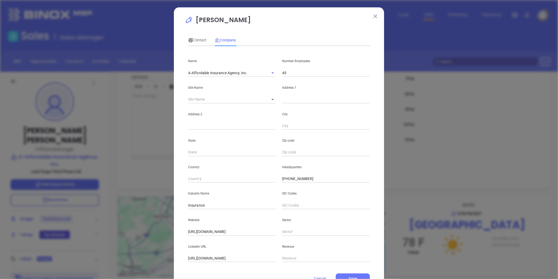
scroll to position [23, 0]
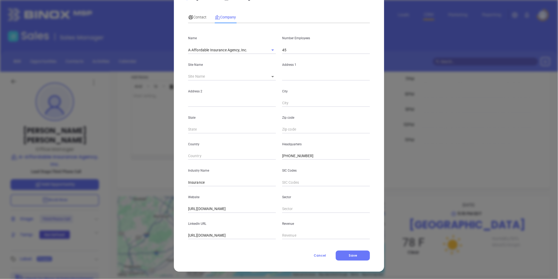
click at [353, 253] on span "Save" at bounding box center [353, 255] width 8 height 4
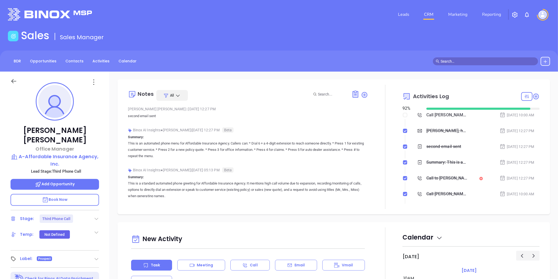
scroll to position [0, 0]
click at [363, 92] on icon at bounding box center [365, 95] width 6 height 6
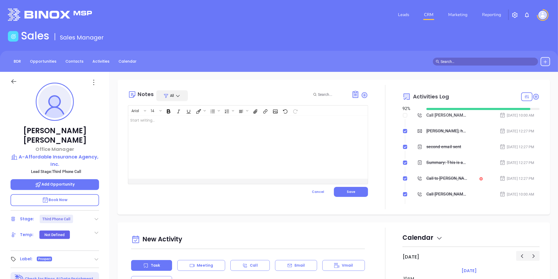
click at [181, 124] on div at bounding box center [239, 146] width 223 height 63
drag, startPoint x: 349, startPoint y: 190, endPoint x: 4, endPoint y: 107, distance: 354.3
click at [347, 190] on span "Save" at bounding box center [351, 191] width 8 height 4
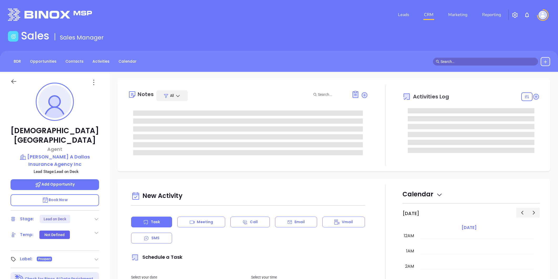
type input "[PERSON_NAME]"
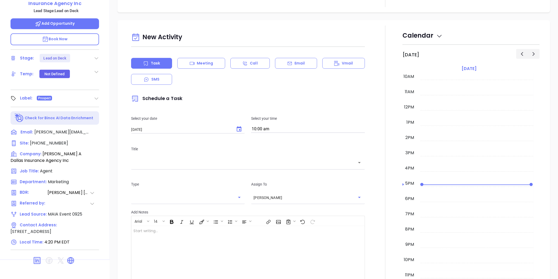
scroll to position [161, 0]
click at [70, 256] on icon at bounding box center [70, 259] width 7 height 7
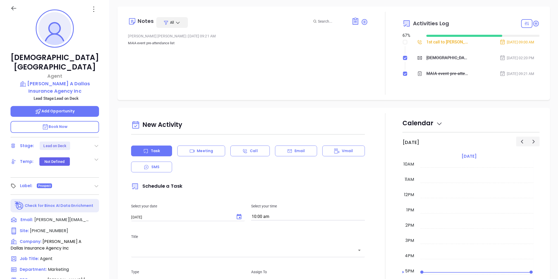
scroll to position [74, 0]
drag, startPoint x: 99, startPoint y: 209, endPoint x: 15, endPoint y: 238, distance: 88.1
click at [99, 216] on icon at bounding box center [97, 218] width 5 height 5
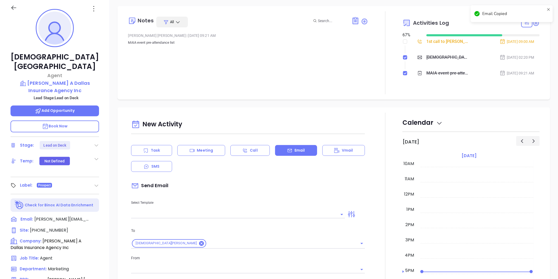
scroll to position [109, 0]
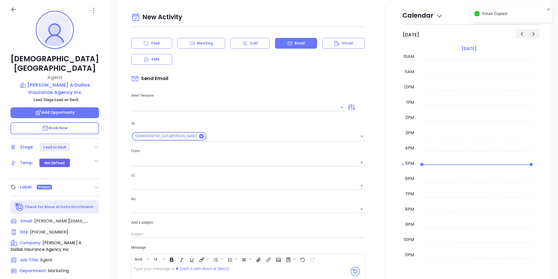
type input "[PERSON_NAME]"
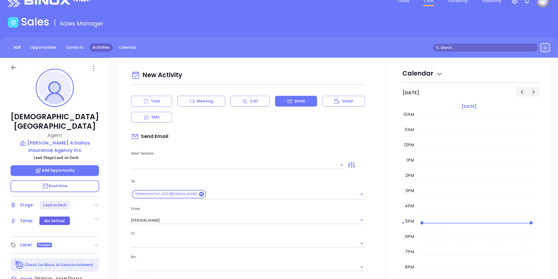
scroll to position [13, 0]
click at [92, 70] on icon at bounding box center [94, 69] width 8 height 8
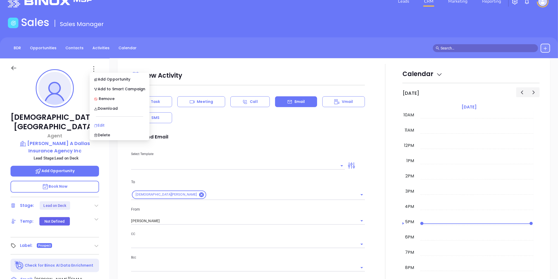
click at [104, 124] on div "Edit" at bounding box center [119, 125] width 51 height 6
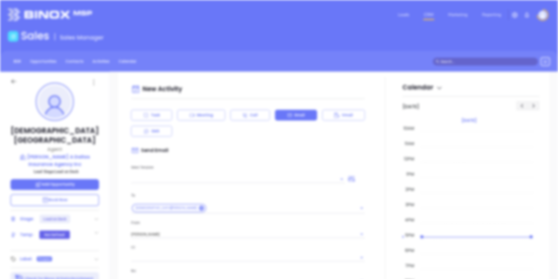
scroll to position [0, 0]
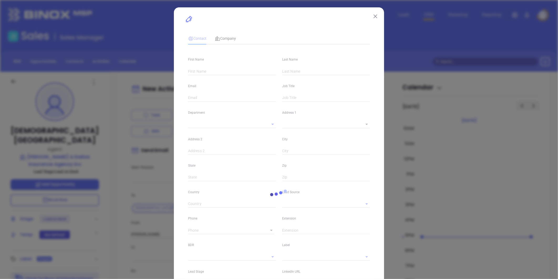
type input "[DEMOGRAPHIC_DATA]"
type input "[GEOGRAPHIC_DATA]"
type input "[PERSON_NAME][EMAIL_ADDRESS][DOMAIN_NAME]"
type input "Agent"
type textarea "68 [GEOGRAPHIC_DATA]"
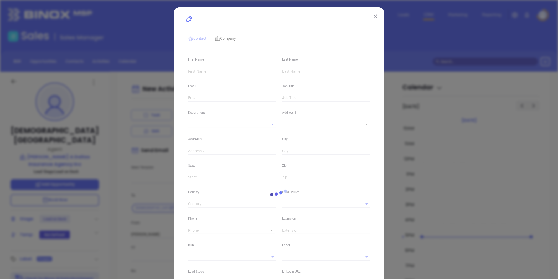
type input "1"
type input "[GEOGRAPHIC_DATA]"
type input "MA"
type input "02472"
type input "[DOMAIN_NAME][URL]"
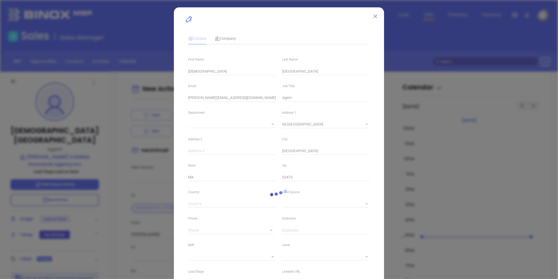
type input "Marketing"
type input "MAIA Event 0925"
type input "[PERSON_NAME]"
type input "Lead on Deck"
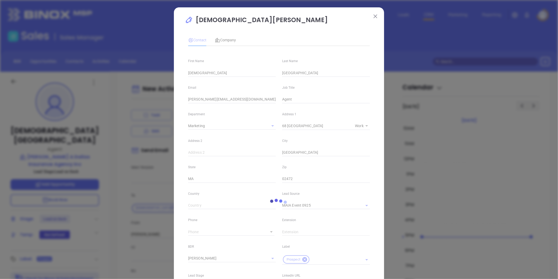
type input "1"
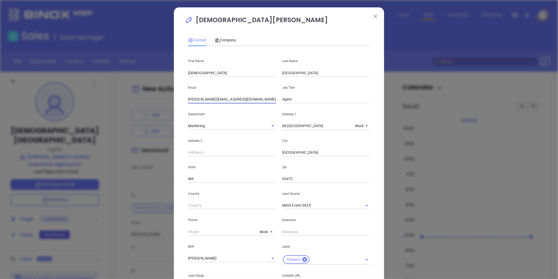
drag, startPoint x: 245, startPoint y: 100, endPoint x: 156, endPoint y: 104, distance: 88.6
click at [155, 104] on div "[DEMOGRAPHIC_DATA][PERSON_NAME] Contact Company First Name [DEMOGRAPHIC_DATA] L…" at bounding box center [279, 139] width 558 height 279
paste input "tian"
type input "[PERSON_NAME][EMAIL_ADDRESS][DOMAIN_NAME]"
click at [224, 40] on span "Company" at bounding box center [225, 40] width 21 height 4
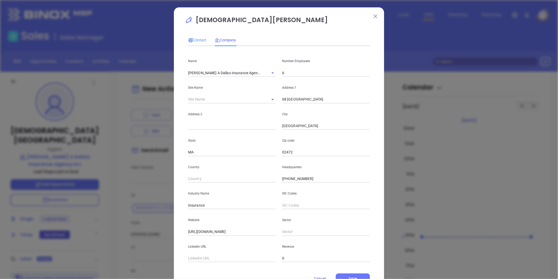
click at [198, 39] on span "Contact" at bounding box center [197, 40] width 18 height 4
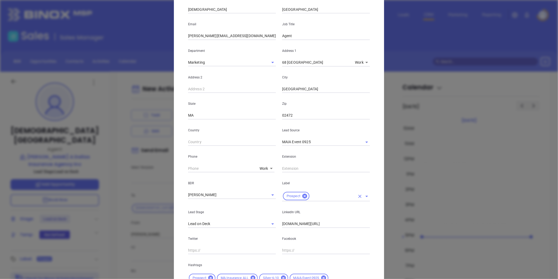
scroll to position [117, 0]
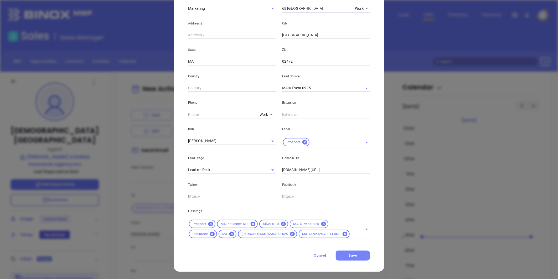
click at [352, 255] on span "Save" at bounding box center [353, 255] width 8 height 4
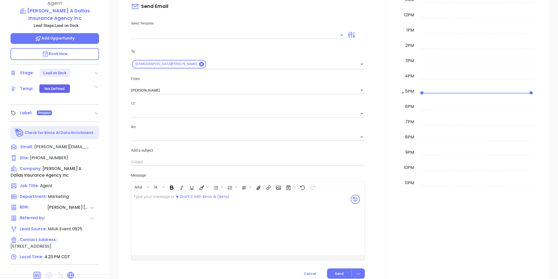
scroll to position [109, 0]
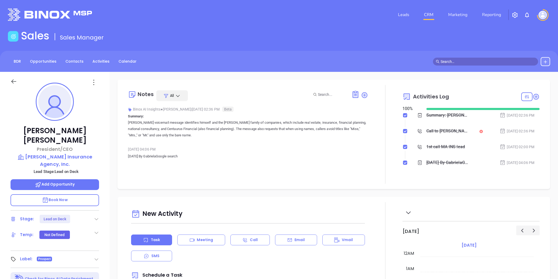
type input "[PERSON_NAME]"
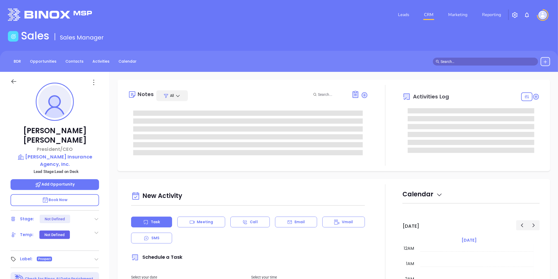
type input "[DATE]"
type input "[PERSON_NAME]"
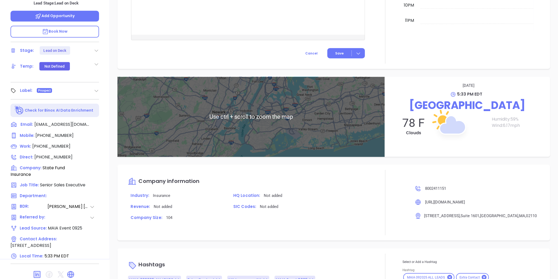
scroll to position [292, 0]
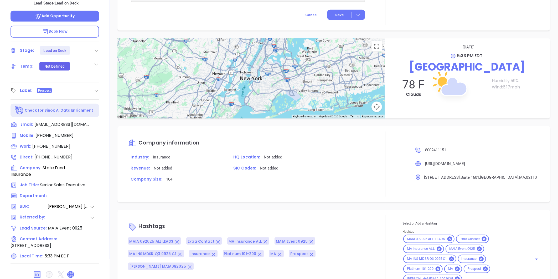
click at [71, 271] on icon at bounding box center [71, 274] width 6 height 6
drag, startPoint x: 98, startPoint y: 116, endPoint x: 8, endPoint y: 125, distance: 89.8
click at [98, 122] on icon at bounding box center [97, 124] width 5 height 5
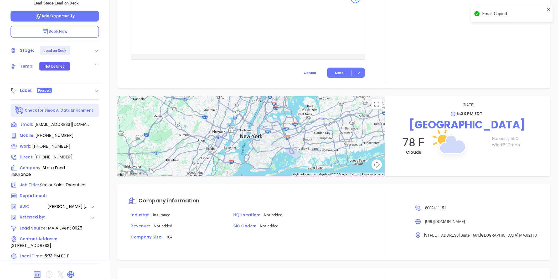
scroll to position [72, 0]
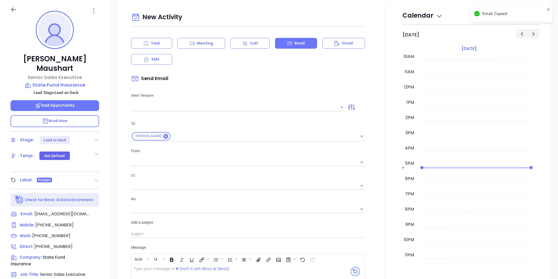
type input "[PERSON_NAME]"
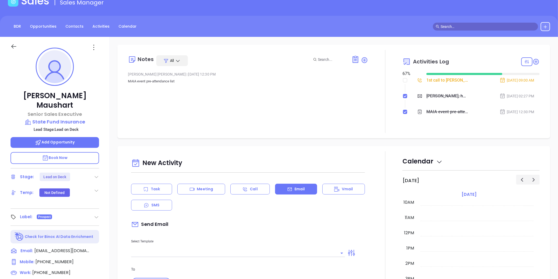
scroll to position [0, 0]
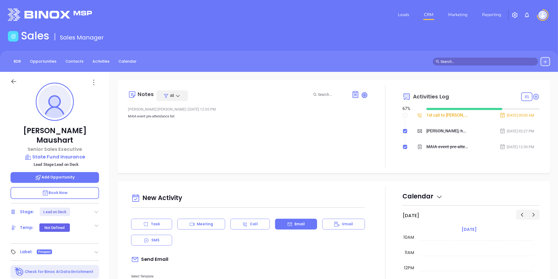
click at [362, 94] on icon at bounding box center [364, 94] width 5 height 5
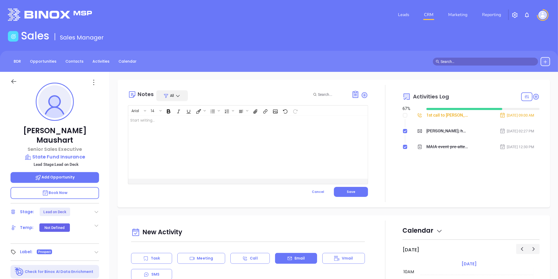
click at [161, 122] on div at bounding box center [239, 146] width 223 height 63
click at [348, 192] on span "Save" at bounding box center [351, 191] width 8 height 4
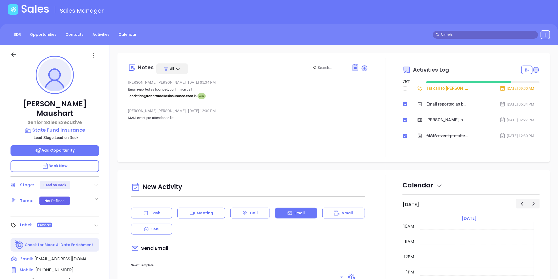
scroll to position [58, 0]
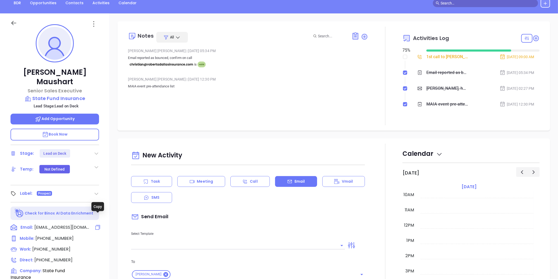
click at [97, 224] on icon at bounding box center [98, 227] width 6 height 6
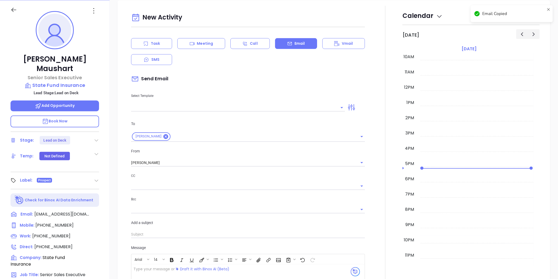
scroll to position [72, 0]
click at [95, 10] on icon at bounding box center [94, 10] width 8 height 8
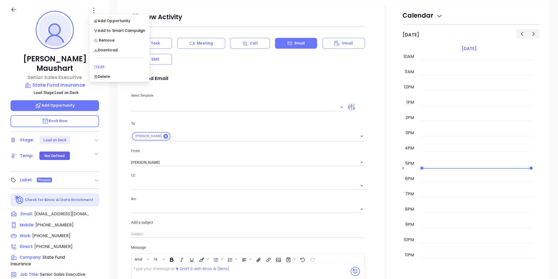
click at [108, 65] on div "Edit" at bounding box center [119, 67] width 51 height 6
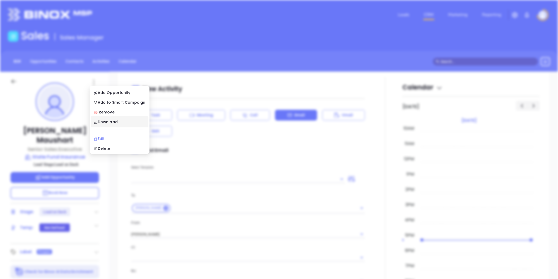
scroll to position [0, 0]
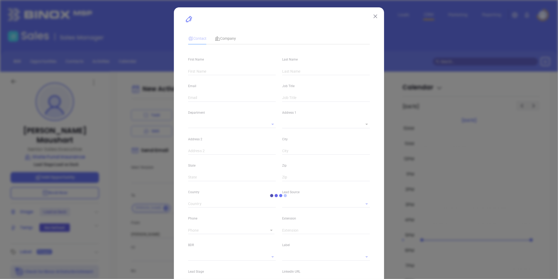
type input "Garrett"
type input "Maushart"
type input "gmaushart@statefundins.com"
type input "Senior Sales Executive"
type textarea "100 Summer Street"
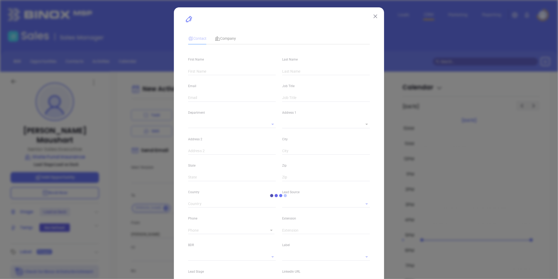
type input "1"
type input "Suite 1601"
type input "Boston"
type input "MA"
type input "02110"
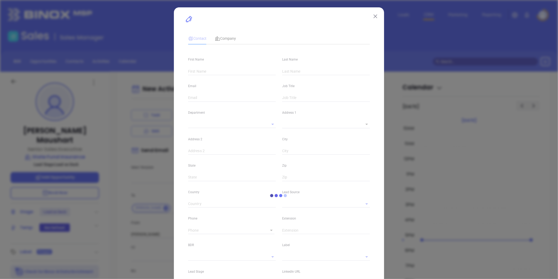
type input "linkedin.com/in/garrett-maushart-75a884120"
type input "MAIA Event 0925"
type input "Anabell Dominguez"
type input "Lead on Deck"
type input "(800) 241-1151"
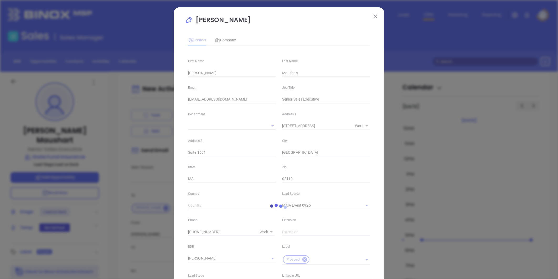
type input "1"
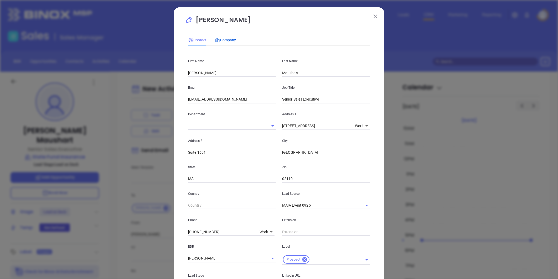
click at [227, 41] on span "Company" at bounding box center [225, 40] width 21 height 4
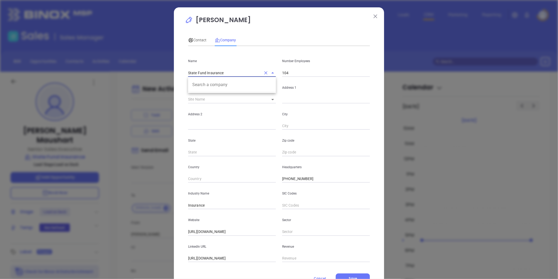
click at [167, 77] on div "Garrett Maushart Contact Company First Name Garrett Last Name Maushart Email gm…" at bounding box center [279, 139] width 558 height 279
click at [201, 38] on span "Contact" at bounding box center [197, 40] width 18 height 4
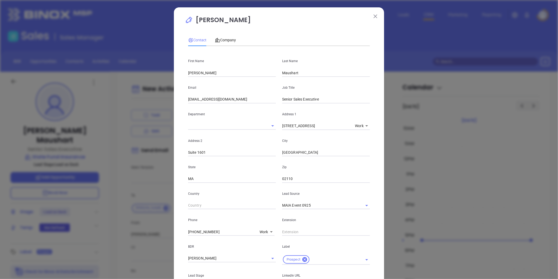
drag, startPoint x: 259, startPoint y: 17, endPoint x: 249, endPoint y: 21, distance: 10.9
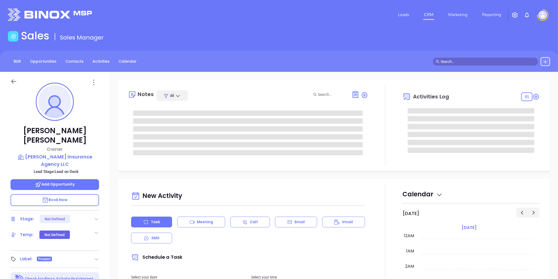
type input "[DATE]"
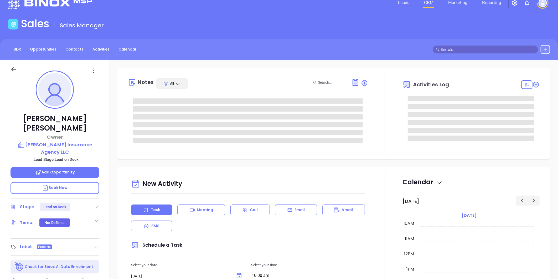
scroll to position [161, 0]
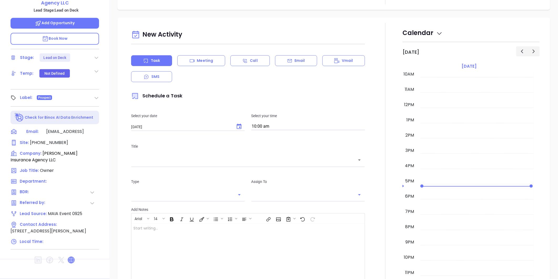
type input "[PERSON_NAME]"
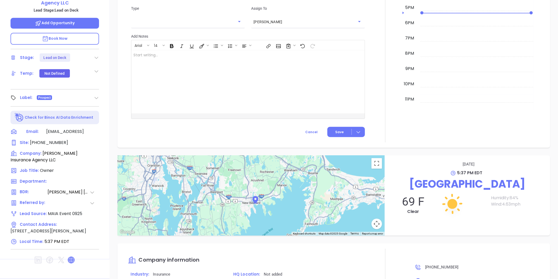
click at [72, 256] on icon at bounding box center [71, 259] width 6 height 6
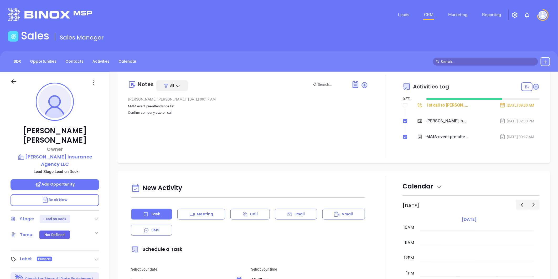
scroll to position [0, 0]
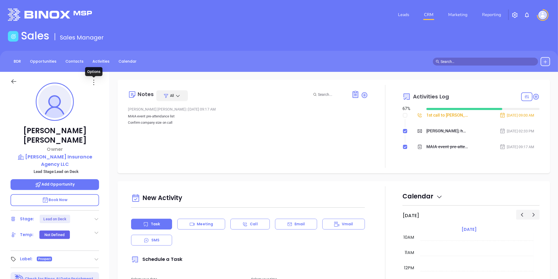
click at [94, 82] on icon at bounding box center [94, 82] width 8 height 8
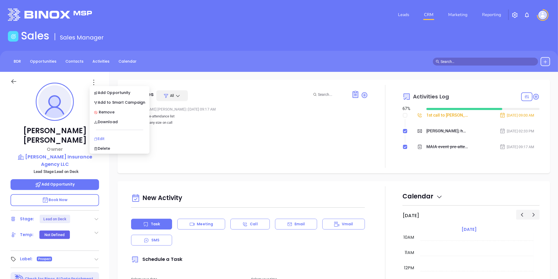
click at [99, 140] on div "Edit" at bounding box center [119, 139] width 51 height 6
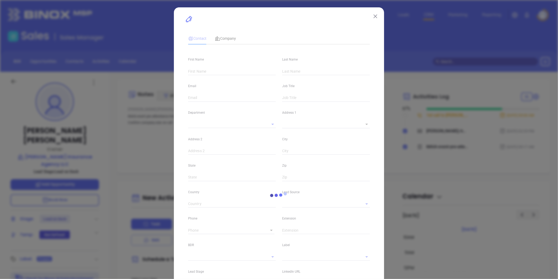
type input "Pauline M."
type input "Dumont"
type input "pmdumont@hotmail"
type input "Owner"
type textarea "199 Phillips Avenue"
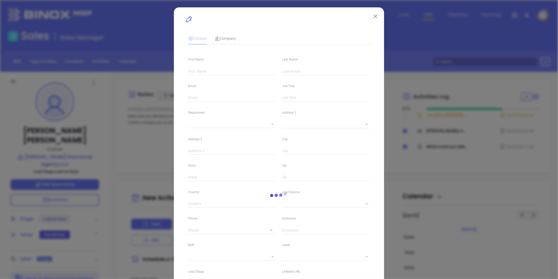
type input "1"
type input "New Bedford"
type input "MA"
type input "02746"
type input "MAIA Event 0925"
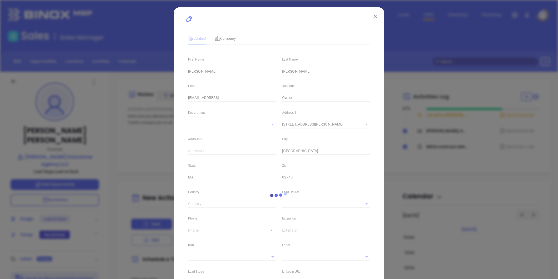
type input "[PERSON_NAME]"
type input "Lead on Deck"
type input "1"
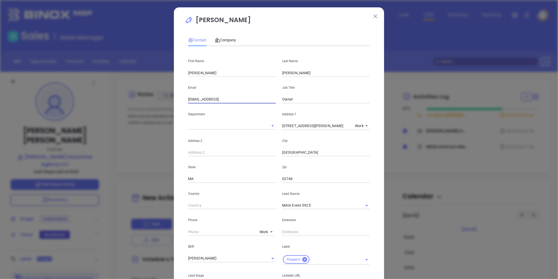
drag, startPoint x: 222, startPoint y: 100, endPoint x: 104, endPoint y: 129, distance: 122.0
click at [96, 130] on div "Pauline M. Dumont Contact Company First Name Pauline M. Last Name Dumont Email …" at bounding box center [279, 139] width 558 height 279
paste input ".com"
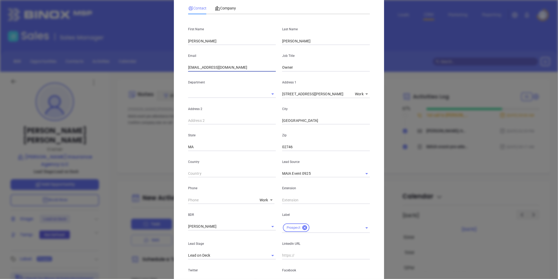
scroll to position [127, 0]
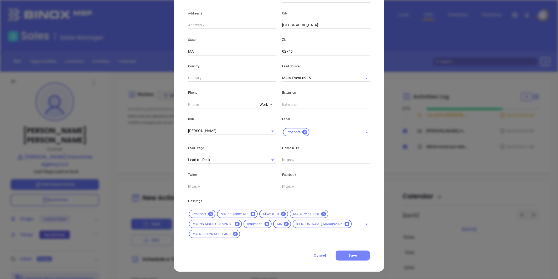
type input "pmdumont@hotmail.com"
click at [348, 253] on button "Save" at bounding box center [353, 255] width 34 height 10
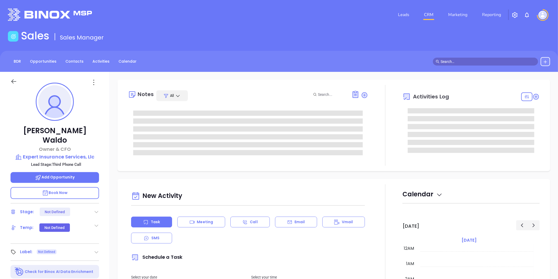
type input "[DATE]"
type input "[PERSON_NAME]"
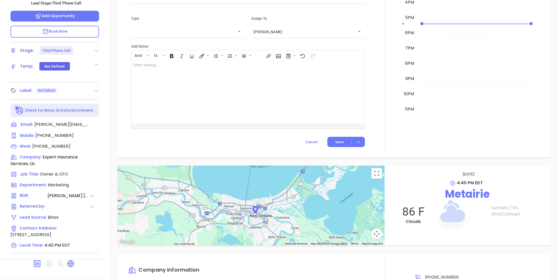
scroll to position [321, 0]
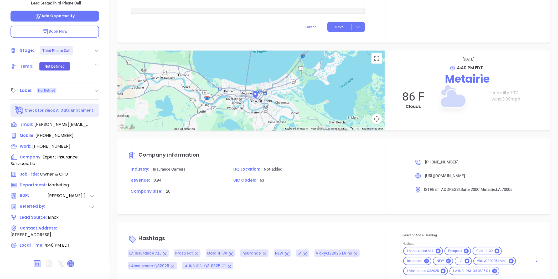
click at [69, 260] on icon at bounding box center [71, 263] width 6 height 6
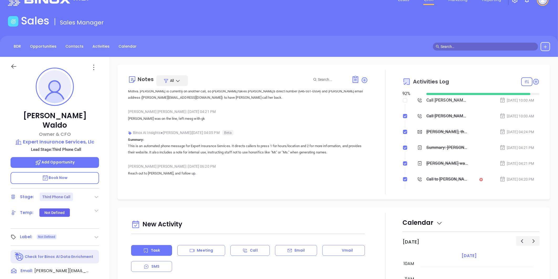
scroll to position [42, 0]
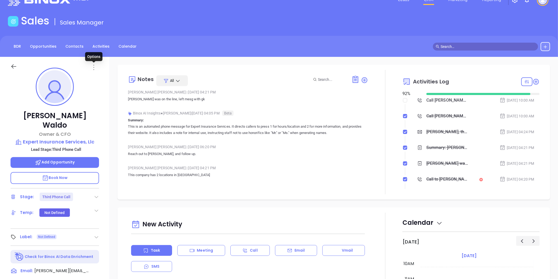
click at [94, 67] on icon at bounding box center [94, 67] width 1 height 5
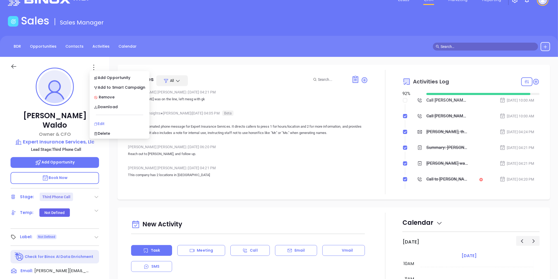
click at [103, 121] on div "Edit" at bounding box center [119, 124] width 51 height 6
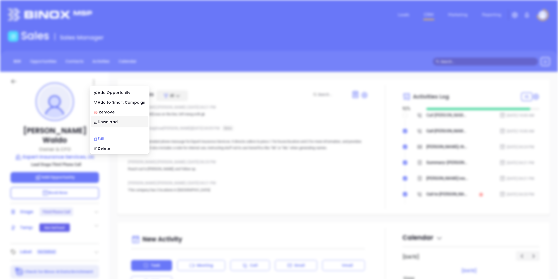
scroll to position [0, 0]
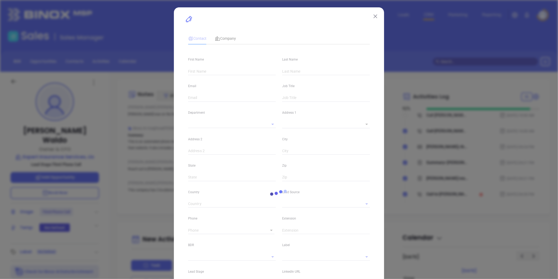
type input "Robert"
type input "Waldo"
type input "robert@expertinsllc.com"
type input "Owner & CFO"
type textarea "649 Papworth Ave"
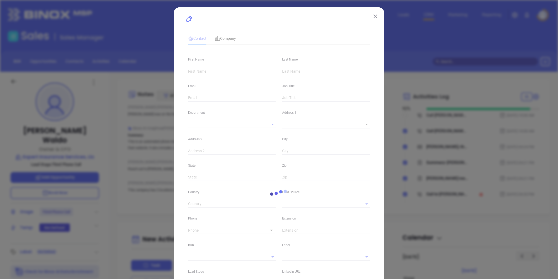
type input "1"
type input "Suite 200C"
type input "Metairie"
type input "LA"
type input "70005"
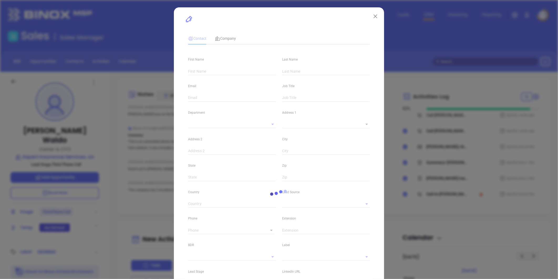
type input "US"
type input "www.linkedin.com/in/robert-waldo-bb227771/"
type input "Marketing"
type input "Binox"
type input "Anabell Dominguez"
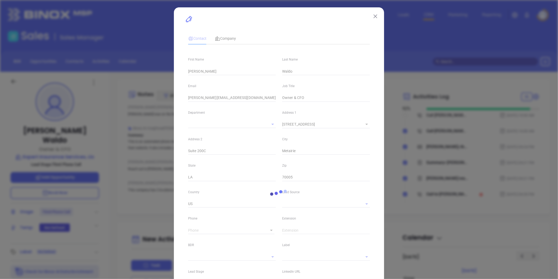
type input "Third Phone Call"
type input "(504) 835-1602"
type input "1"
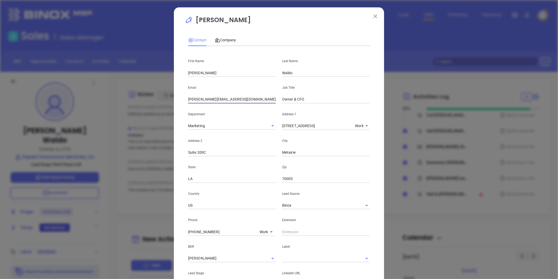
click at [161, 112] on div "Robert Waldo Contact Company First Name Robert Last Name Waldo Email robert@exp…" at bounding box center [279, 139] width 558 height 279
paste input "text"
click at [196, 100] on input "text" at bounding box center [232, 99] width 88 height 8
paste input "bwaldo@expertinsllc.com"
type input "bwaldo@expertinsllc.com"
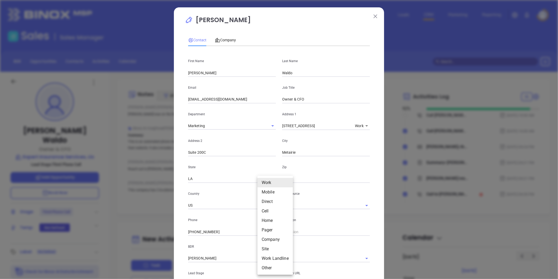
click at [261, 231] on body "Leads CRM Marketing Reporting Financial Leads Leads Sales Sales Manager BDR Opp…" at bounding box center [279, 139] width 558 height 279
click at [270, 190] on li "Mobile" at bounding box center [274, 191] width 35 height 9
type input "(504) 289-6254"
type input "2"
click at [222, 40] on span "Company" at bounding box center [225, 40] width 21 height 4
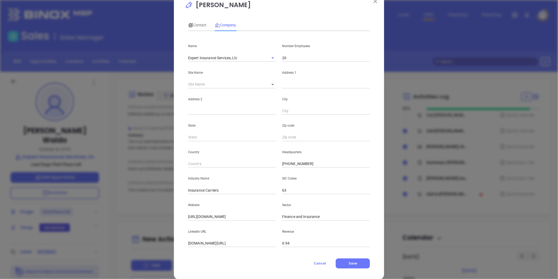
scroll to position [23, 0]
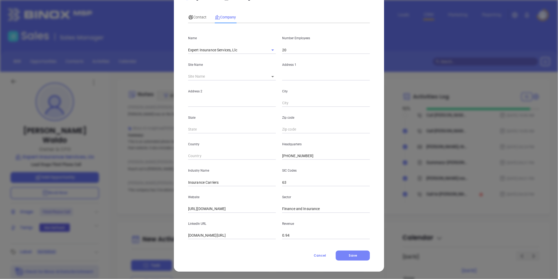
click at [349, 256] on span "Save" at bounding box center [353, 255] width 8 height 4
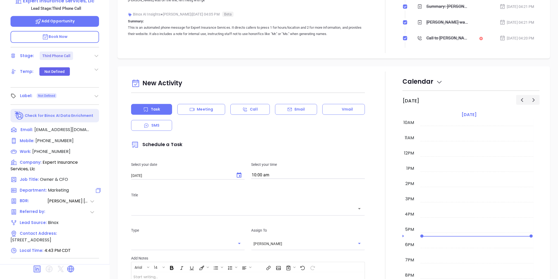
scroll to position [161, 0]
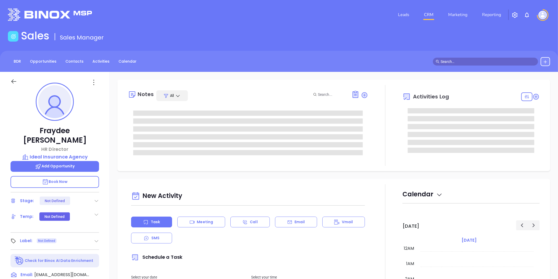
type input "[DATE]"
type input "[PERSON_NAME]"
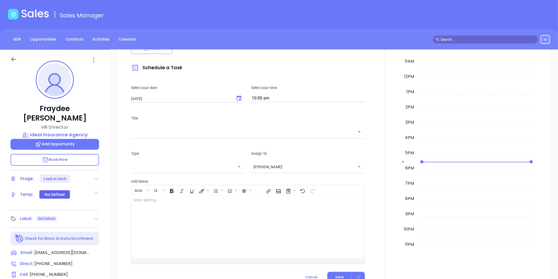
scroll to position [0, 0]
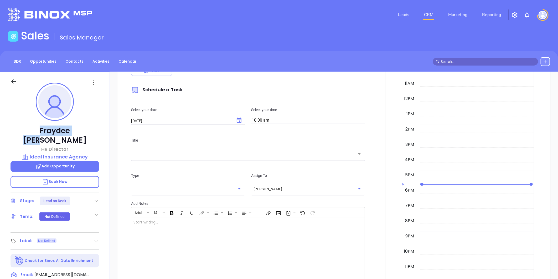
drag, startPoint x: 85, startPoint y: 128, endPoint x: 30, endPoint y: 132, distance: 54.8
click at [30, 132] on p "Fraydee Katz" at bounding box center [55, 135] width 89 height 19
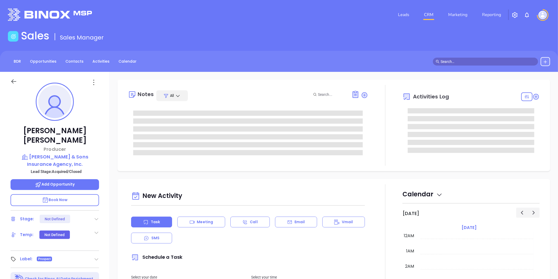
type input "[DATE]"
type input "[PERSON_NAME]"
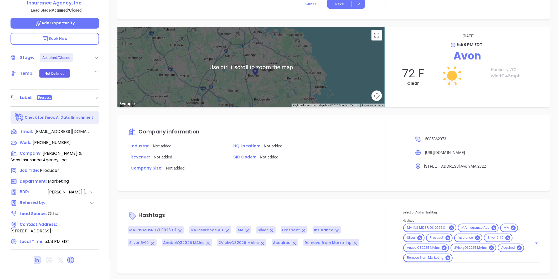
scroll to position [321, 0]
